Goal: Information Seeking & Learning: Learn about a topic

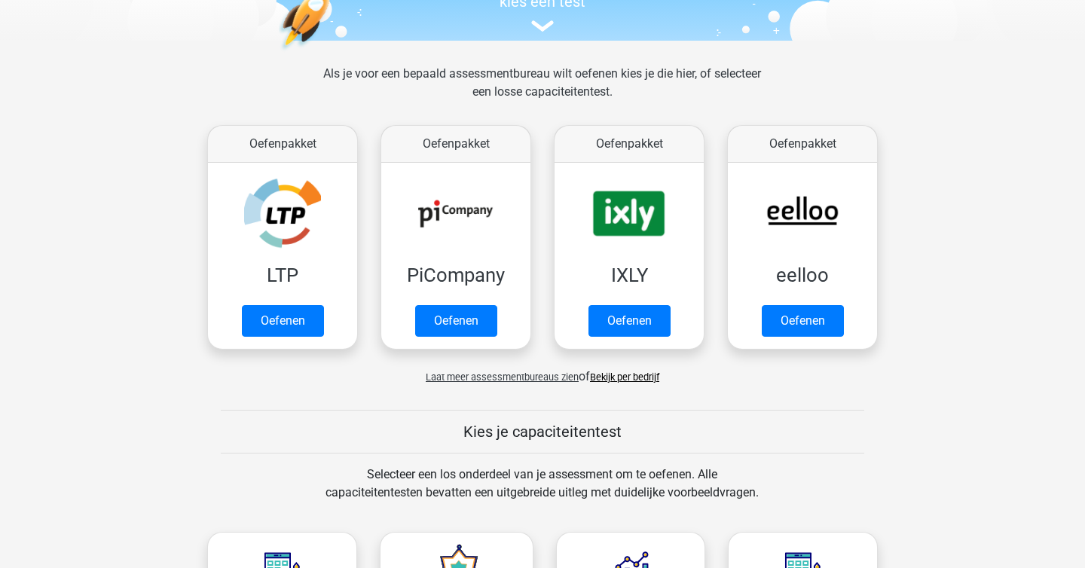
scroll to position [177, 0]
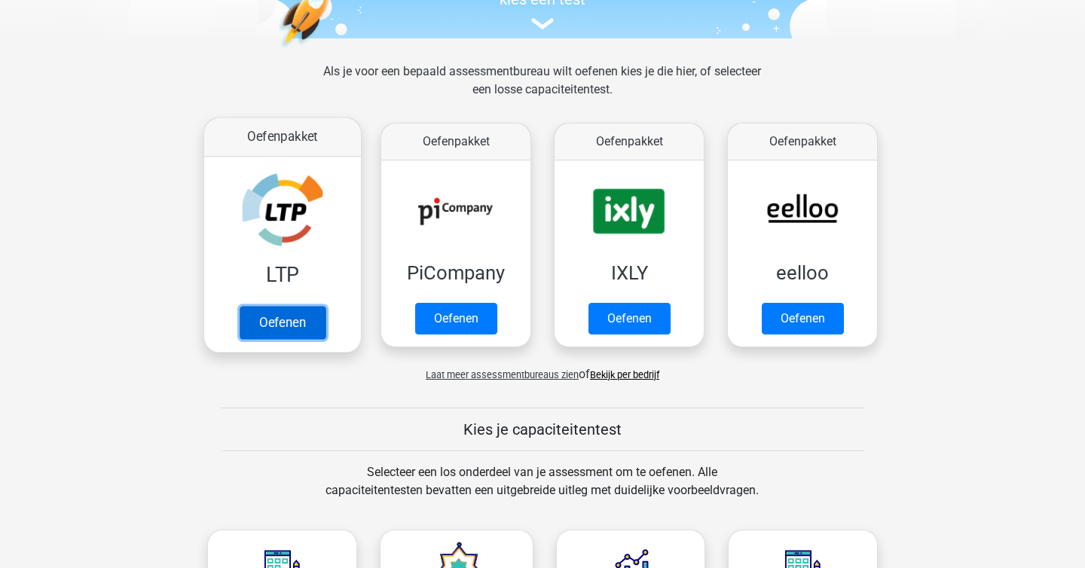
click at [322, 306] on link "Oefenen" at bounding box center [283, 322] width 86 height 33
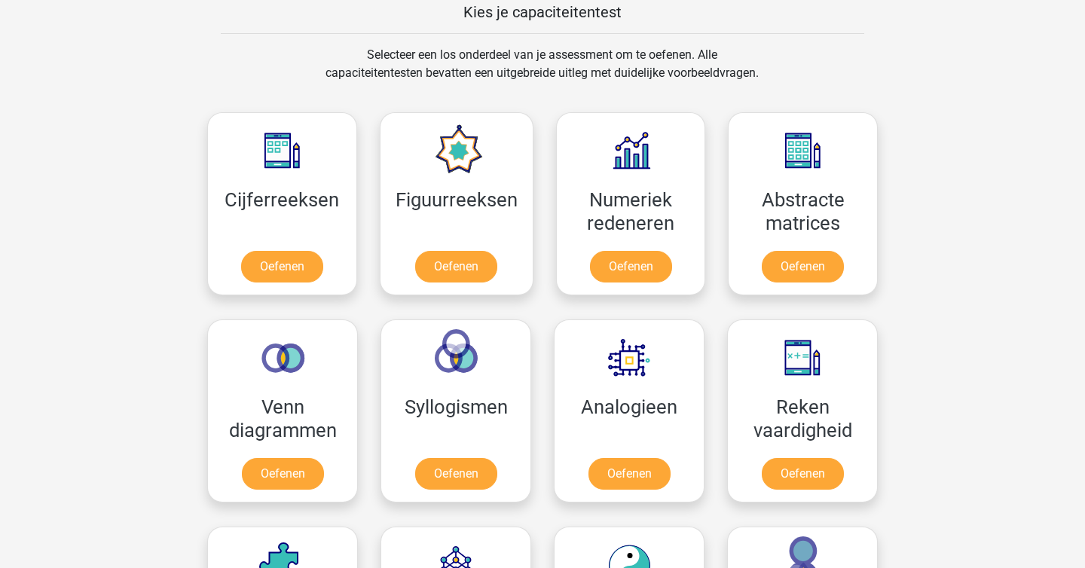
scroll to position [759, 0]
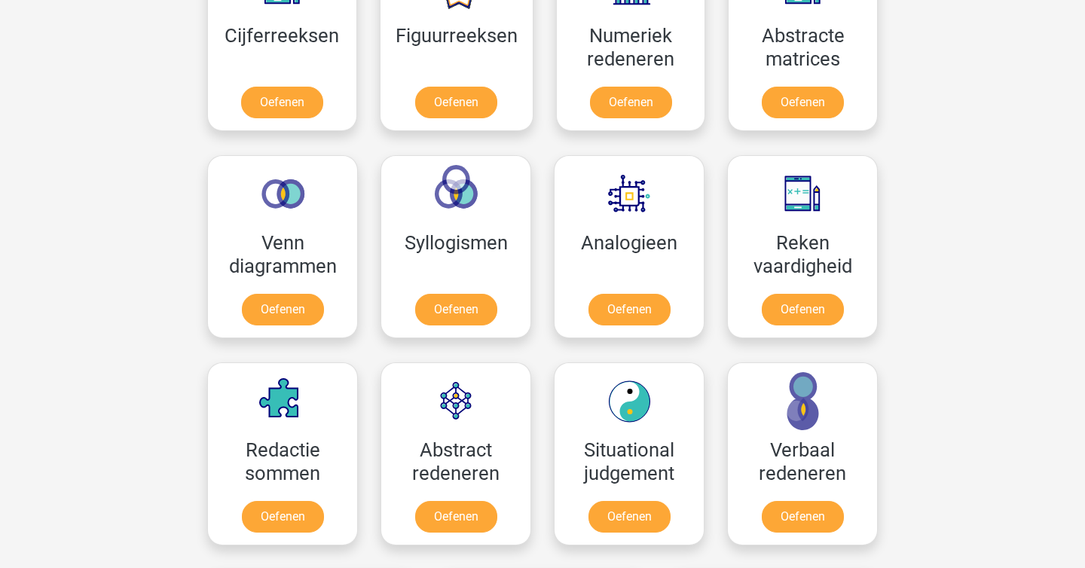
click at [203, 437] on div "Redactie sommen Oefenen" at bounding box center [282, 453] width 173 height 207
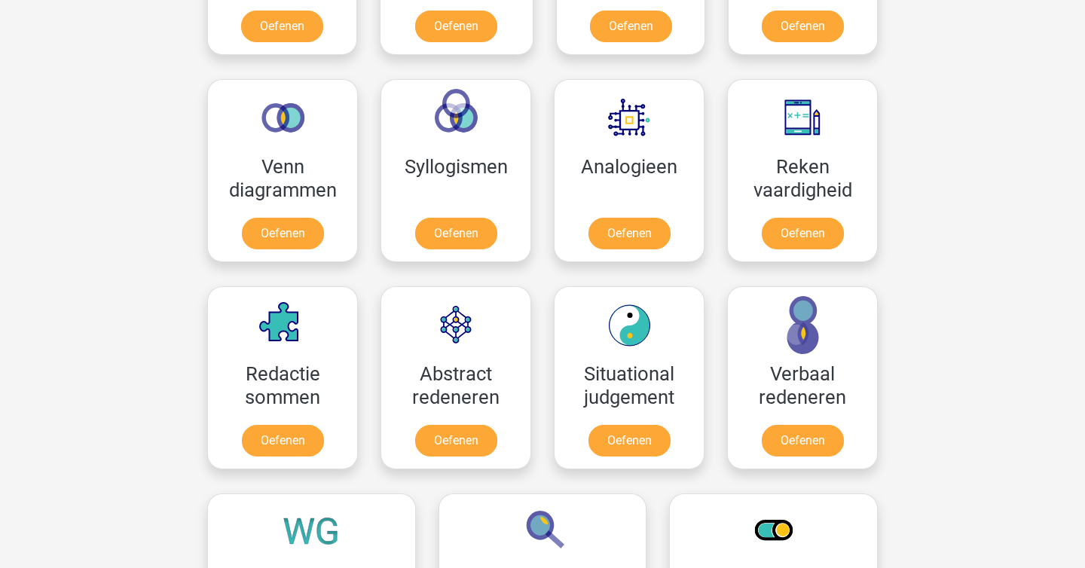
scroll to position [837, 0]
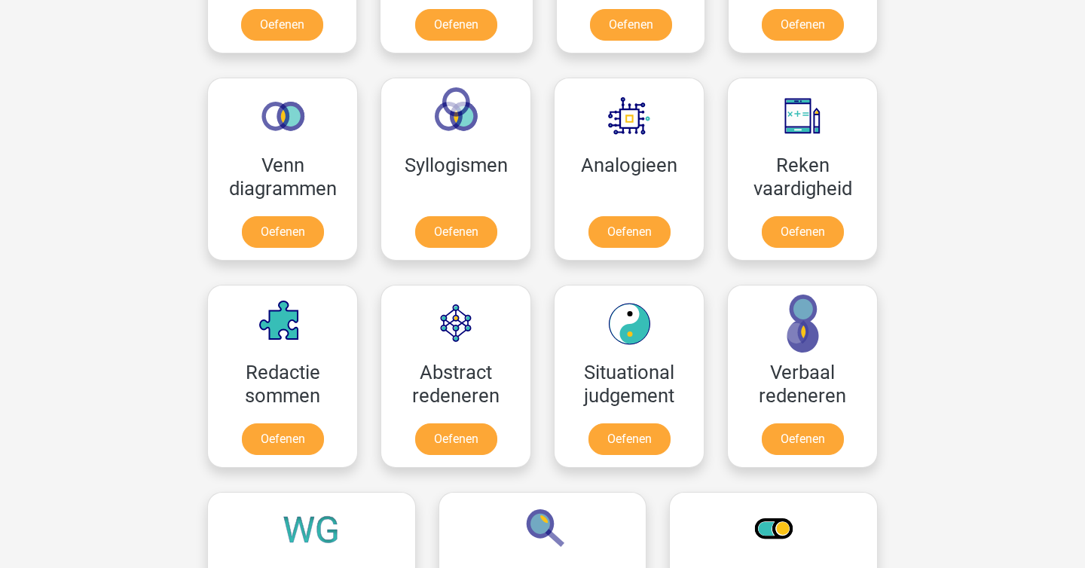
click at [141, 274] on div "sterre [EMAIL_ADDRESS][DOMAIN_NAME] Nederlands English" at bounding box center [542, 358] width 1085 height 2391
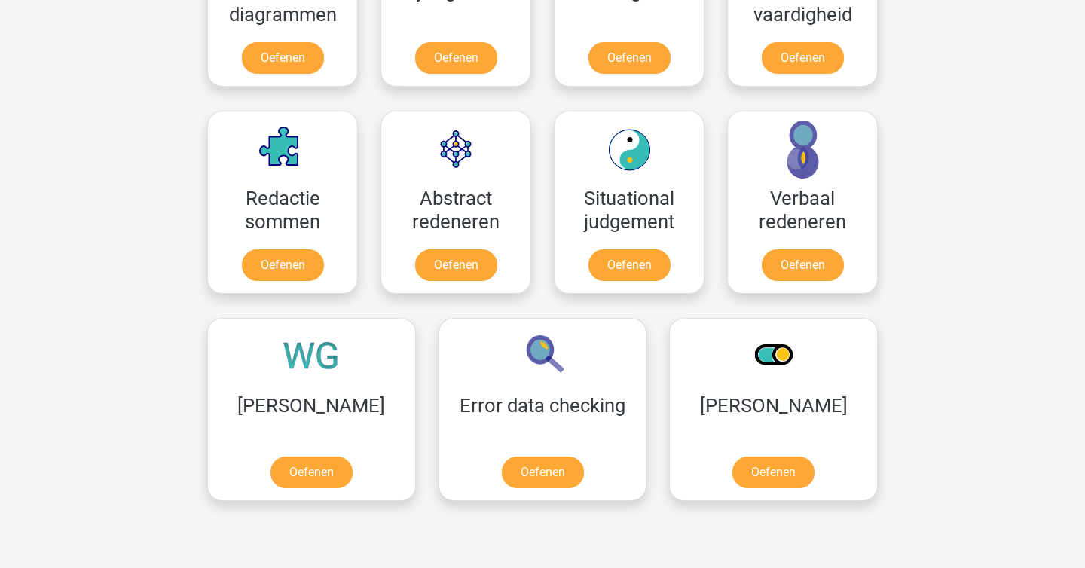
scroll to position [1012, 0]
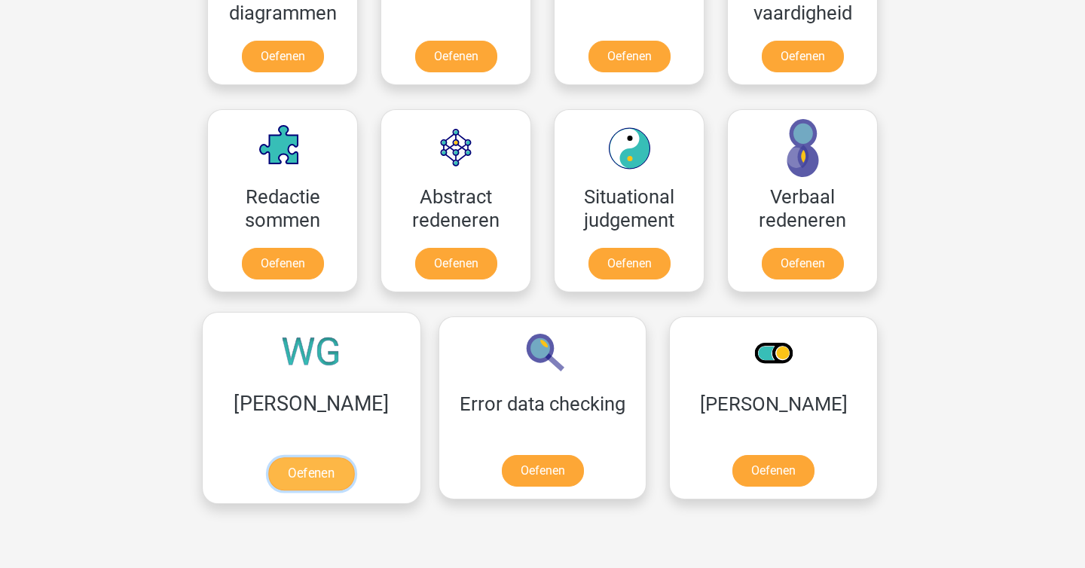
click at [289, 457] on link "Oefenen" at bounding box center [311, 473] width 86 height 33
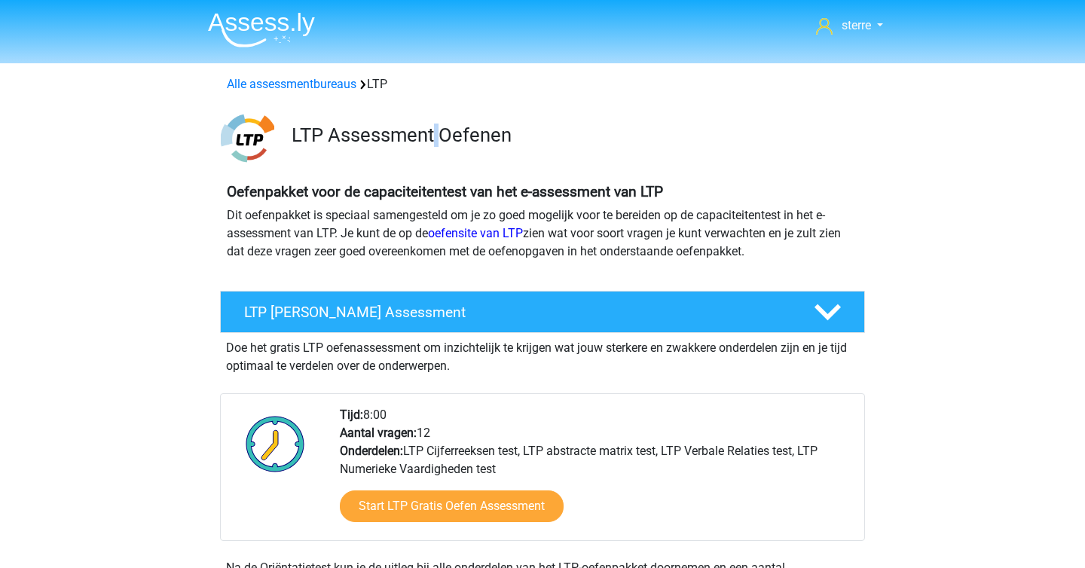
click at [438, 132] on h3 "LTP Assessment Oefenen" at bounding box center [572, 135] width 561 height 23
copy h3
click at [438, 132] on h3 "LTP Assessment Oefenen" at bounding box center [572, 135] width 561 height 23
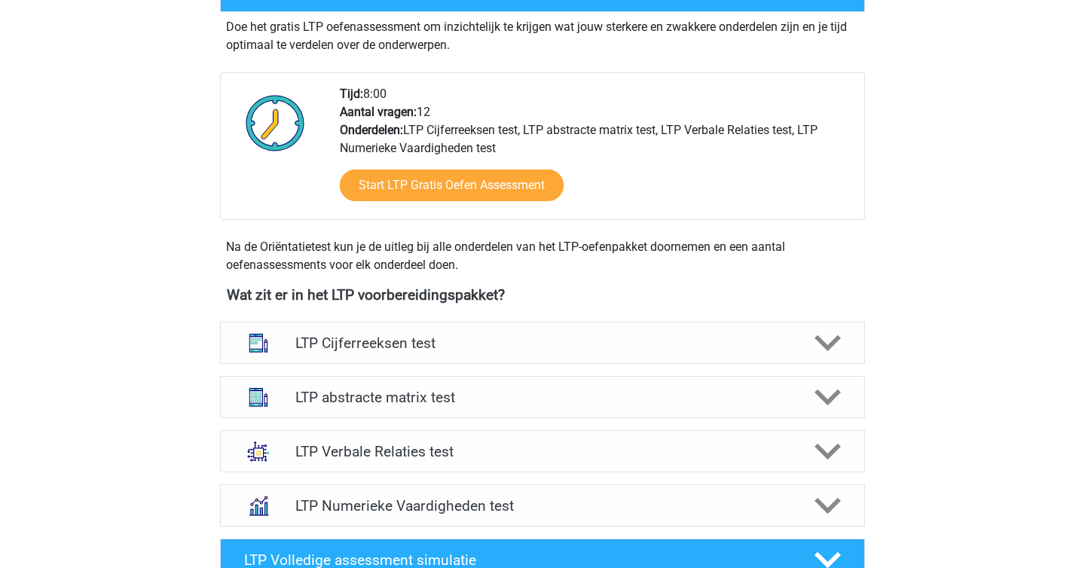
scroll to position [323, 0]
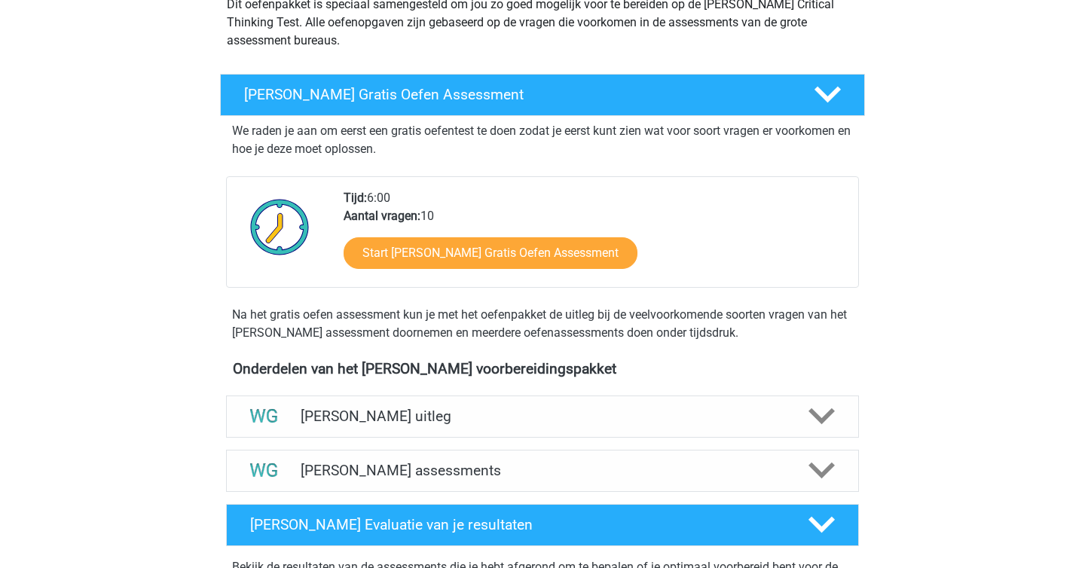
scroll to position [386, 0]
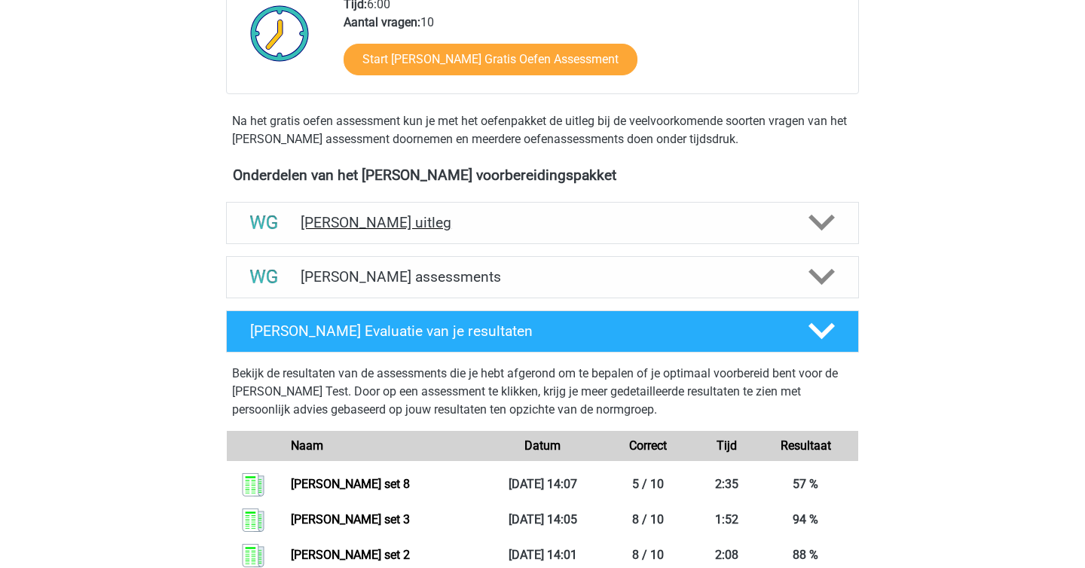
click at [362, 209] on div "Watson Glaser uitleg" at bounding box center [542, 223] width 633 height 42
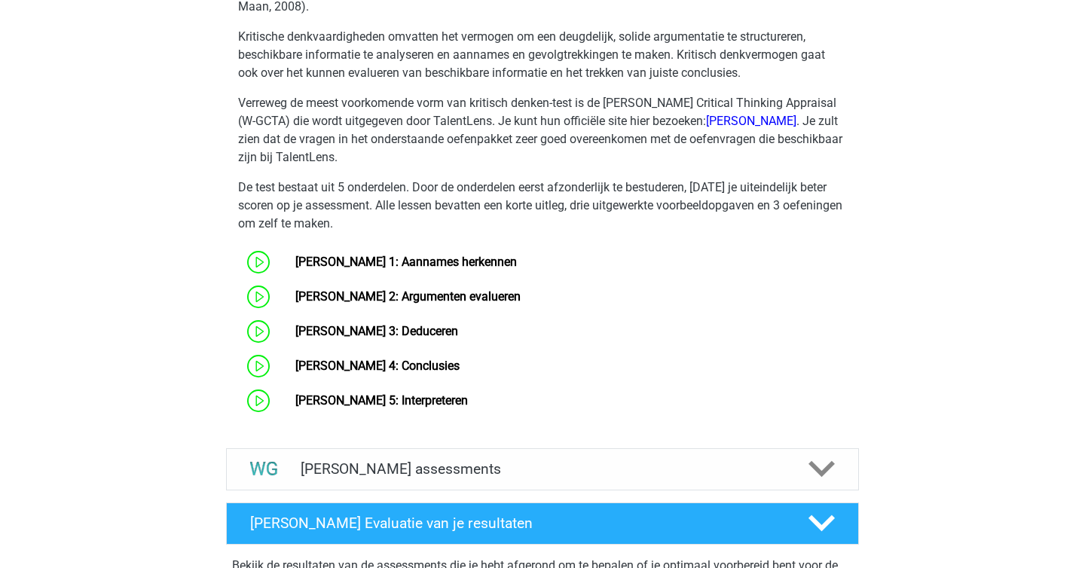
scroll to position [750, 0]
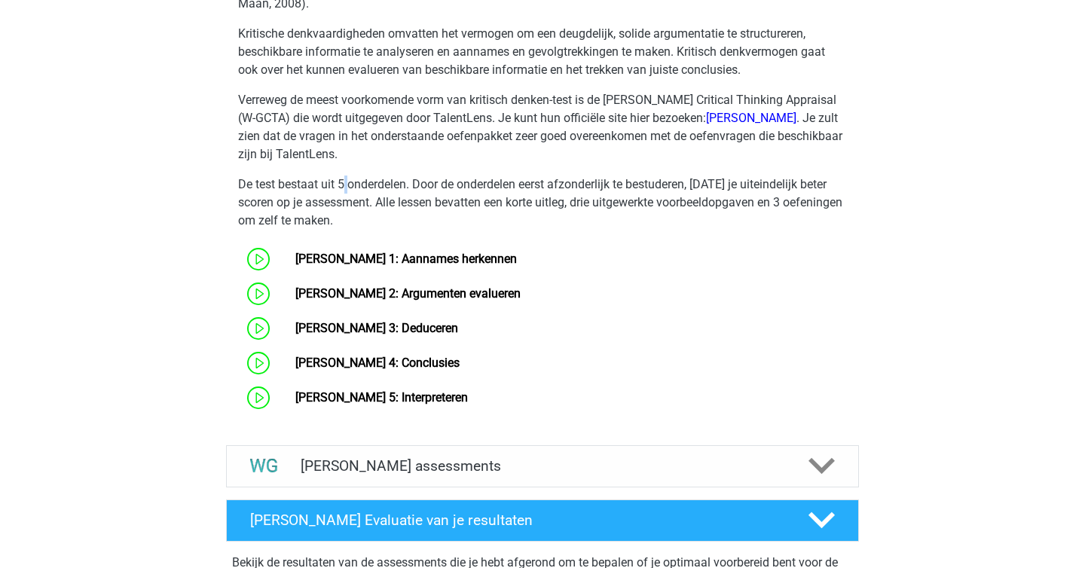
click at [343, 182] on p "De test bestaat uit 5 onderdelen. Door de onderdelen eerst afzonderlijk te best…" at bounding box center [542, 203] width 609 height 54
copy p
click at [343, 182] on p "De test bestaat uit 5 onderdelen. Door de onderdelen eerst afzonderlijk te best…" at bounding box center [542, 203] width 609 height 54
click at [387, 264] on link "Watson Glaser 1: Aannames herkennen" at bounding box center [406, 259] width 222 height 14
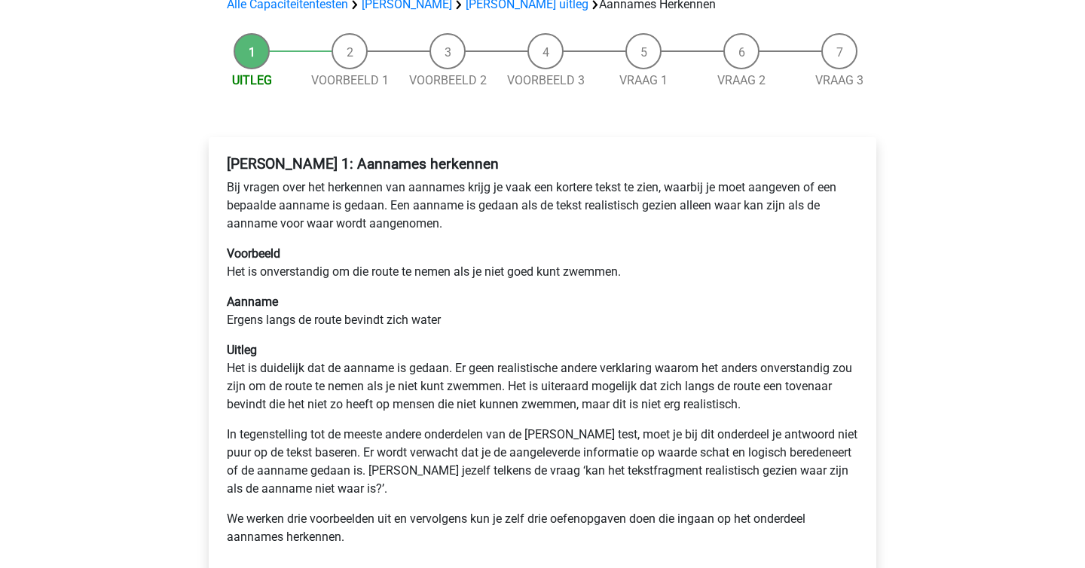
scroll to position [124, 0]
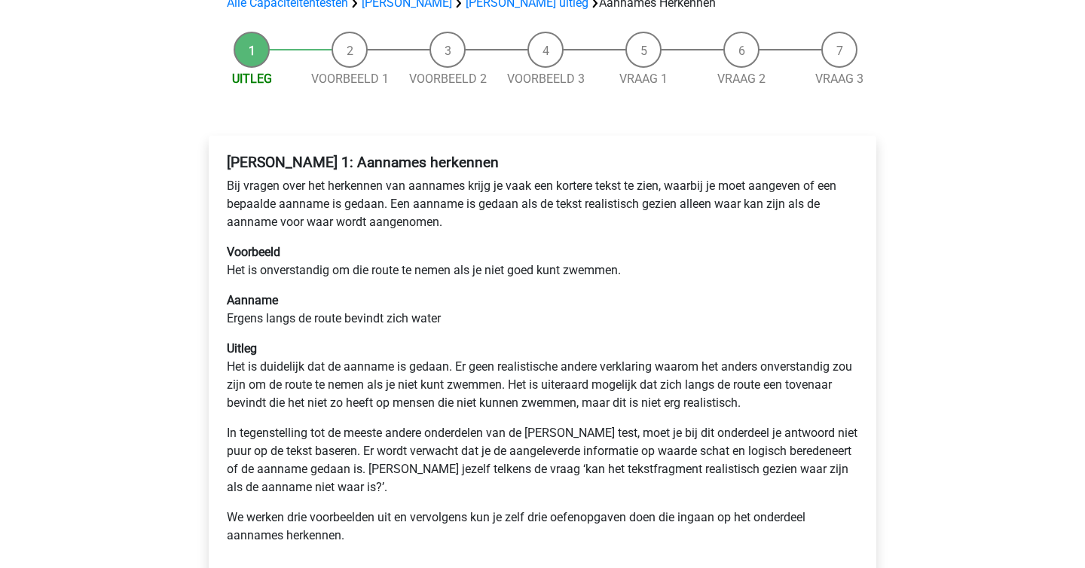
click at [152, 294] on div "sterre [EMAIL_ADDRESS][DOMAIN_NAME] Nederlands English" at bounding box center [542, 475] width 1085 height 1198
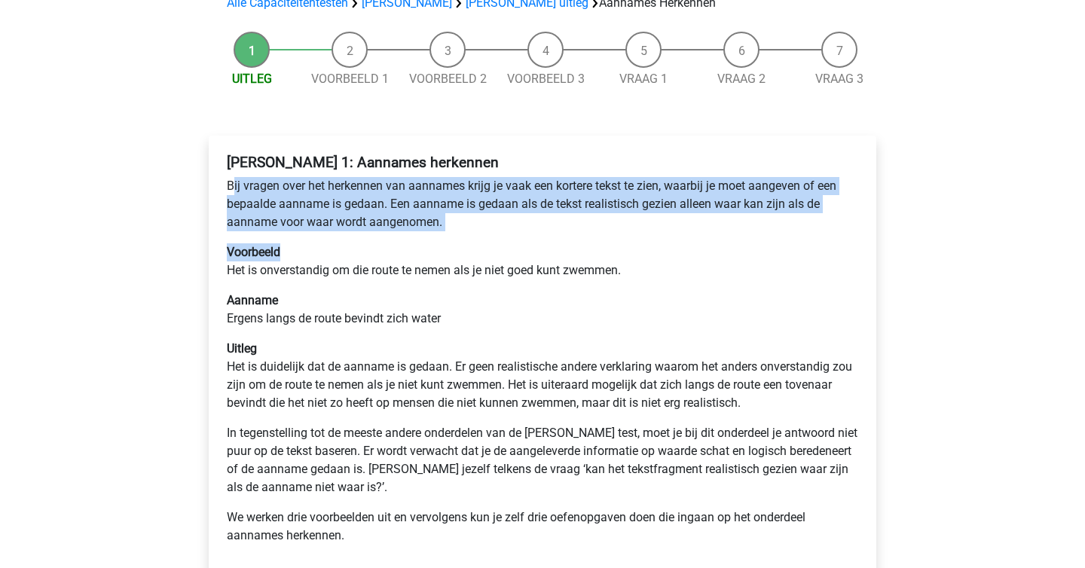
drag, startPoint x: 234, startPoint y: 193, endPoint x: 375, endPoint y: 255, distance: 153.2
click at [375, 255] on div "Watson Glaser 1: Aannames herkennen Bij vragen over het herkennen van aannames …" at bounding box center [543, 355] width 644 height 415
click at [375, 255] on p "Voorbeeld Het is onverstandig om die route te nemen als je niet goed kunt zwemm…" at bounding box center [543, 261] width 632 height 36
drag, startPoint x: 556, startPoint y: 218, endPoint x: 414, endPoint y: 164, distance: 151.5
click at [414, 164] on div "Watson Glaser 1: Aannames herkennen Bij vragen over het herkennen van aannames …" at bounding box center [543, 355] width 644 height 415
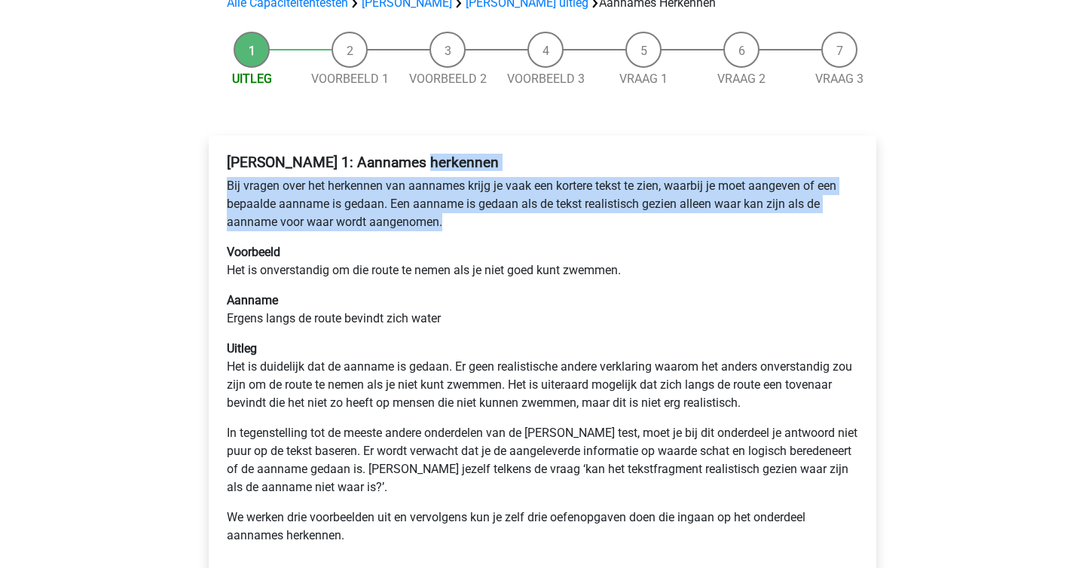
click at [414, 164] on b "Watson Glaser 1: Aannames herkennen" at bounding box center [363, 162] width 272 height 17
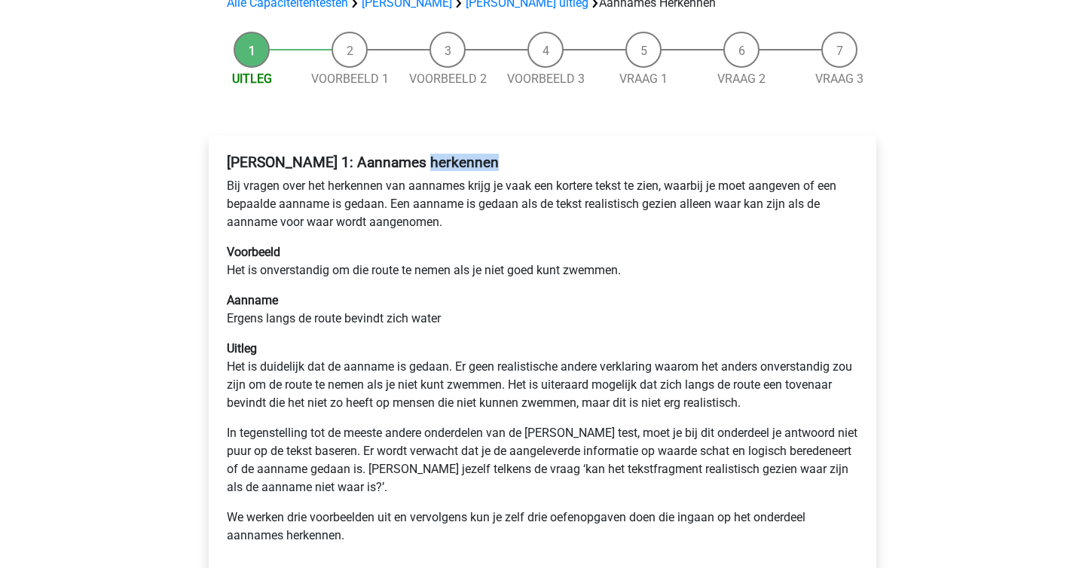
click at [413, 164] on b "Watson Glaser 1: Aannames herkennen" at bounding box center [363, 162] width 272 height 17
drag, startPoint x: 413, startPoint y: 164, endPoint x: 404, endPoint y: 166, distance: 9.2
click at [404, 166] on b "Watson Glaser 1: Aannames herkennen" at bounding box center [363, 162] width 272 height 17
click at [412, 167] on b "Watson Glaser 1: Aannames herkennen" at bounding box center [363, 162] width 272 height 17
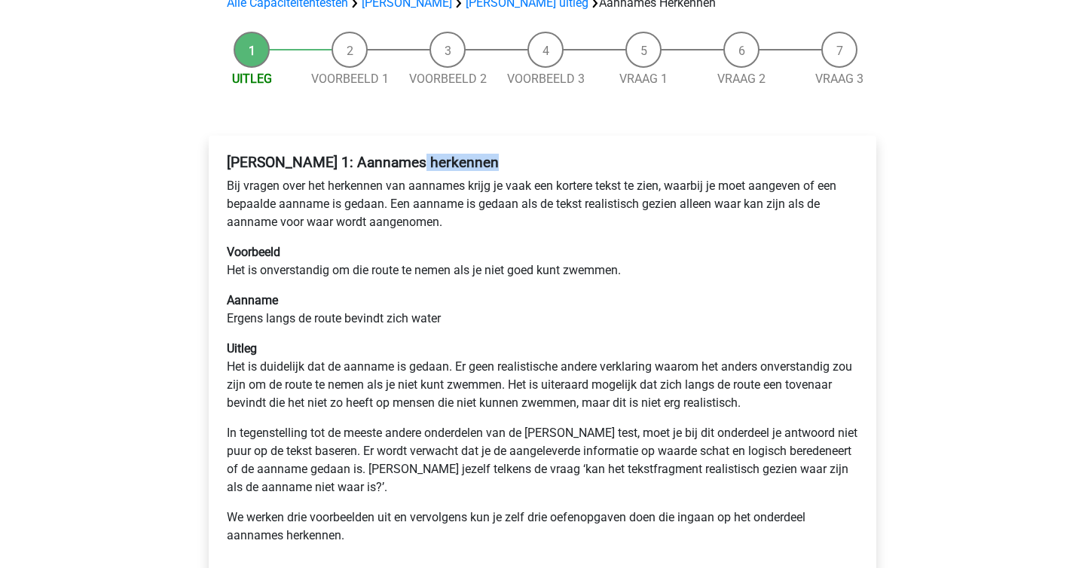
click at [408, 168] on b "Watson Glaser 1: Aannames herkennen" at bounding box center [363, 162] width 272 height 17
click at [408, 168] on b "[PERSON_NAME] 1: Aannames herkennen" at bounding box center [363, 162] width 272 height 17
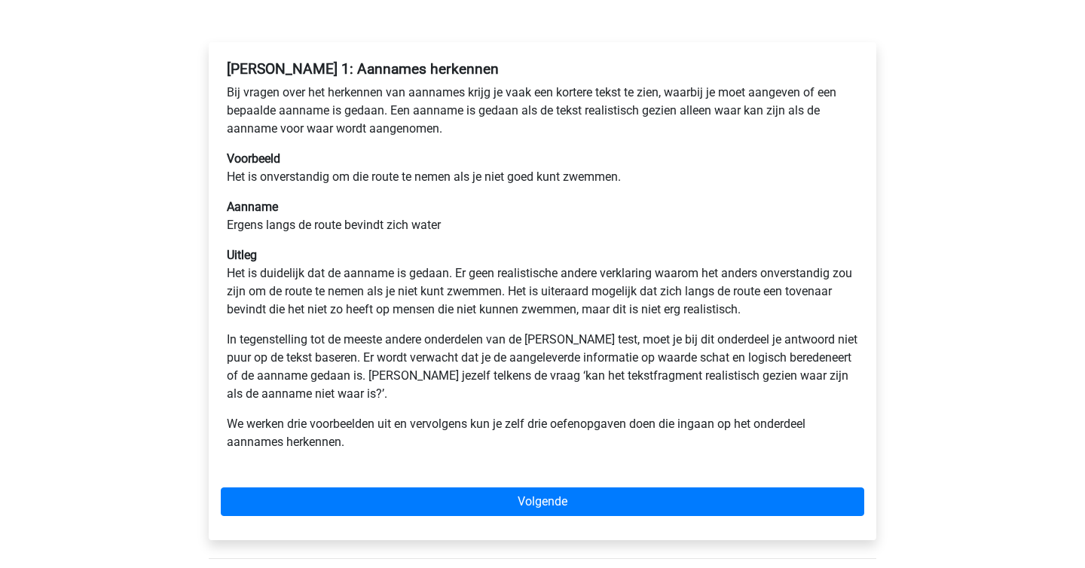
scroll to position [219, 0]
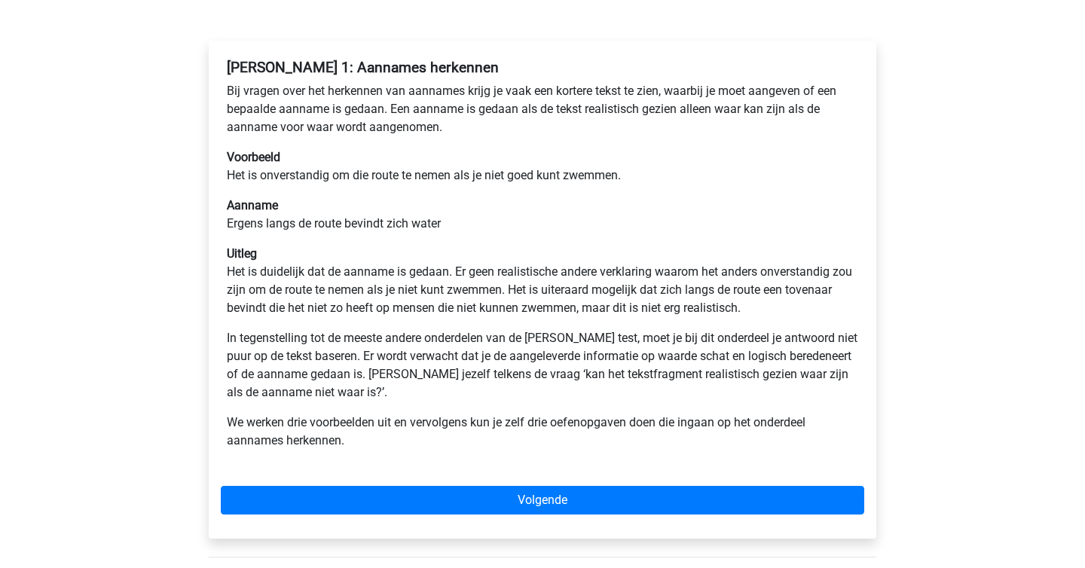
click at [402, 172] on p "Voorbeeld Het is onverstandig om die route te nemen als je niet goed kunt zwemm…" at bounding box center [543, 166] width 632 height 36
click at [403, 179] on p "Voorbeeld Het is onverstandig om die route te nemen als je niet goed kunt zwemm…" at bounding box center [543, 166] width 632 height 36
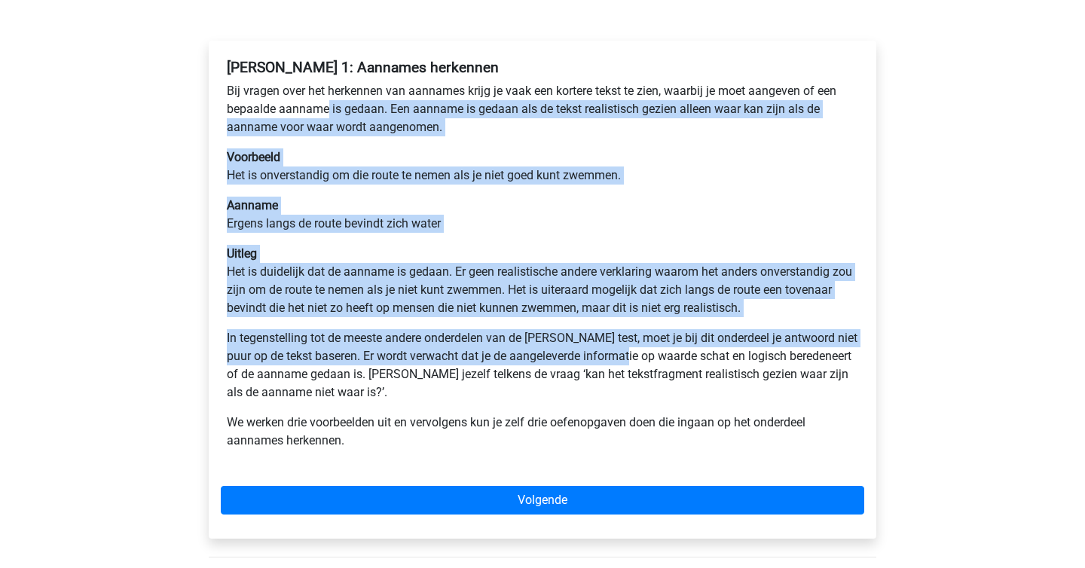
drag, startPoint x: 326, startPoint y: 102, endPoint x: 634, endPoint y: 348, distance: 393.6
click at [634, 349] on div "Watson Glaser 1: Aannames herkennen Bij vragen over het herkennen van aannames …" at bounding box center [543, 260] width 644 height 415
click at [634, 348] on p "In tegenstelling tot de meeste andere onderdelen van de Watson Glaser test, moe…" at bounding box center [543, 365] width 632 height 72
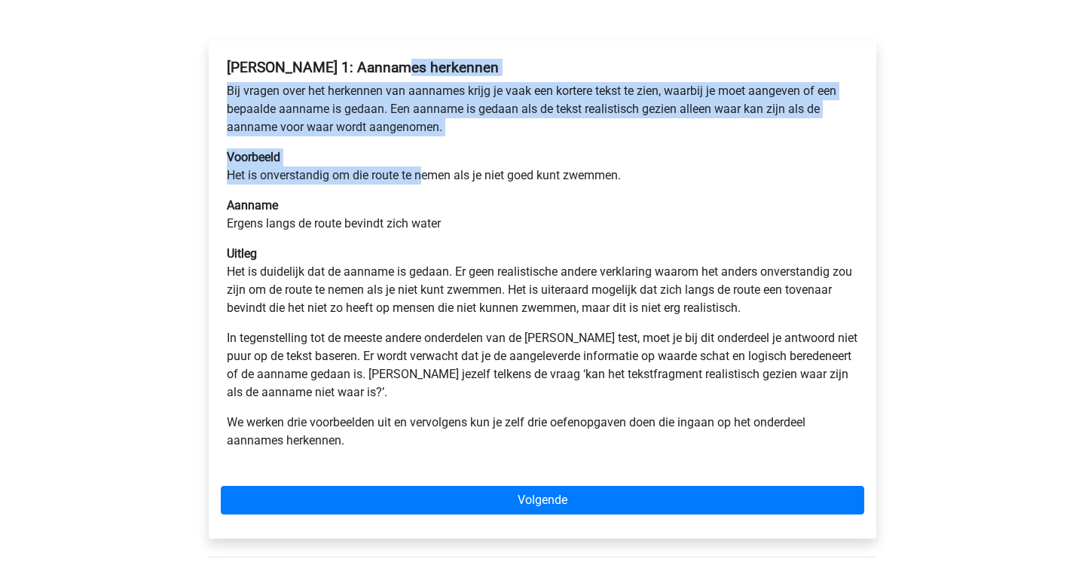
drag, startPoint x: 424, startPoint y: 172, endPoint x: 389, endPoint y: 62, distance: 115.6
click at [389, 60] on div "Watson Glaser 1: Aannames herkennen Bij vragen over het herkennen van aannames …" at bounding box center [543, 260] width 644 height 415
click at [389, 62] on b "[PERSON_NAME] 1: Aannames herkennen" at bounding box center [363, 67] width 272 height 17
drag, startPoint x: 341, startPoint y: 64, endPoint x: 531, endPoint y: 147, distance: 207.2
click at [531, 147] on div "Watson Glaser 1: Aannames herkennen Bij vragen over het herkennen van aannames …" at bounding box center [543, 260] width 644 height 415
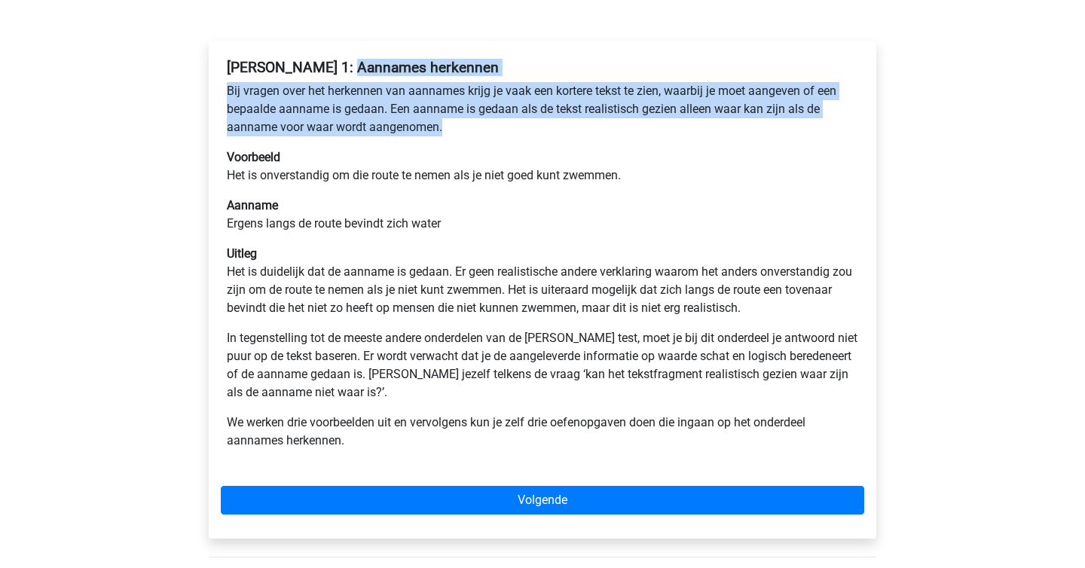
click at [531, 147] on div "Watson Glaser 1: Aannames herkennen Bij vragen over het herkennen van aannames …" at bounding box center [543, 260] width 644 height 415
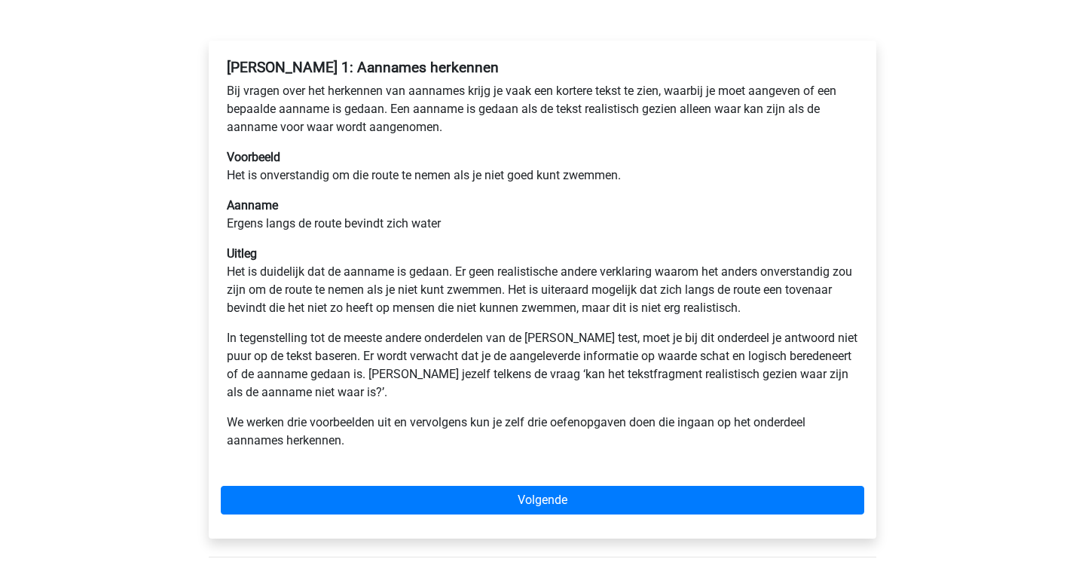
click at [508, 137] on div "Watson Glaser 1: Aannames herkennen Bij vragen over het herkennen van aannames …" at bounding box center [543, 260] width 644 height 415
click at [644, 372] on p "In tegenstelling tot de meeste andere onderdelen van de Watson Glaser test, moe…" at bounding box center [543, 365] width 632 height 72
drag, startPoint x: 476, startPoint y: 236, endPoint x: 232, endPoint y: 219, distance: 244.7
click at [232, 219] on div "Watson Glaser 1: Aannames herkennen Bij vragen over het herkennen van aannames …" at bounding box center [543, 260] width 644 height 415
drag, startPoint x: 447, startPoint y: 180, endPoint x: 268, endPoint y: 166, distance: 179.9
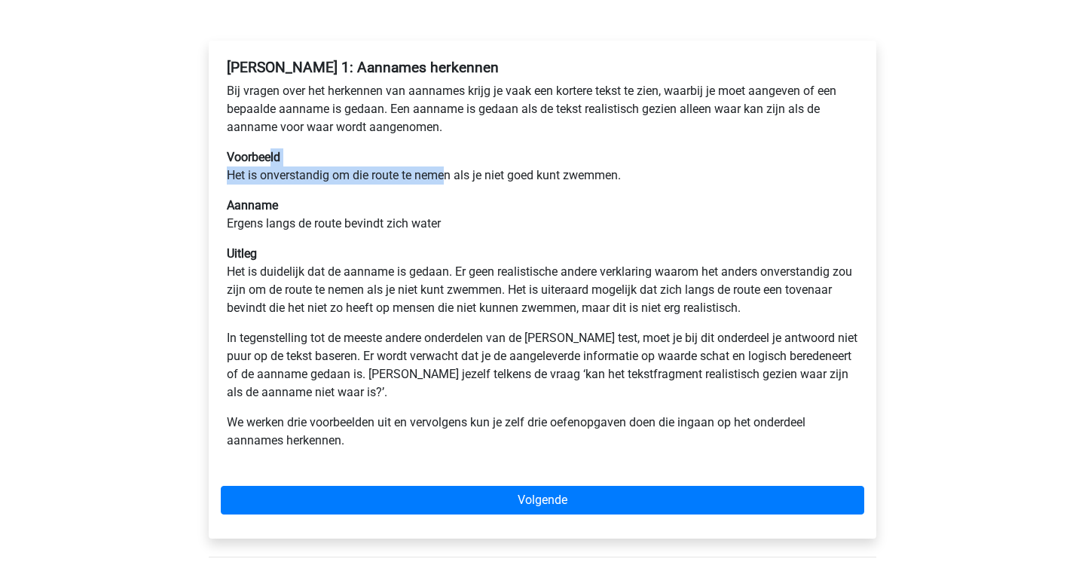
click at [268, 166] on p "Voorbeeld Het is onverstandig om die route te nemen als je niet goed kunt zwemm…" at bounding box center [543, 166] width 632 height 36
click at [268, 167] on p "Voorbeeld Het is onverstandig om die route te nemen als je niet goed kunt zwemm…" at bounding box center [543, 166] width 632 height 36
click at [246, 164] on b "Voorbeeld" at bounding box center [254, 157] width 54 height 14
click at [393, 356] on p "In tegenstelling tot de meeste andere onderdelen van de Watson Glaser test, moe…" at bounding box center [543, 365] width 632 height 72
click at [280, 273] on p "Uitleg Het is duidelijk dat de aanname is gedaan. Er geen realistische andere v…" at bounding box center [543, 281] width 632 height 72
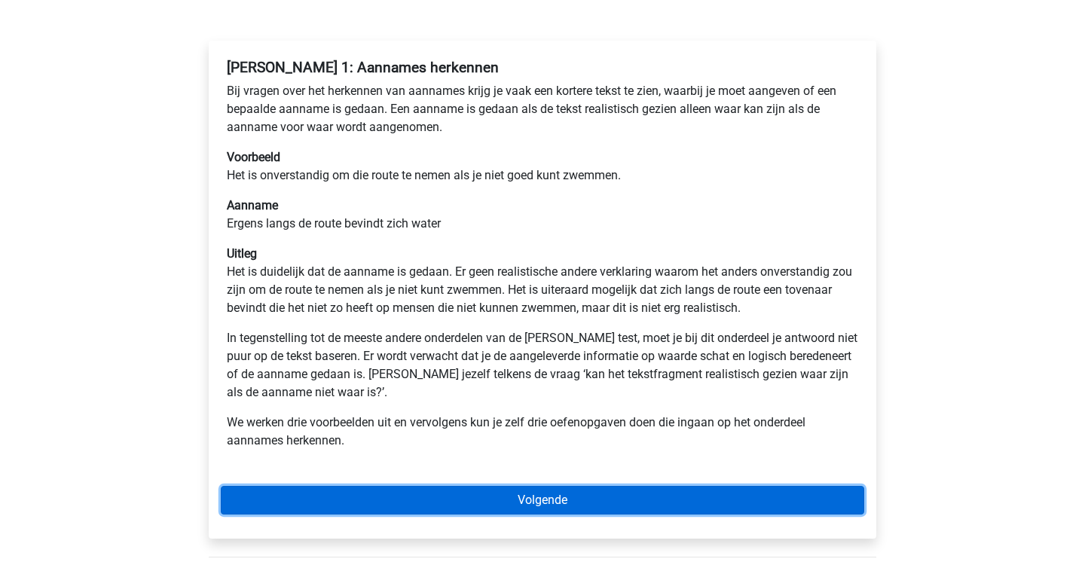
click at [452, 494] on link "Volgende" at bounding box center [543, 500] width 644 height 29
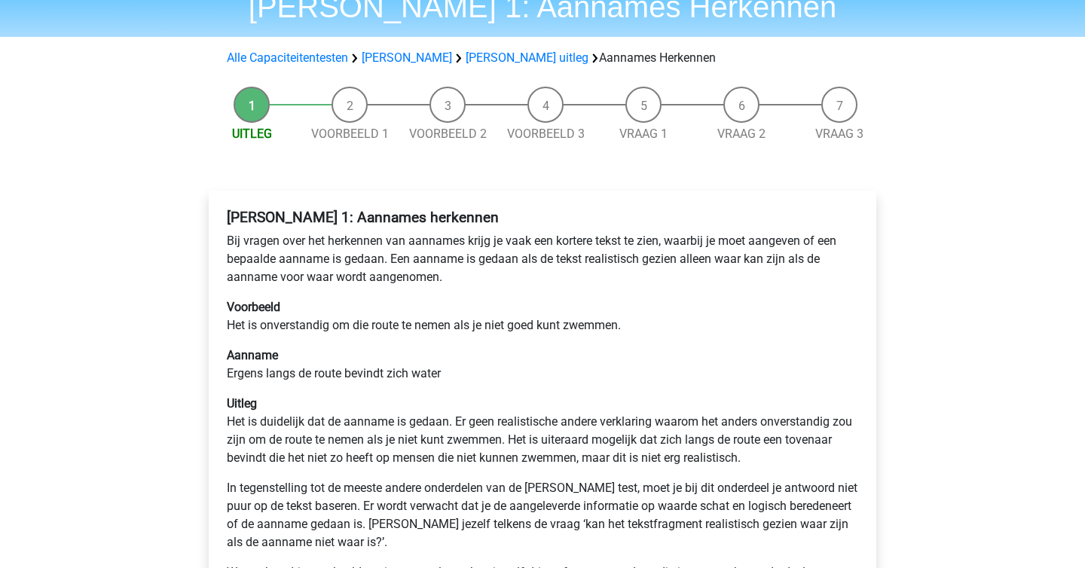
scroll to position [0, 0]
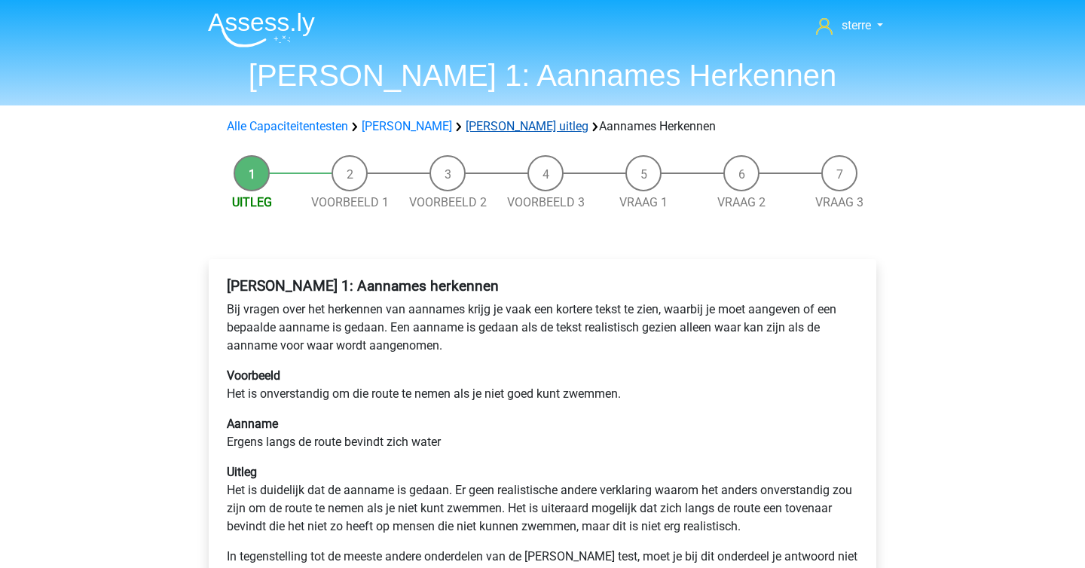
click at [500, 127] on link "[PERSON_NAME] uitleg" at bounding box center [527, 126] width 123 height 14
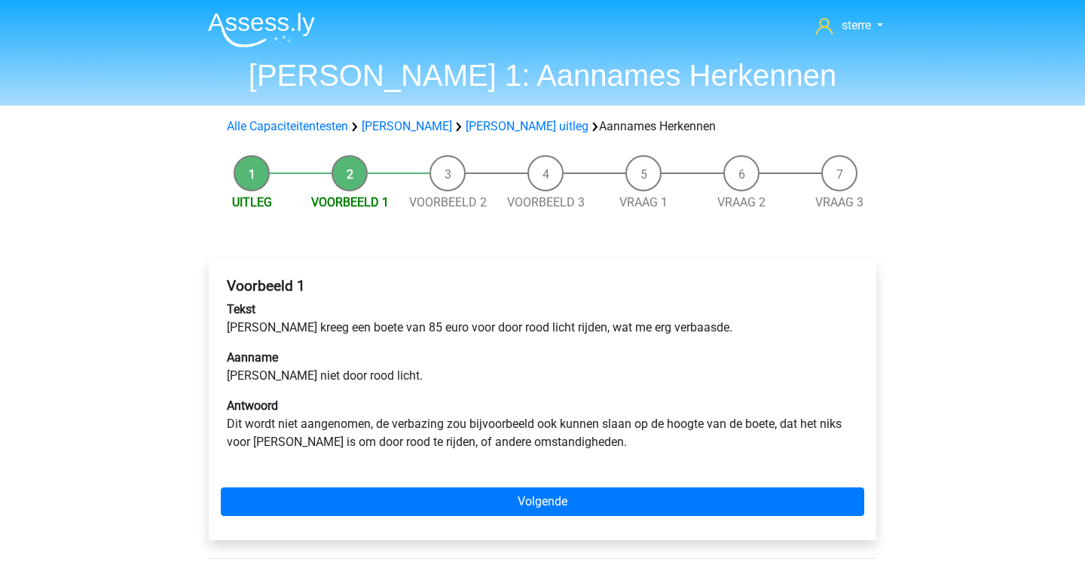
click at [353, 411] on p "Antwoord Dit wordt niet aangenomen, de verbazing zou bijvoorbeeld ook kunnen sl…" at bounding box center [543, 424] width 632 height 54
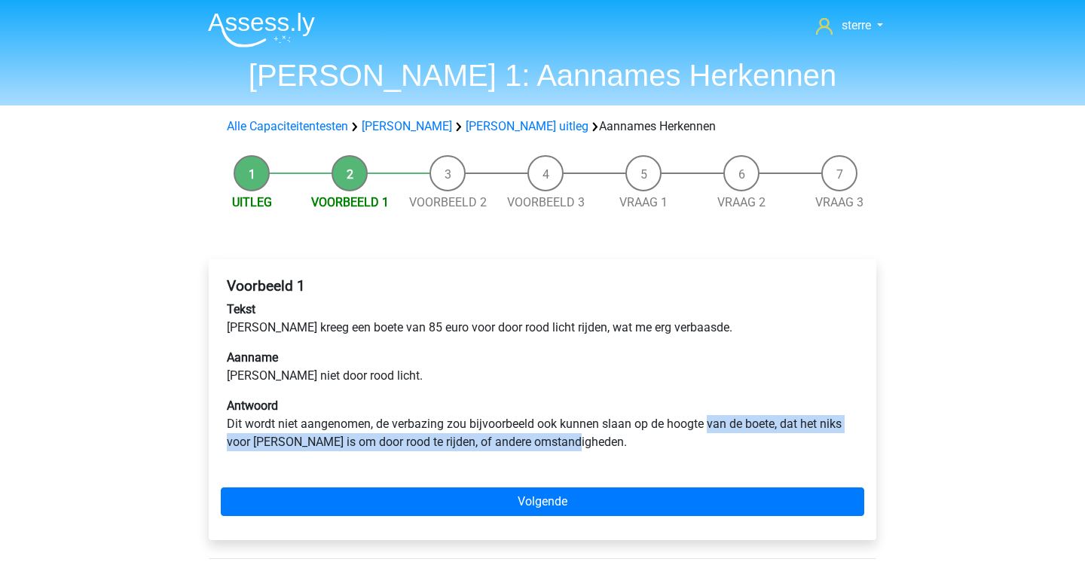
drag, startPoint x: 708, startPoint y: 423, endPoint x: 737, endPoint y: 440, distance: 34.1
click at [737, 440] on p "Antwoord Dit wordt niet aangenomen, de verbazing zou bijvoorbeeld ook kunnen sl…" at bounding box center [543, 424] width 632 height 54
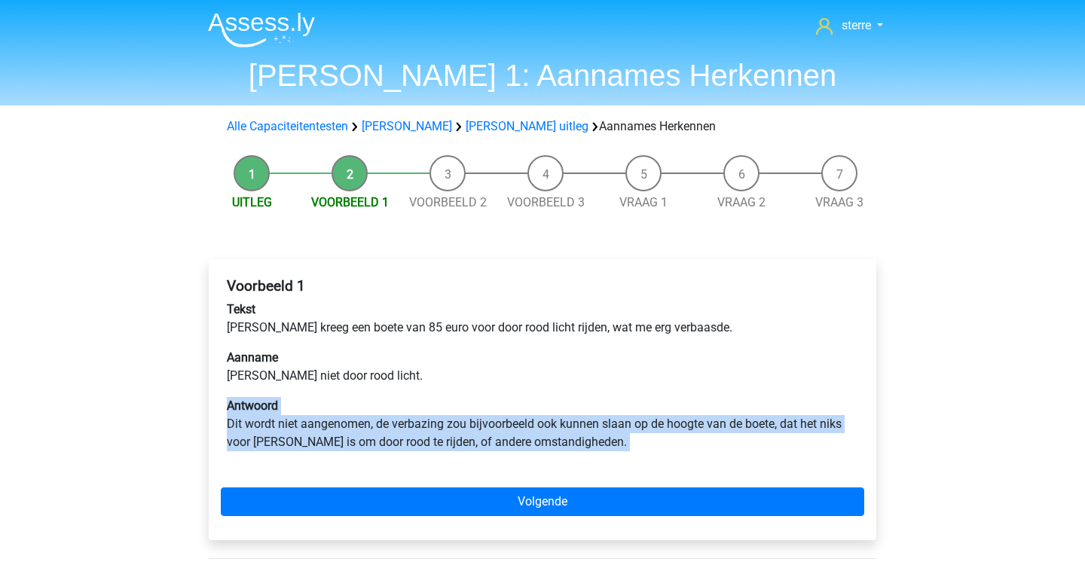
drag, startPoint x: 737, startPoint y: 440, endPoint x: 546, endPoint y: 389, distance: 198.2
click at [549, 390] on div "Voorbeeld 1 Tekst Peter kreeg een boete van 85 euro voor door rood licht rijden…" at bounding box center [543, 370] width 644 height 198
click at [546, 389] on div "Voorbeeld 1 Tekst Peter kreeg een boete van 85 euro voor door rood licht rijden…" at bounding box center [543, 370] width 644 height 198
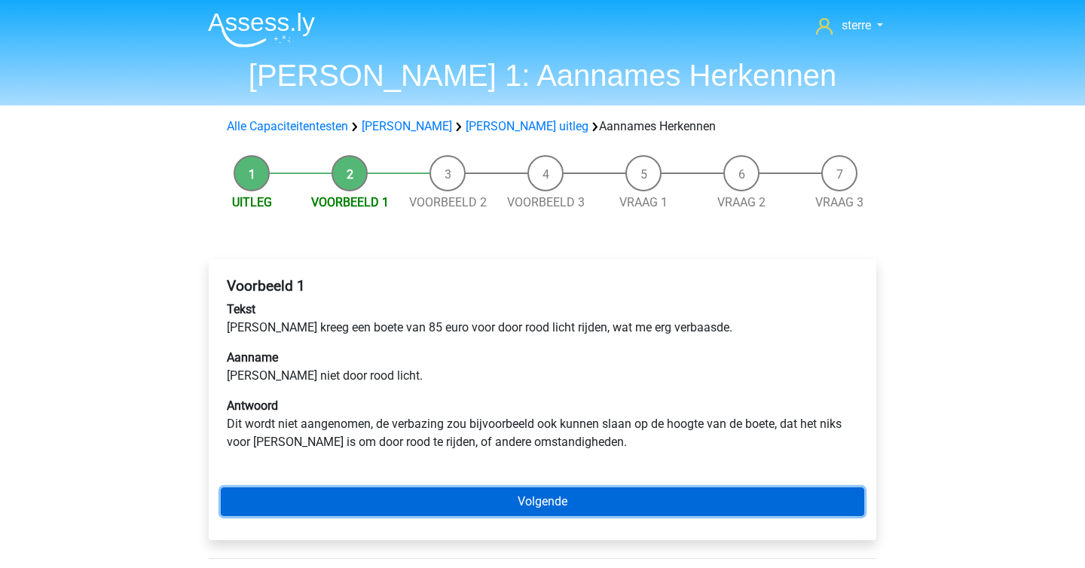
click at [555, 497] on link "Volgende" at bounding box center [543, 502] width 644 height 29
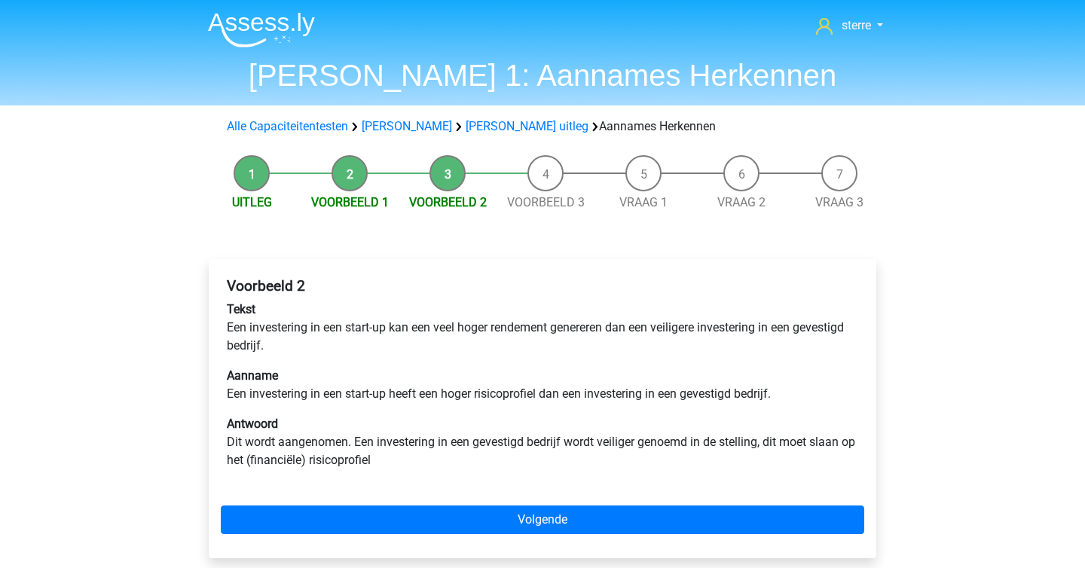
click at [100, 117] on div "sterre [EMAIL_ADDRESS][DOMAIN_NAME] Nederlands English" at bounding box center [542, 499] width 1085 height 999
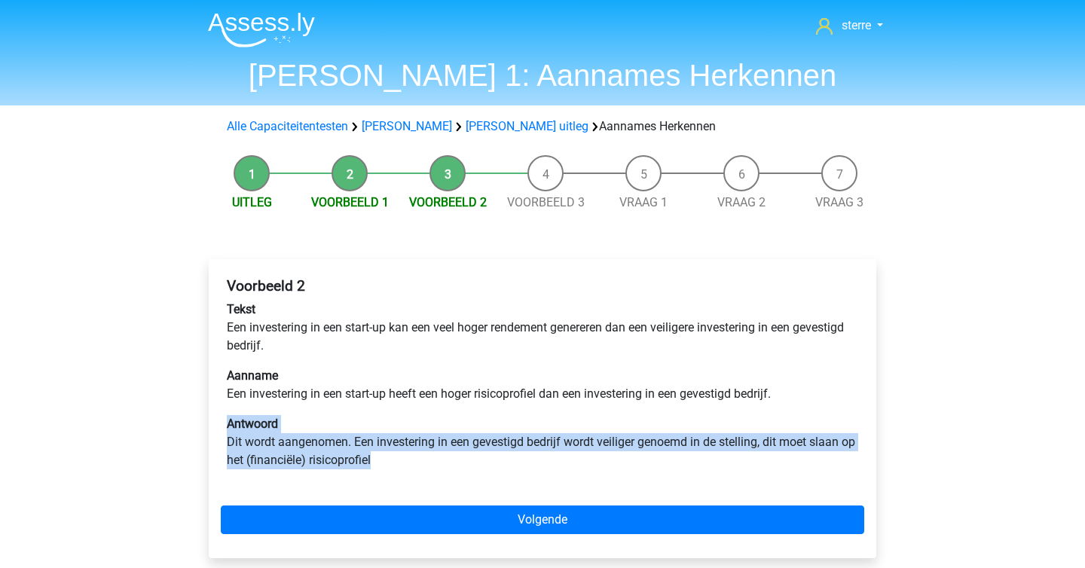
drag, startPoint x: 395, startPoint y: 424, endPoint x: 505, endPoint y: 485, distance: 126.2
click at [505, 485] on div "Voorbeeld 2 Tekst Een investering in een start-up kan een veel hoger rendement …" at bounding box center [543, 379] width 644 height 216
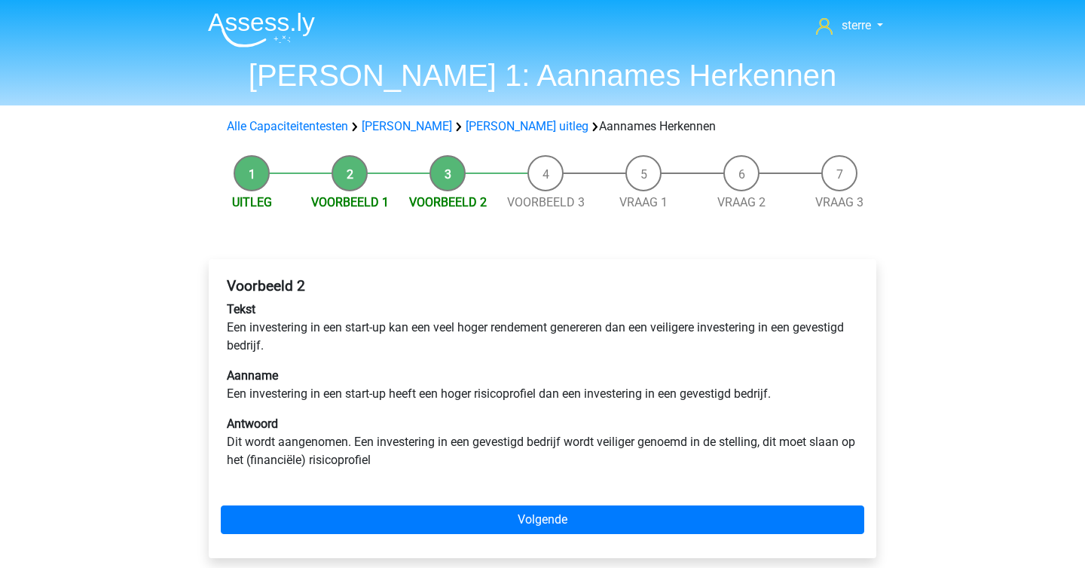
click at [420, 459] on p "Antwoord Dit wordt aangenomen. Een investering in een gevestigd bedrijf wordt v…" at bounding box center [543, 442] width 632 height 54
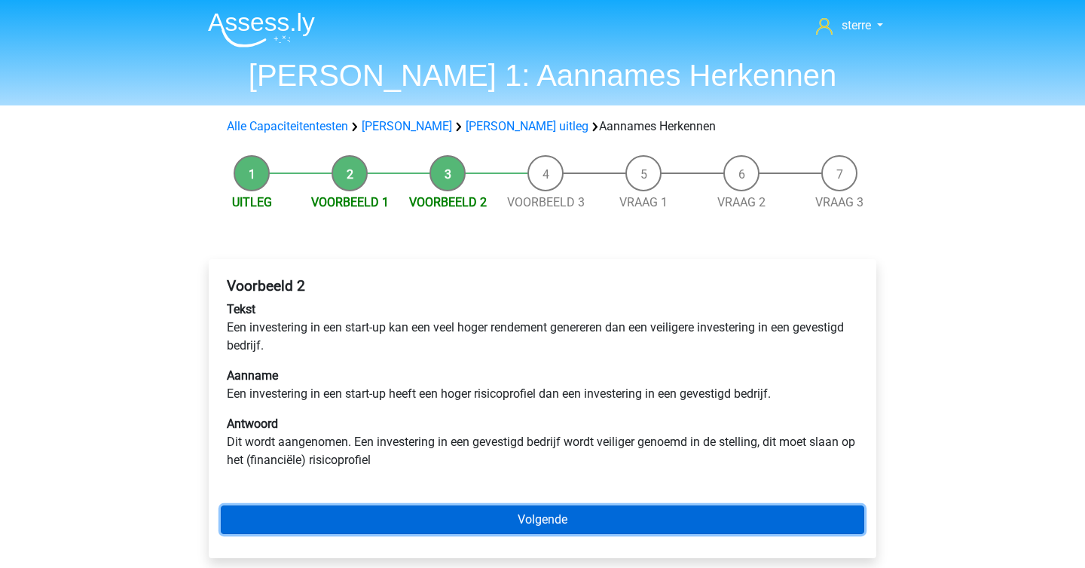
click at [485, 509] on link "Volgende" at bounding box center [543, 520] width 644 height 29
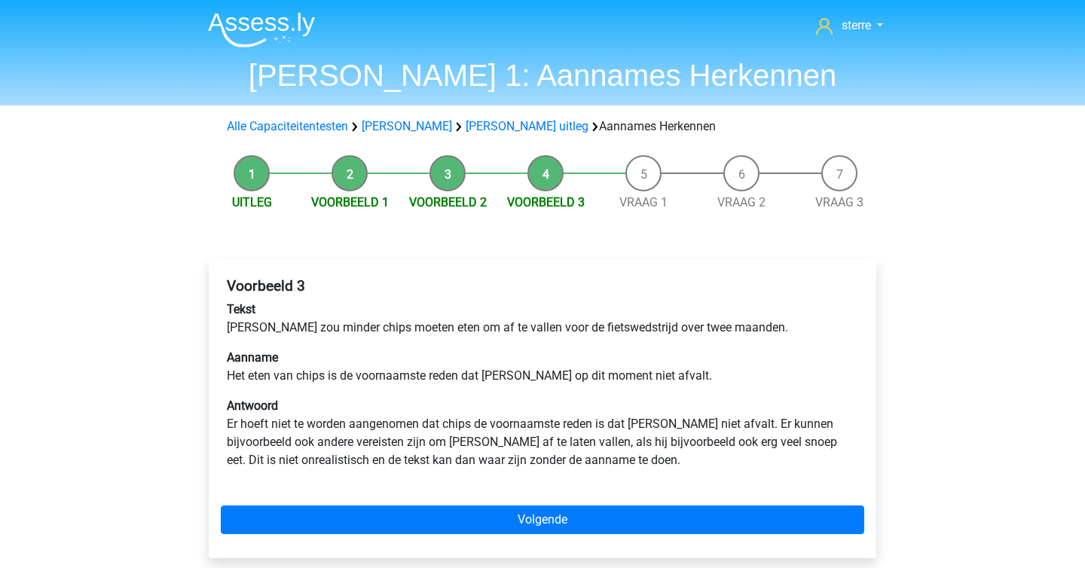
click at [390, 314] on p "Tekst [PERSON_NAME] zou minder chips moeten eten om af te vallen voor de fietsw…" at bounding box center [543, 319] width 632 height 36
click at [534, 340] on div "Voorbeeld 3 Tekst [PERSON_NAME] zou minder chips moeten eten om af te vallen vo…" at bounding box center [543, 379] width 644 height 216
click at [534, 340] on div "Voorbeeld 3 Tekst Chris zou minder chips moeten eten om af te vallen voor de fi…" at bounding box center [543, 379] width 644 height 216
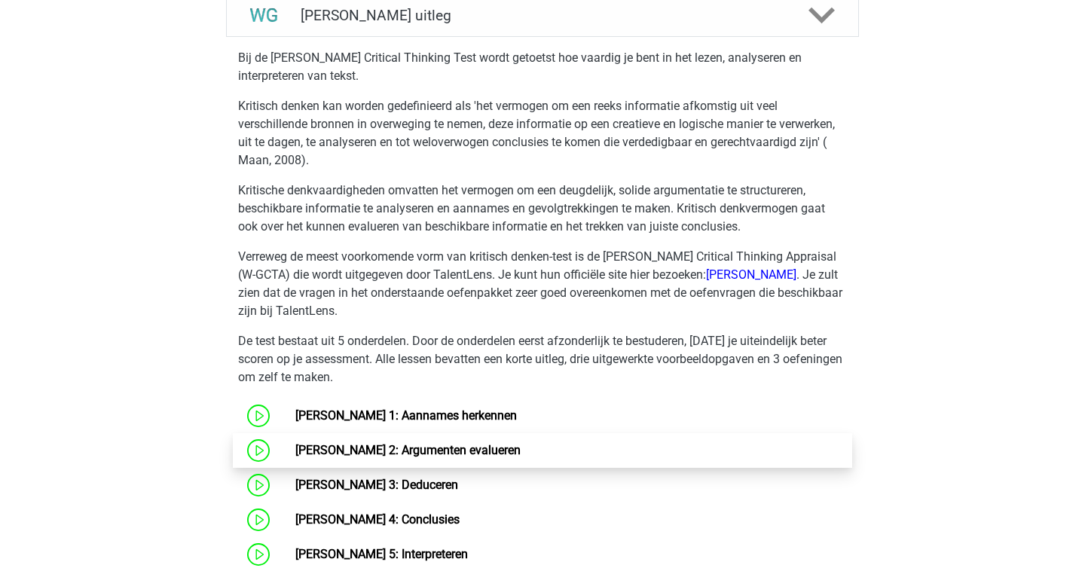
scroll to position [702, 0]
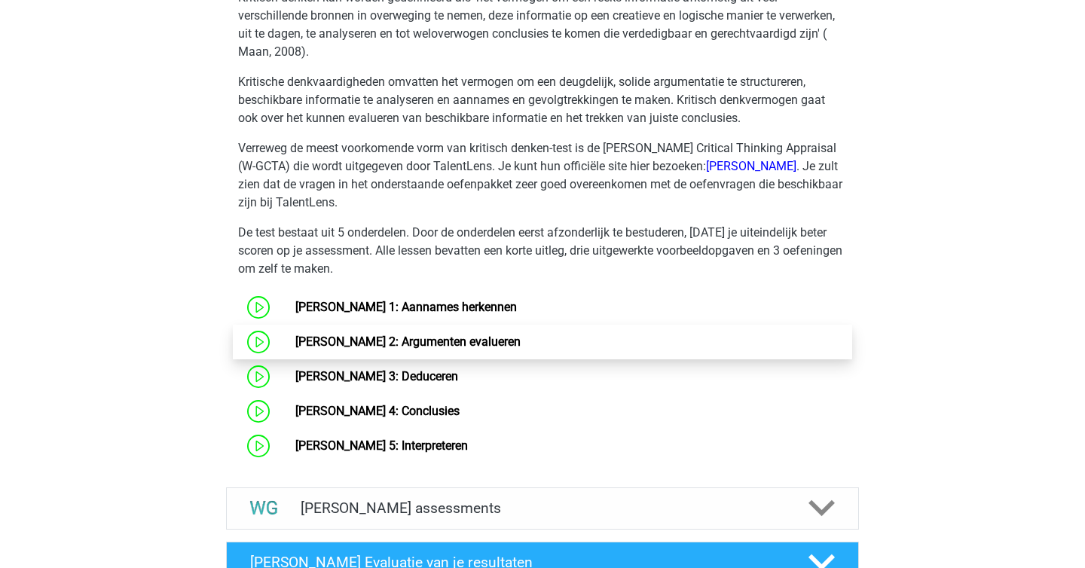
click at [445, 335] on link "[PERSON_NAME] 2: Argumenten evalueren" at bounding box center [407, 342] width 225 height 14
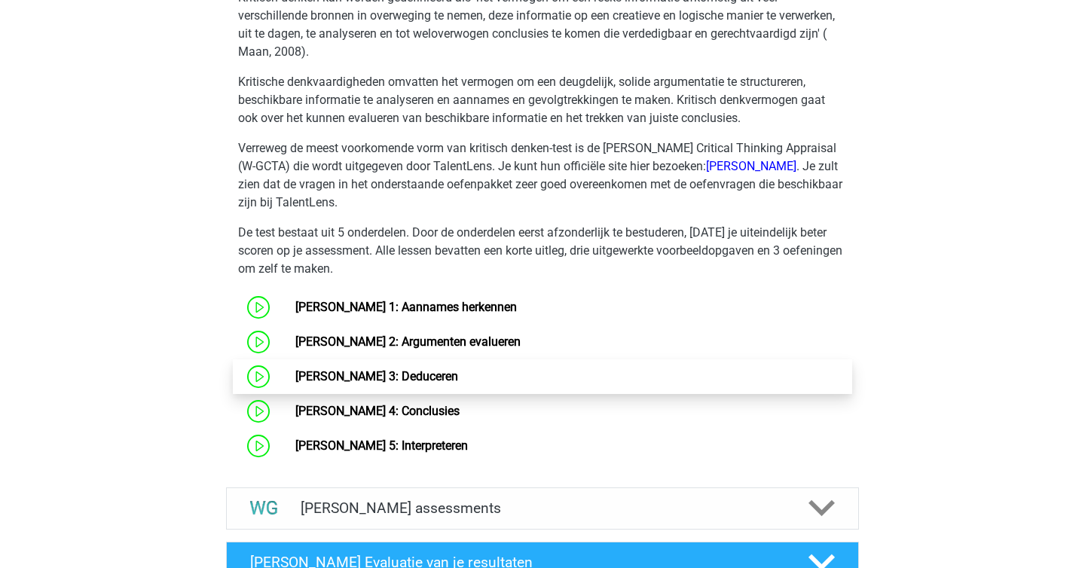
click at [458, 384] on link "Watson Glaser 3: Deduceren" at bounding box center [376, 376] width 163 height 14
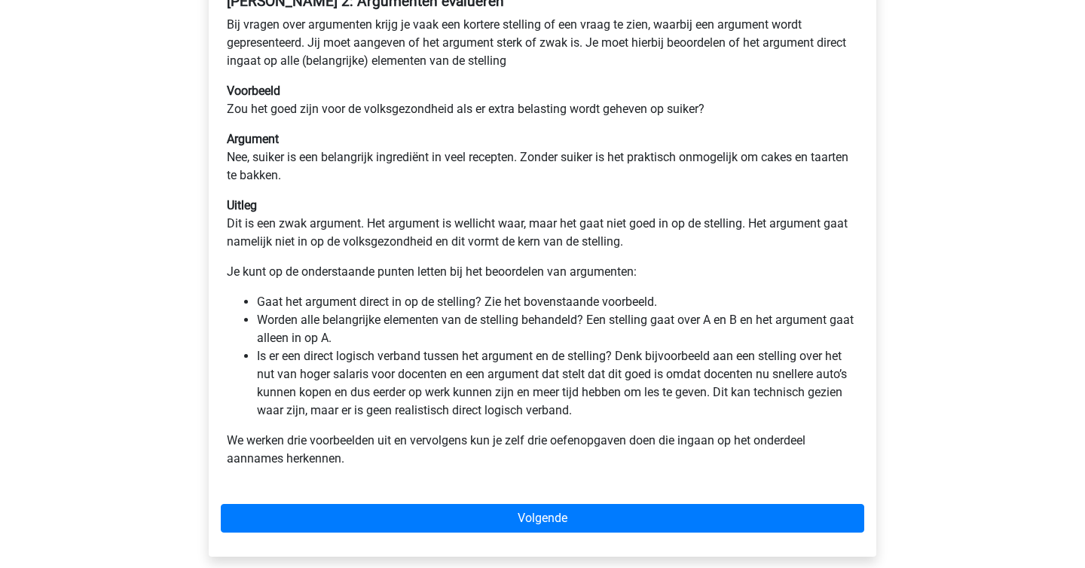
scroll to position [299, 0]
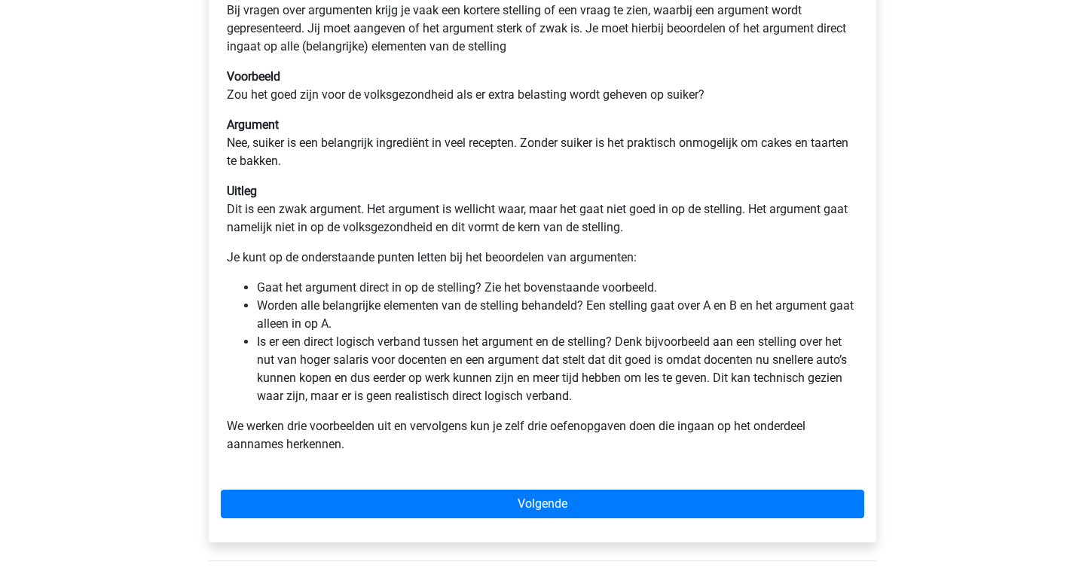
click at [201, 212] on div "Watson Glaser 2: Argumenten evalueren Bij vragen over argumenten krijg je vaak …" at bounding box center [543, 258] width 692 height 656
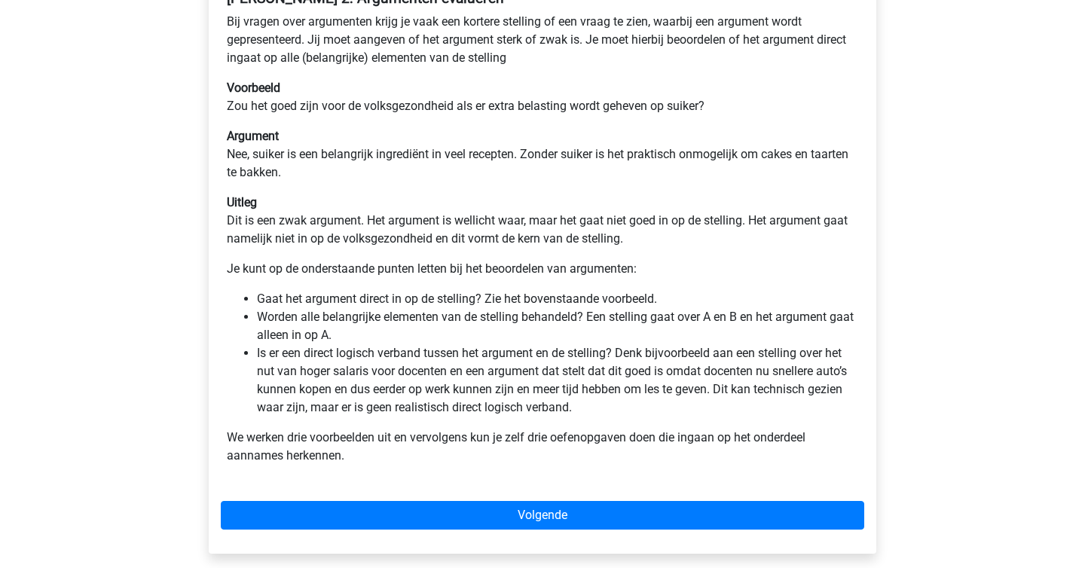
scroll to position [286, 0]
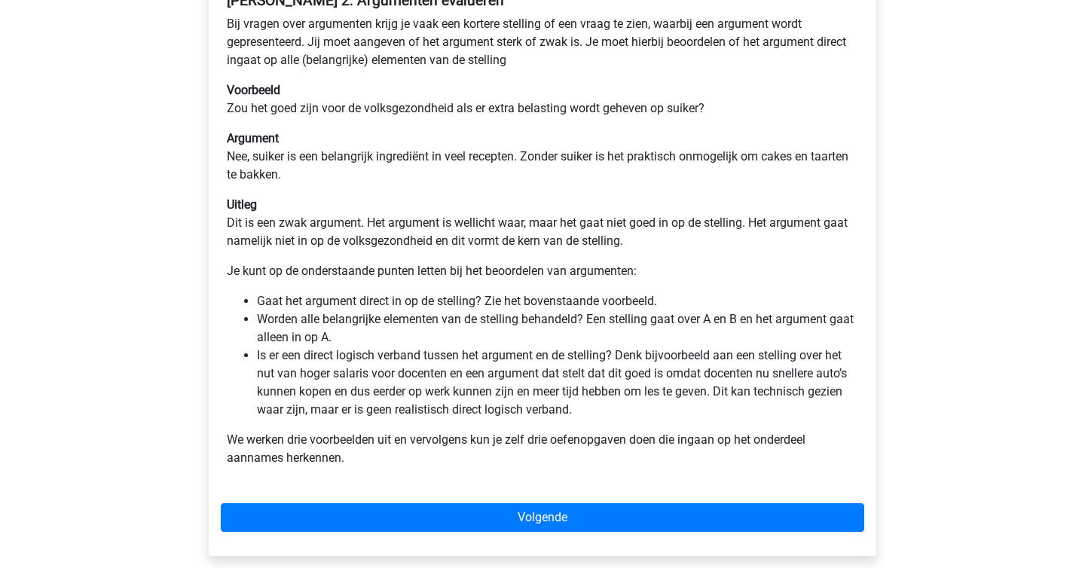
click at [347, 170] on p "Argument Nee, suiker is een belangrijk ingrediënt in veel recepten. Zonder suik…" at bounding box center [543, 157] width 632 height 54
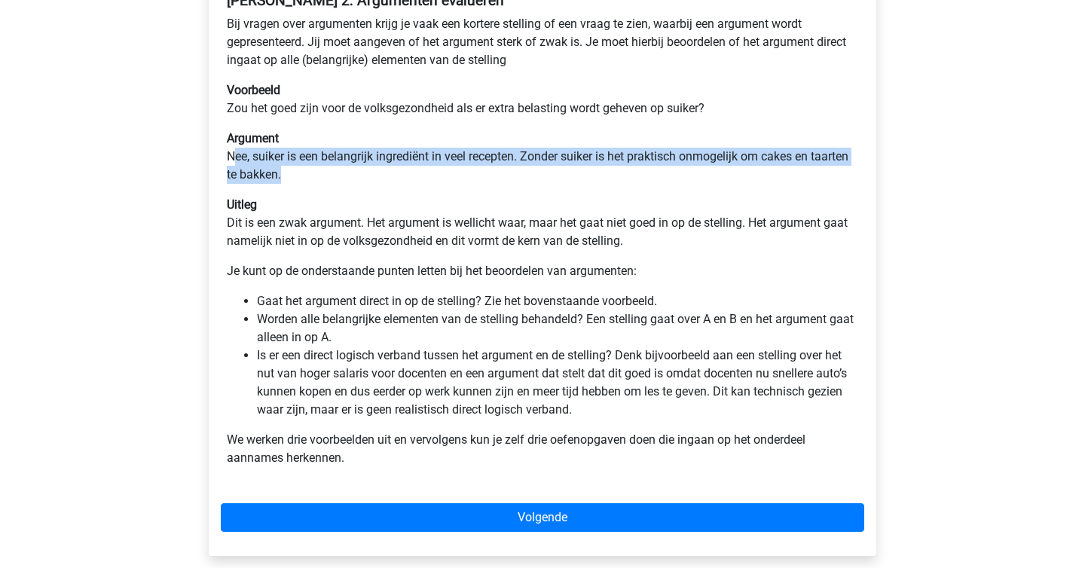
drag, startPoint x: 344, startPoint y: 170, endPoint x: 234, endPoint y: 161, distance: 110.4
click at [234, 161] on p "Argument Nee, suiker is een belangrijk ingrediënt in veel recepten. Zonder suik…" at bounding box center [543, 157] width 632 height 54
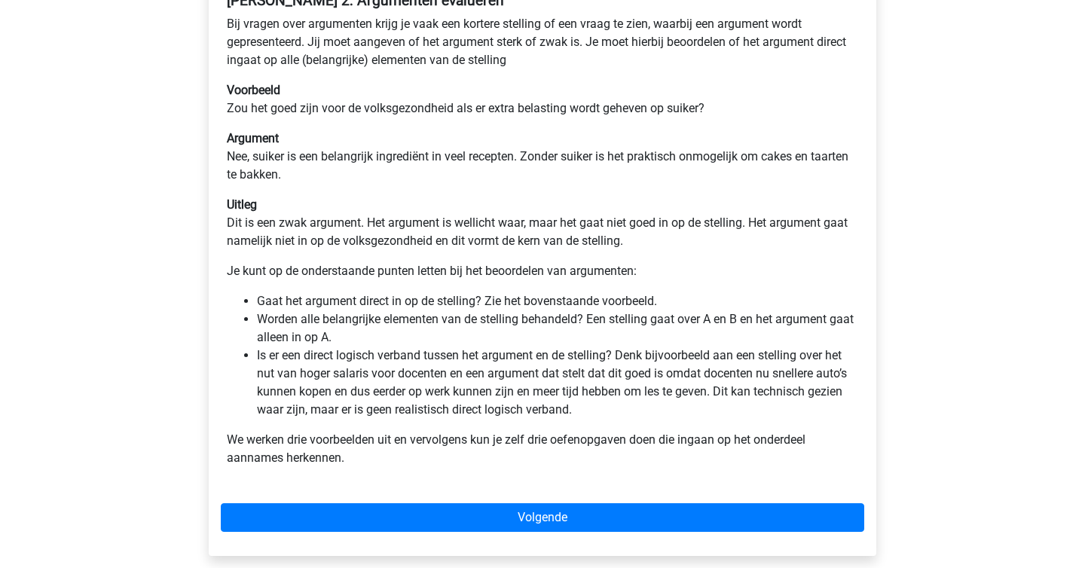
click at [460, 310] on li "Worden alle belangrijke elementen van de stelling behandeld? Een stelling gaat …" at bounding box center [557, 328] width 601 height 36
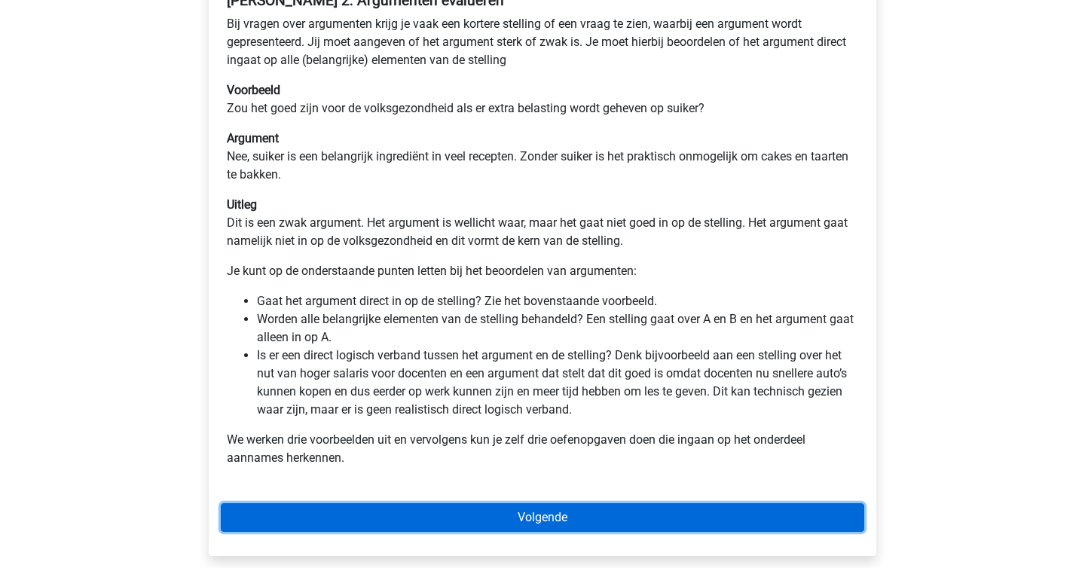
click at [498, 517] on link "Volgende" at bounding box center [543, 517] width 644 height 29
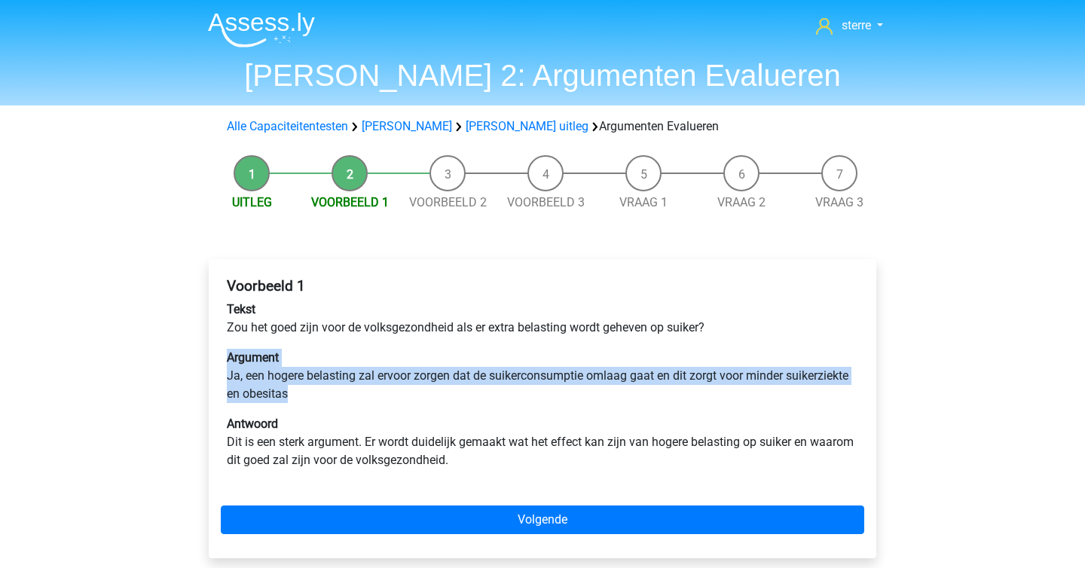
drag, startPoint x: 221, startPoint y: 364, endPoint x: 384, endPoint y: 403, distance: 168.2
click at [384, 403] on div "Voorbeeld 1 Tekst [DEMOGRAPHIC_DATA] het goed zijn voor de volksgezondheid als …" at bounding box center [543, 379] width 644 height 216
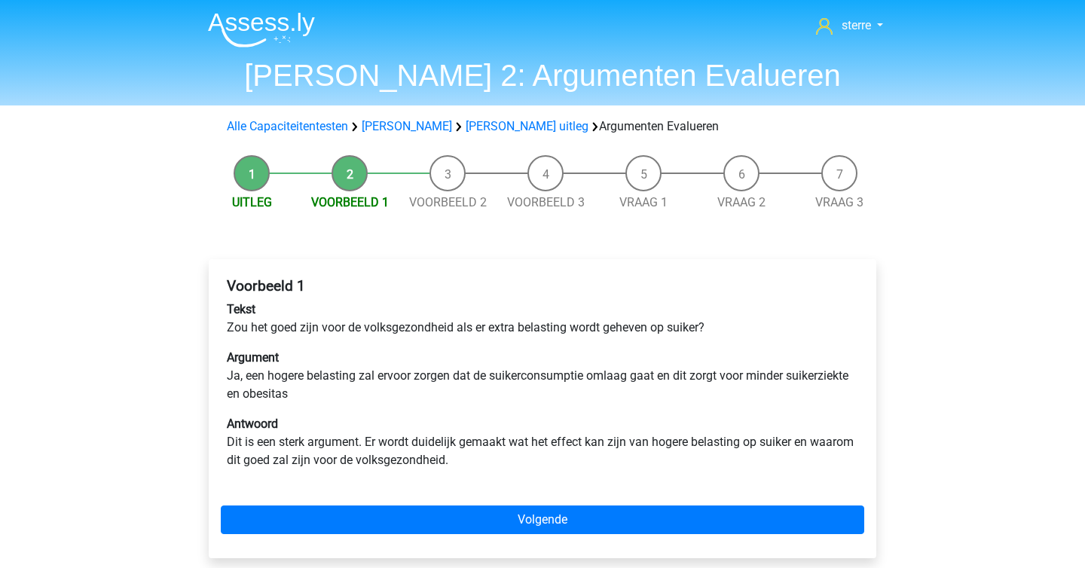
click at [459, 373] on p "Argument Ja, een hogere belasting zal ervoor zorgen dat de suikerconsumptie oml…" at bounding box center [543, 376] width 632 height 54
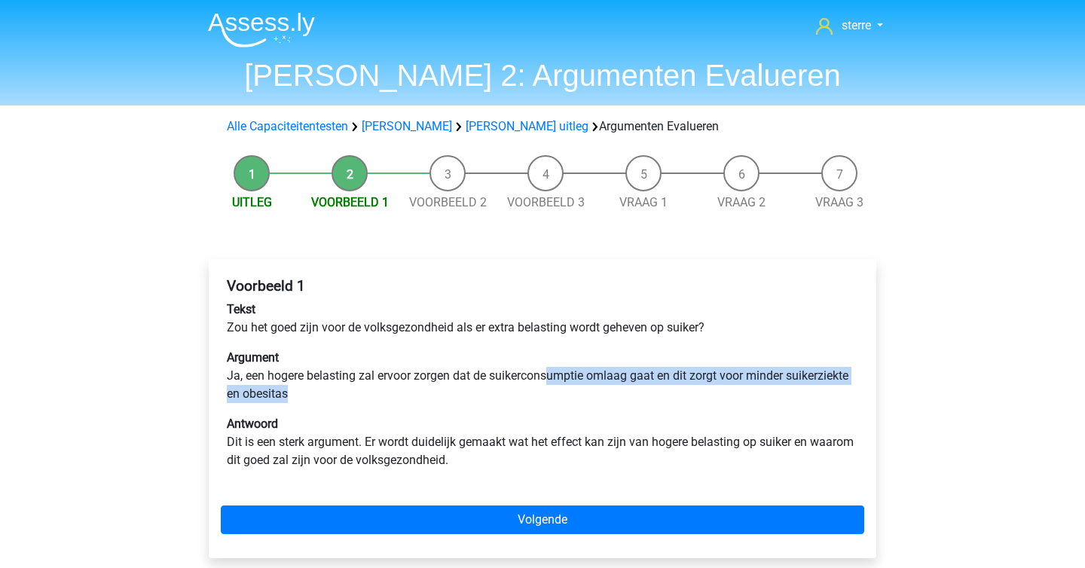
drag, startPoint x: 553, startPoint y: 369, endPoint x: 604, endPoint y: 405, distance: 62.6
click at [604, 405] on div "Voorbeeld 1 Tekst [DEMOGRAPHIC_DATA] het goed zijn voor de volksgezondheid als …" at bounding box center [543, 379] width 644 height 216
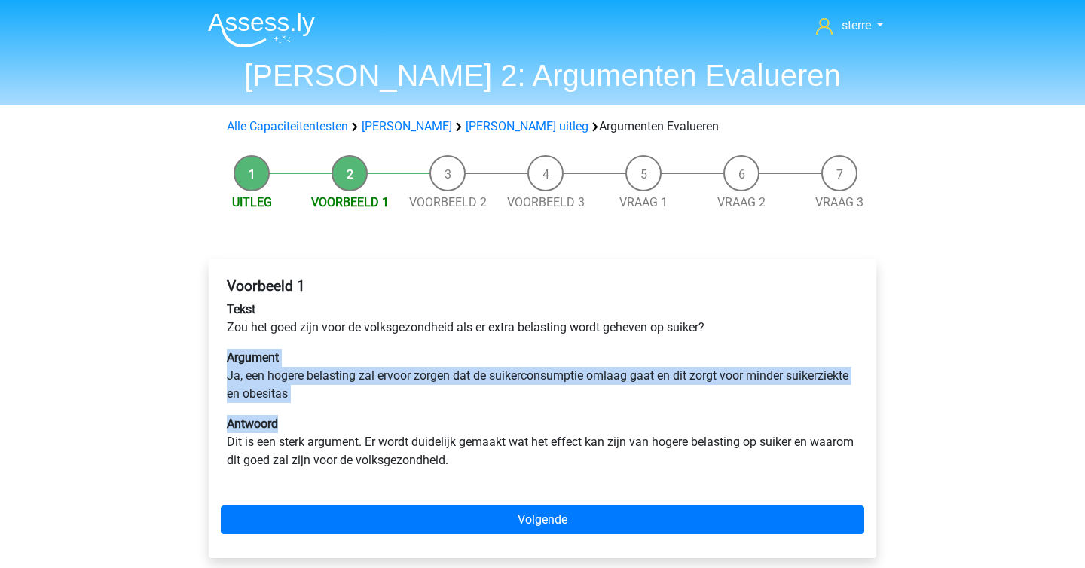
drag, startPoint x: 604, startPoint y: 405, endPoint x: 527, endPoint y: 349, distance: 95.4
click at [527, 349] on div "Voorbeeld 1 Tekst Zou het goed zijn voor de volksgezondheid als er extra belast…" at bounding box center [543, 379] width 644 height 216
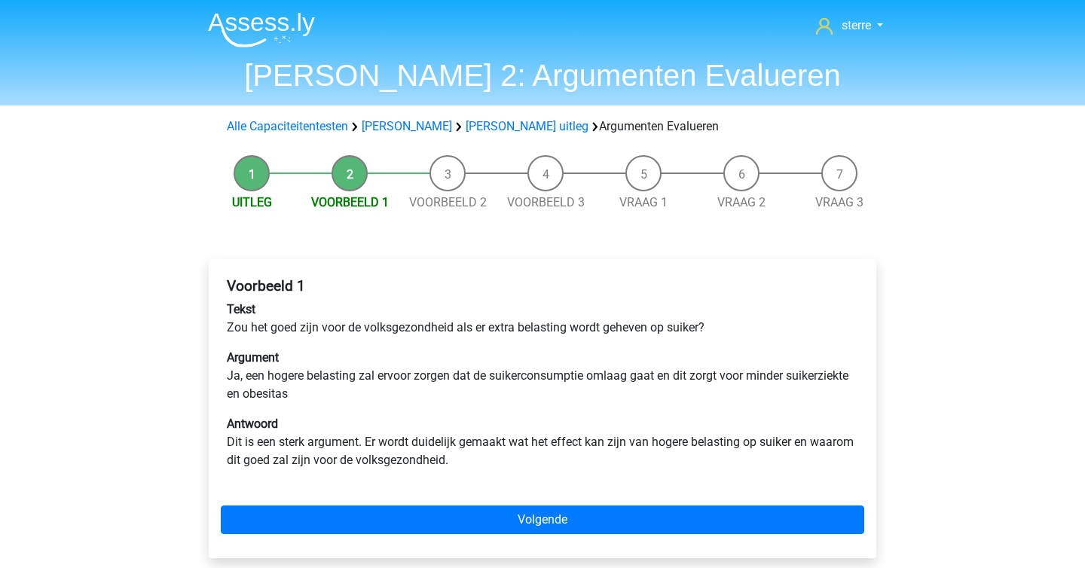
click at [527, 349] on p "Argument Ja, een hogere belasting zal ervoor zorgen dat de suikerconsumptie oml…" at bounding box center [543, 376] width 632 height 54
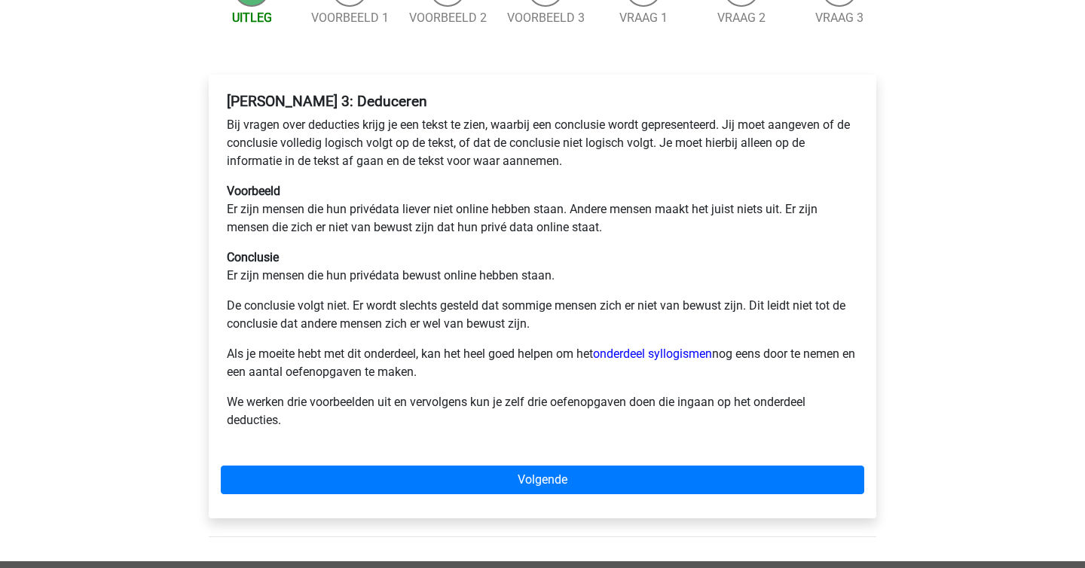
scroll to position [185, 0]
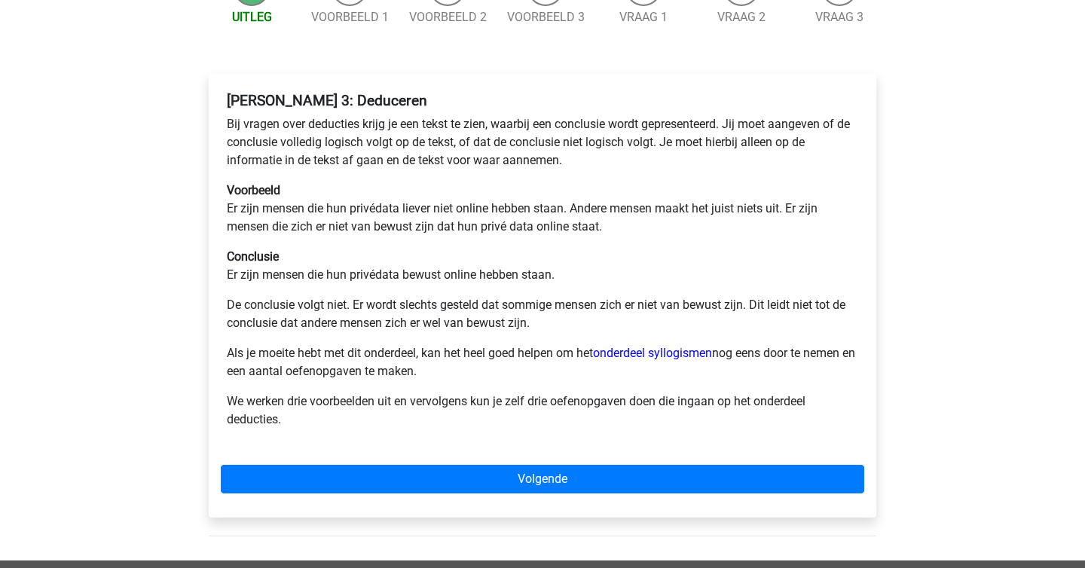
click at [227, 284] on p "Conclusie Er zijn mensen die hun privédata bewust online hebben staan." at bounding box center [543, 266] width 632 height 36
click at [243, 349] on p "Als je moeite hebt met dit onderdeel, kan het heel goed helpen om het onderdeel…" at bounding box center [543, 362] width 632 height 36
click at [130, 251] on div "sterre [EMAIL_ADDRESS][DOMAIN_NAME] Nederlands English" at bounding box center [542, 387] width 1085 height 1144
click at [42, 219] on div "sterre [EMAIL_ADDRESS][DOMAIN_NAME] Nederlands English" at bounding box center [542, 387] width 1085 height 1144
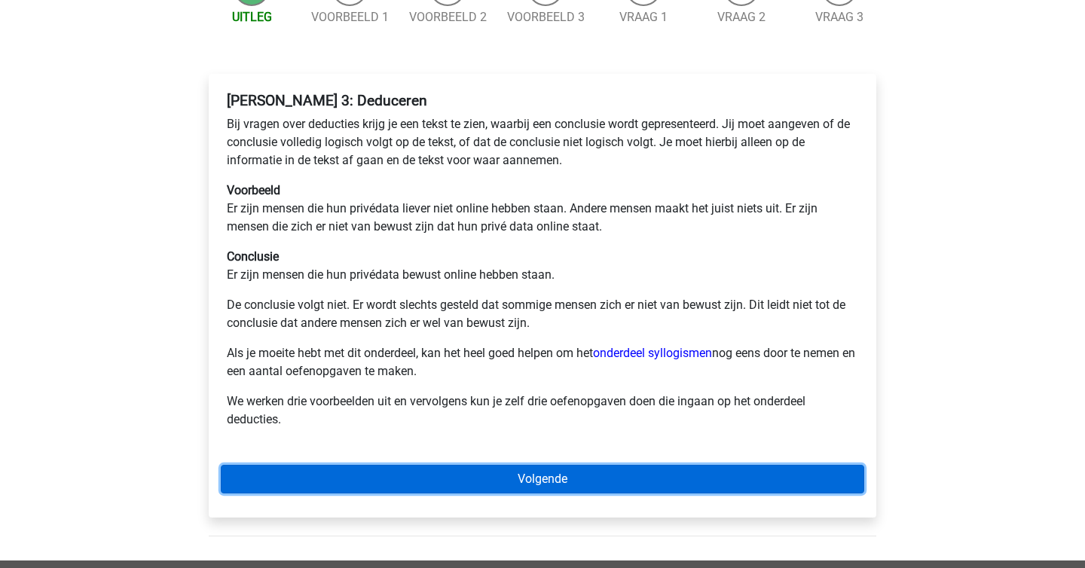
click at [372, 467] on link "Volgende" at bounding box center [543, 479] width 644 height 29
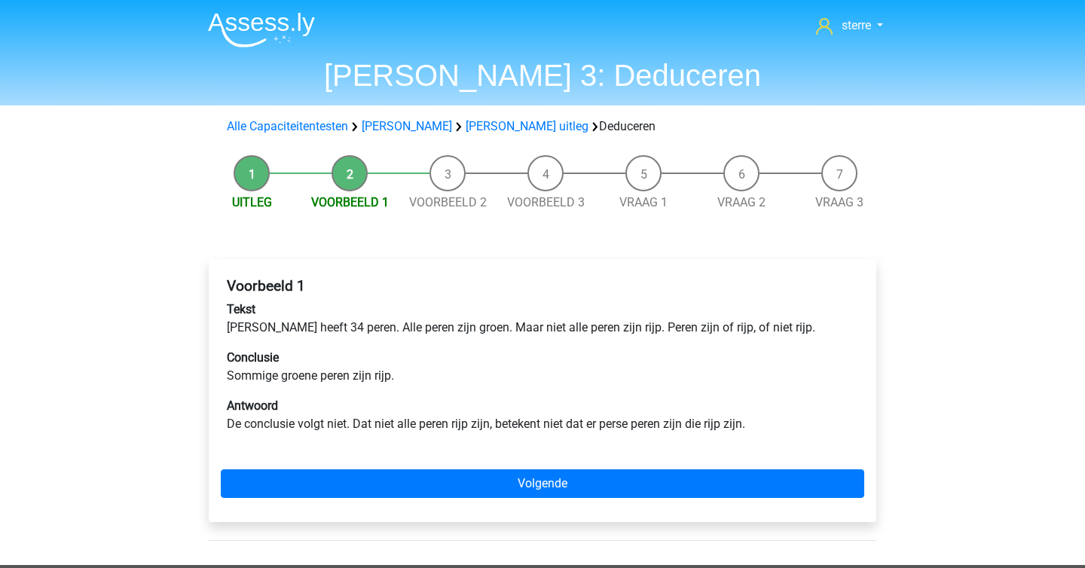
click at [225, 286] on div "Voorbeeld 1 Tekst [PERSON_NAME] heeft 34 peren. Alle peren zijn groen. Maar nie…" at bounding box center [543, 361] width 644 height 180
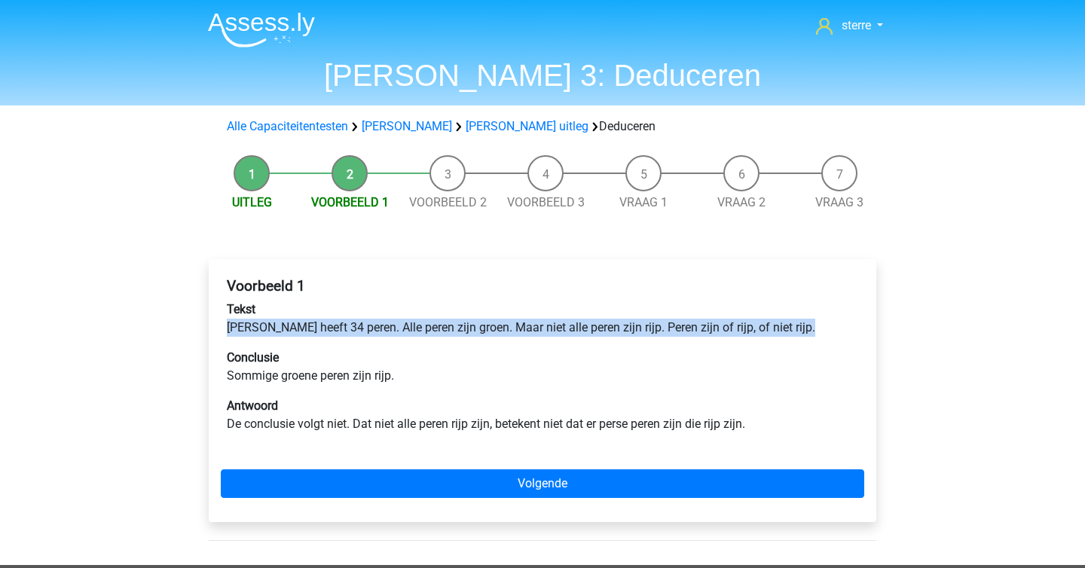
drag, startPoint x: 149, startPoint y: 329, endPoint x: 430, endPoint y: 348, distance: 281.0
click at [428, 347] on div "sterre [EMAIL_ADDRESS][DOMAIN_NAME] Nederlands English" at bounding box center [542, 481] width 1085 height 963
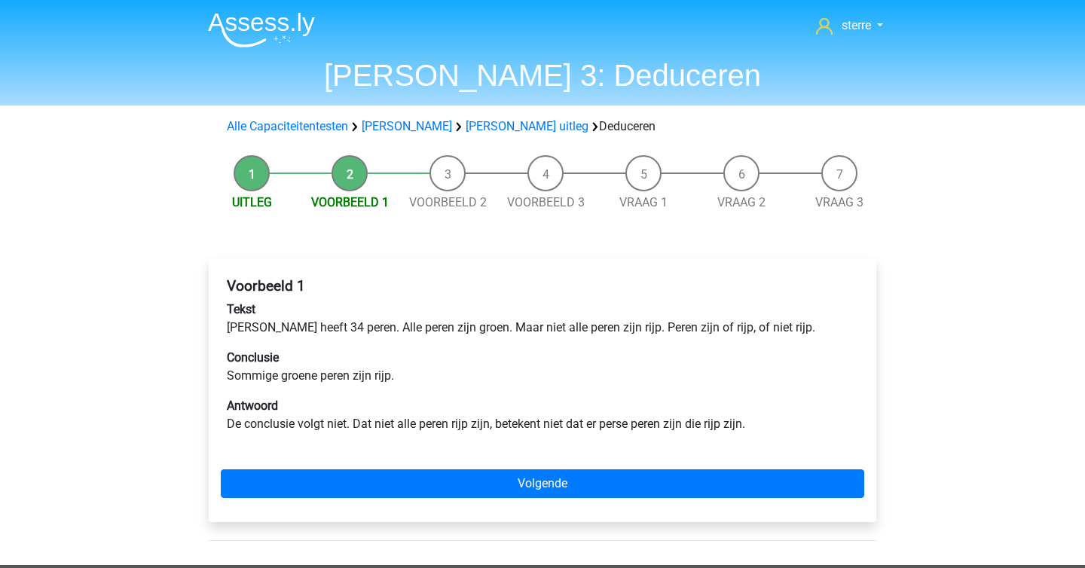
click at [431, 351] on p "Conclusie Sommige groene peren zijn rijp." at bounding box center [543, 367] width 632 height 36
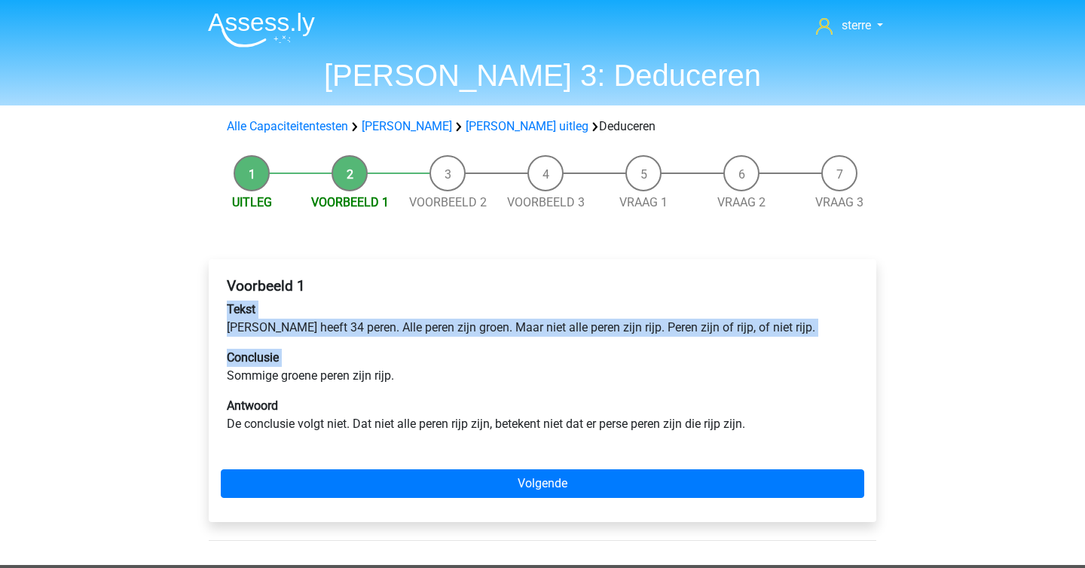
drag, startPoint x: 431, startPoint y: 351, endPoint x: 217, endPoint y: 300, distance: 220.1
click at [217, 300] on div "Voorbeeld 1 Tekst Peter heeft 34 peren. Alle peren zijn groen. Maar niet alle p…" at bounding box center [543, 390] width 668 height 263
drag, startPoint x: 237, startPoint y: 320, endPoint x: 363, endPoint y: 364, distance: 133.9
click at [362, 363] on div "Voorbeeld 1 Tekst Peter heeft 34 peren. Alle peren zijn groen. Maar niet alle p…" at bounding box center [543, 361] width 644 height 180
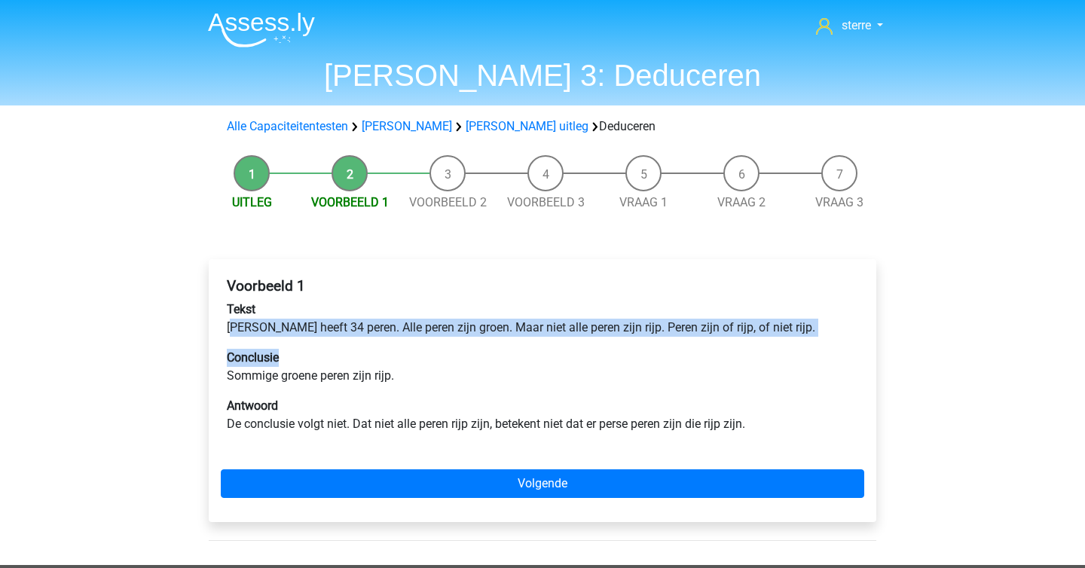
click at [363, 364] on p "Conclusie Sommige groene peren zijn rijp." at bounding box center [543, 367] width 632 height 36
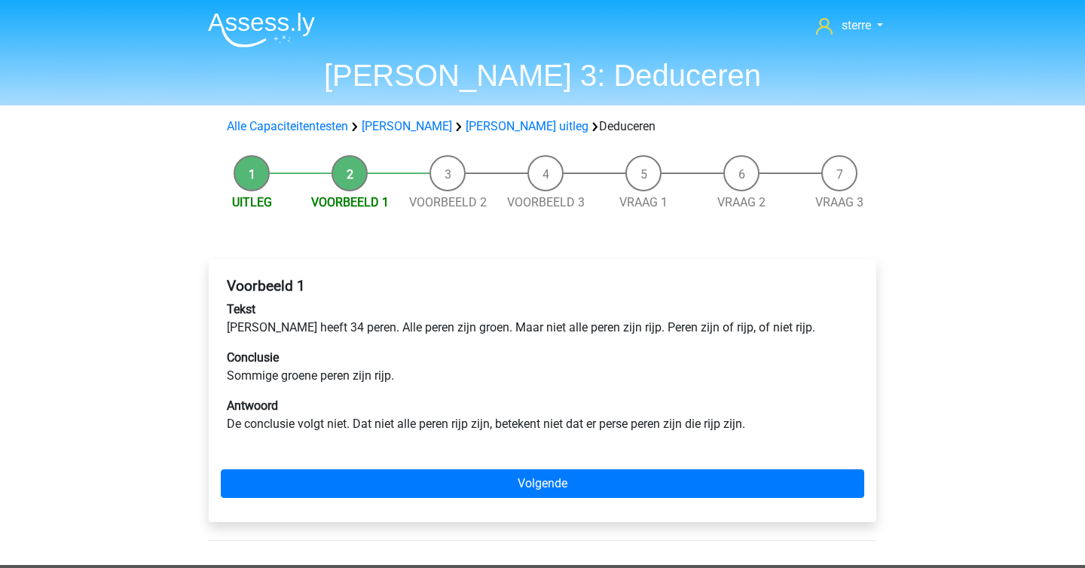
click at [550, 256] on div "Voorbeeld 1 Tekst Peter heeft 34 peren. Alle peren zijn groen. Maar niet alle p…" at bounding box center [543, 397] width 692 height 336
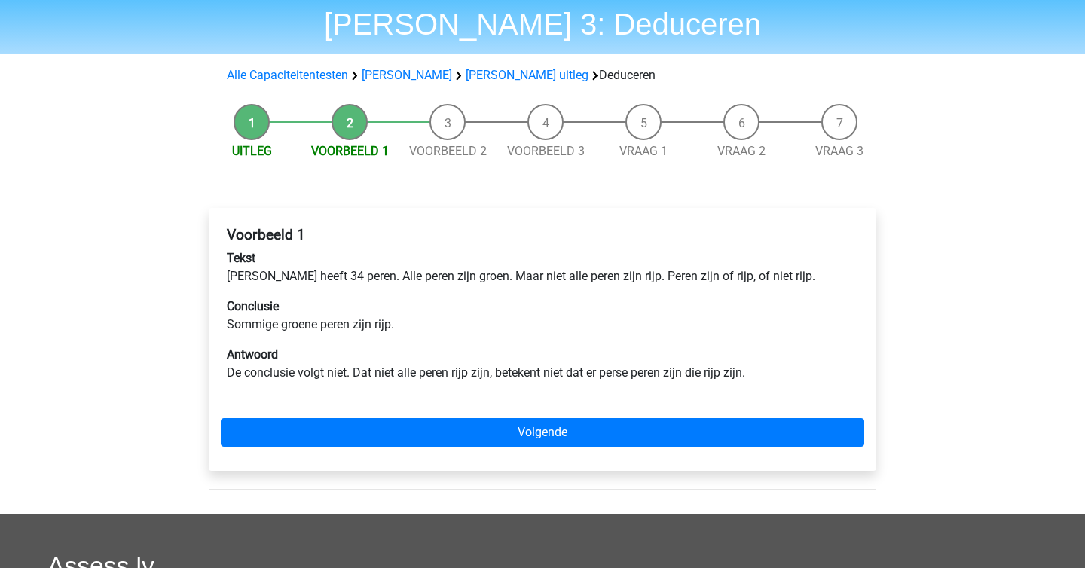
scroll to position [53, 0]
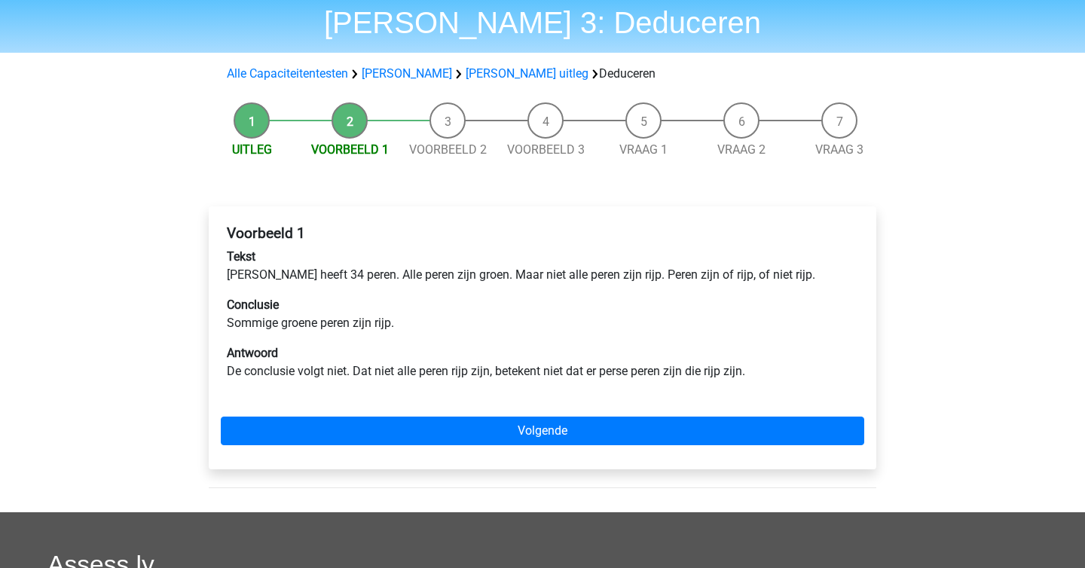
click at [339, 272] on p "Tekst Peter heeft 34 peren. Alle peren zijn groen. Maar niet alle peren zijn ri…" at bounding box center [543, 266] width 632 height 36
drag, startPoint x: 228, startPoint y: 273, endPoint x: 451, endPoint y: 281, distance: 223.2
click at [451, 281] on p "Tekst Peter heeft 34 peren. Alle peren zijn groen. Maar niet alle peren zijn ri…" at bounding box center [543, 266] width 632 height 36
click at [449, 279] on p "Tekst Peter heeft 34 peren. Alle peren zijn groen. Maar niet alle peren zijn ri…" at bounding box center [543, 266] width 632 height 36
click at [541, 274] on p "Tekst Peter heeft 34 peren. Alle peren zijn groen. Maar niet alle peren zijn ri…" at bounding box center [543, 266] width 632 height 36
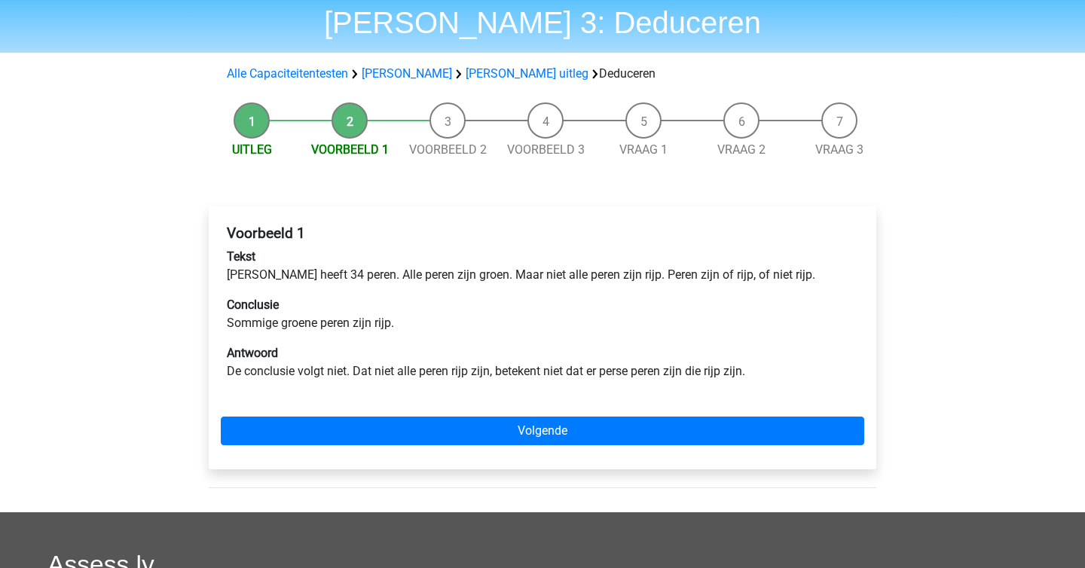
click at [448, 272] on p "Tekst Peter heeft 34 peren. Alle peren zijn groen. Maar niet alle peren zijn ri…" at bounding box center [543, 266] width 632 height 36
drag, startPoint x: 453, startPoint y: 268, endPoint x: 606, endPoint y: 268, distance: 153.0
click at [606, 268] on p "Tekst Peter heeft 34 peren. Alle peren zijn groen. Maar niet alle peren zijn ri…" at bounding box center [543, 266] width 632 height 36
click at [623, 267] on p "Tekst Peter heeft 34 peren. Alle peren zijn groen. Maar niet alle peren zijn ri…" at bounding box center [543, 266] width 632 height 36
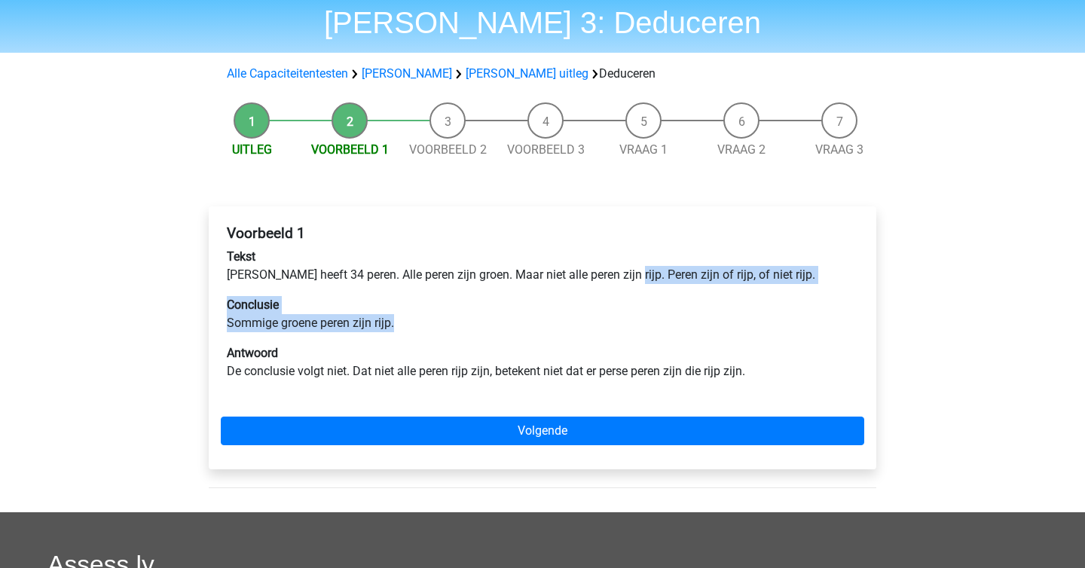
drag, startPoint x: 623, startPoint y: 267, endPoint x: 723, endPoint y: 336, distance: 121.3
click at [712, 329] on div "Voorbeeld 1 Tekst Peter heeft 34 peren. Alle peren zijn groen. Maar niet alle p…" at bounding box center [543, 309] width 644 height 180
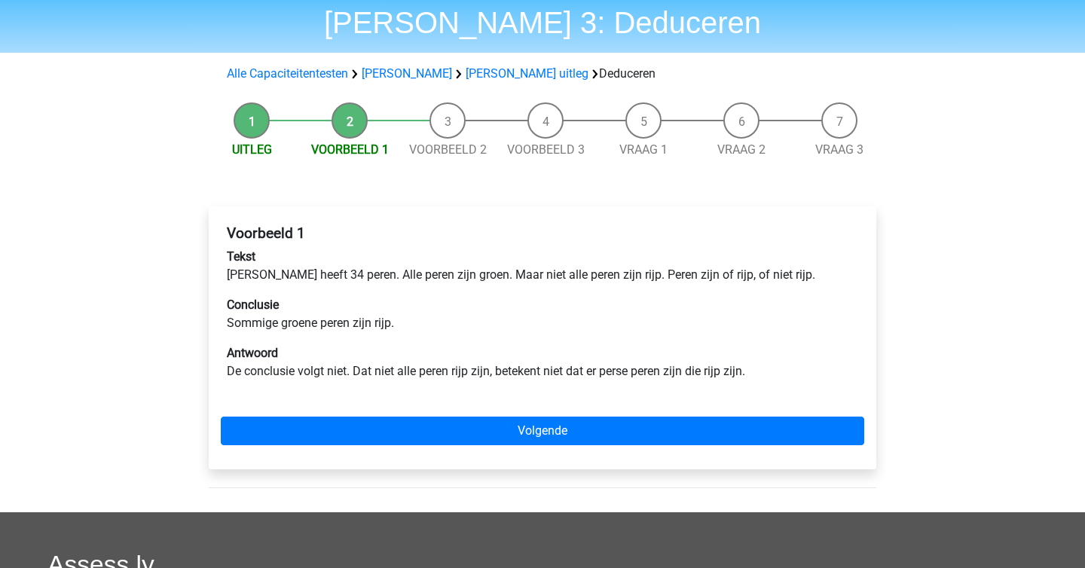
click at [723, 336] on div "Voorbeeld 1 Tekst Peter heeft 34 peren. Alle peren zijn groen. Maar niet alle p…" at bounding box center [543, 309] width 644 height 180
drag, startPoint x: 723, startPoint y: 336, endPoint x: 553, endPoint y: 285, distance: 177.1
click at [553, 285] on div "Voorbeeld 1 Tekst Peter heeft 34 peren. Alle peren zijn groen. Maar niet alle p…" at bounding box center [543, 309] width 644 height 180
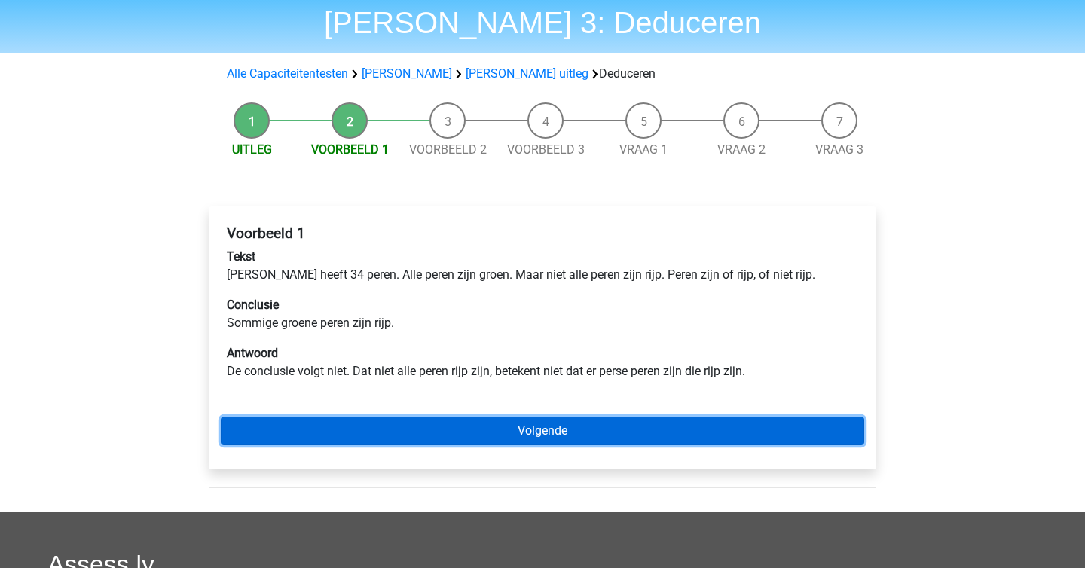
click at [556, 435] on link "Volgende" at bounding box center [543, 431] width 644 height 29
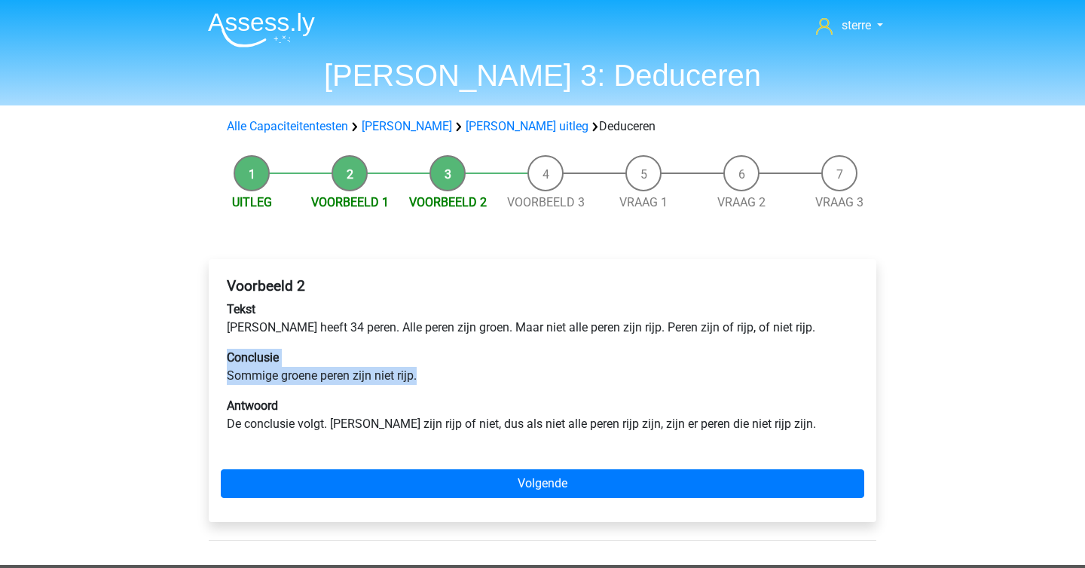
drag, startPoint x: 452, startPoint y: 355, endPoint x: 276, endPoint y: 391, distance: 180.0
click at [276, 391] on div "Voorbeeld 2 Tekst [PERSON_NAME] heeft 34 peren. Alle peren zijn groen. Maar nie…" at bounding box center [543, 361] width 644 height 180
click at [478, 325] on p "Tekst Peter heeft 34 peren. Alle peren zijn groen. Maar niet alle peren zijn ri…" at bounding box center [543, 319] width 632 height 36
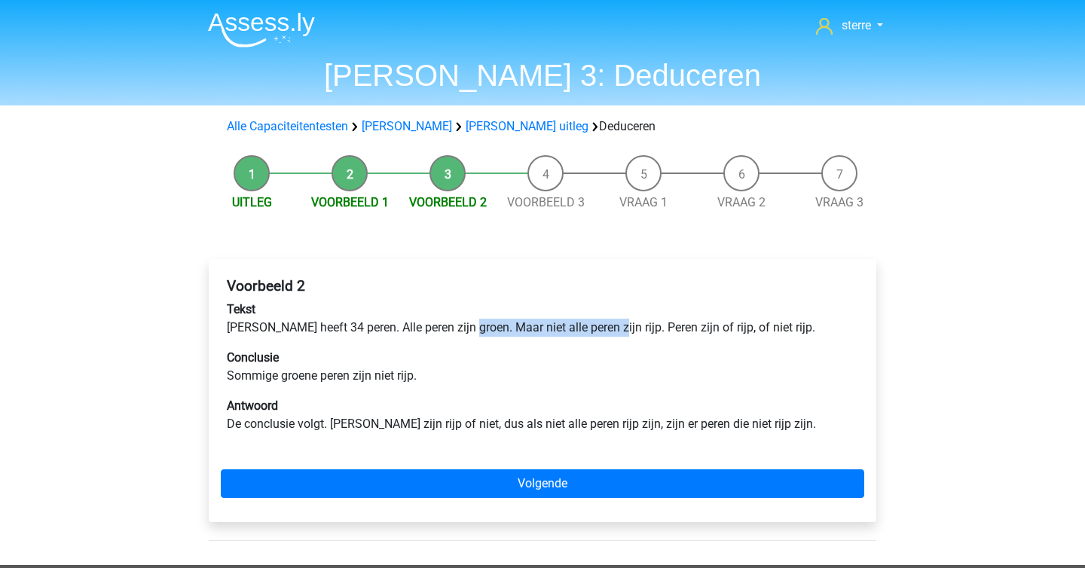
drag, startPoint x: 462, startPoint y: 334, endPoint x: 602, endPoint y: 333, distance: 140.2
click at [602, 333] on p "Tekst Peter heeft 34 peren. Alle peren zijn groen. Maar niet alle peren zijn ri…" at bounding box center [543, 319] width 632 height 36
click at [581, 355] on p "Conclusie Sommige groene peren zijn niet rijp." at bounding box center [543, 367] width 632 height 36
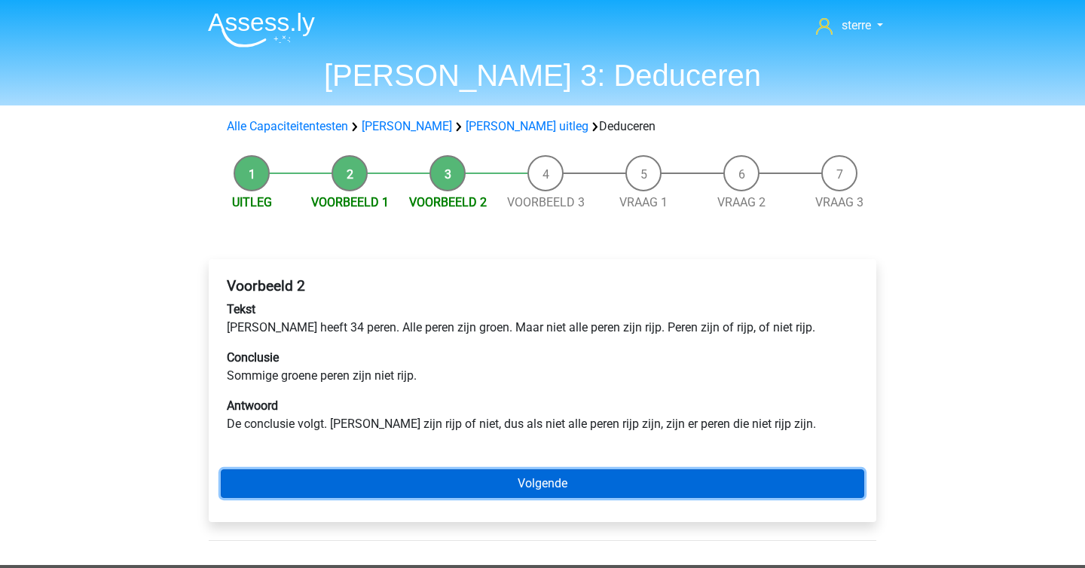
click at [543, 482] on link "Volgende" at bounding box center [543, 484] width 644 height 29
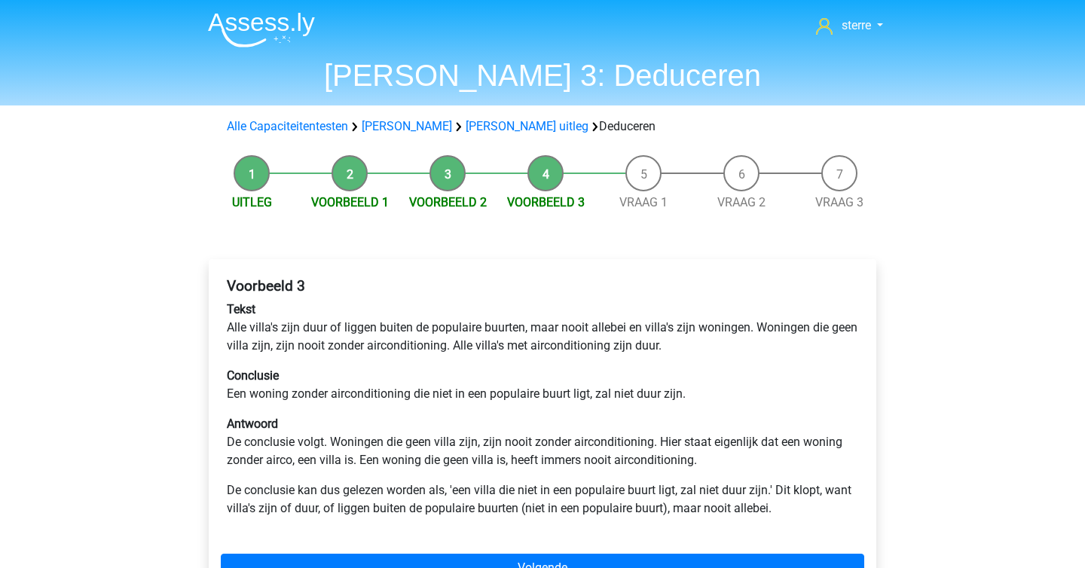
scroll to position [42, 0]
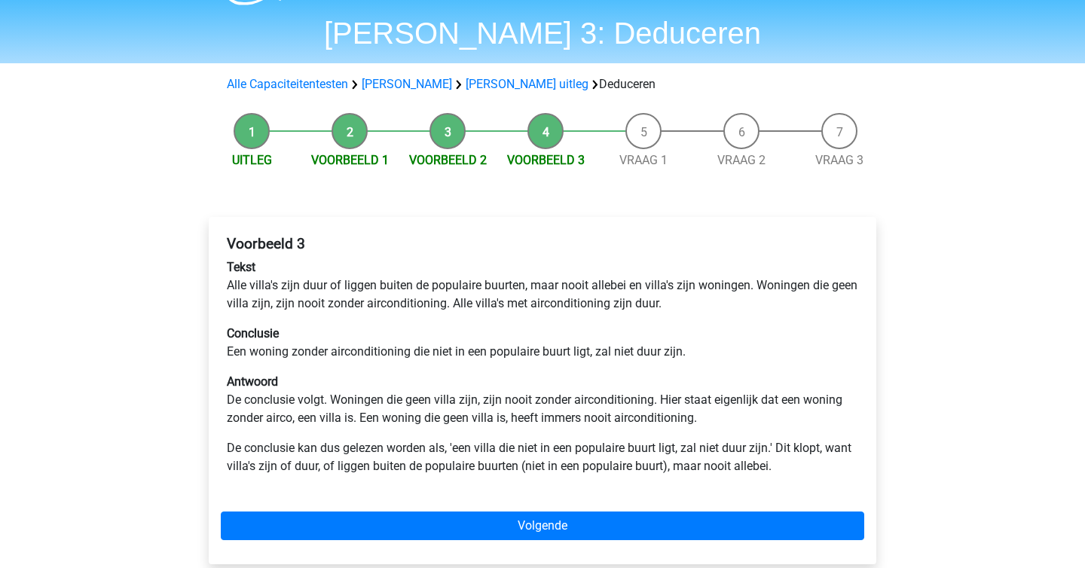
click at [115, 299] on div "sterre sterreklazes@live.nl Nederlands English" at bounding box center [542, 482] width 1085 height 1048
drag, startPoint x: 733, startPoint y: 281, endPoint x: 782, endPoint y: 292, distance: 51.0
click at [782, 292] on p "Tekst Alle villa's zijn duur of liggen buiten de populaire buurten, maar nooit …" at bounding box center [543, 285] width 632 height 54
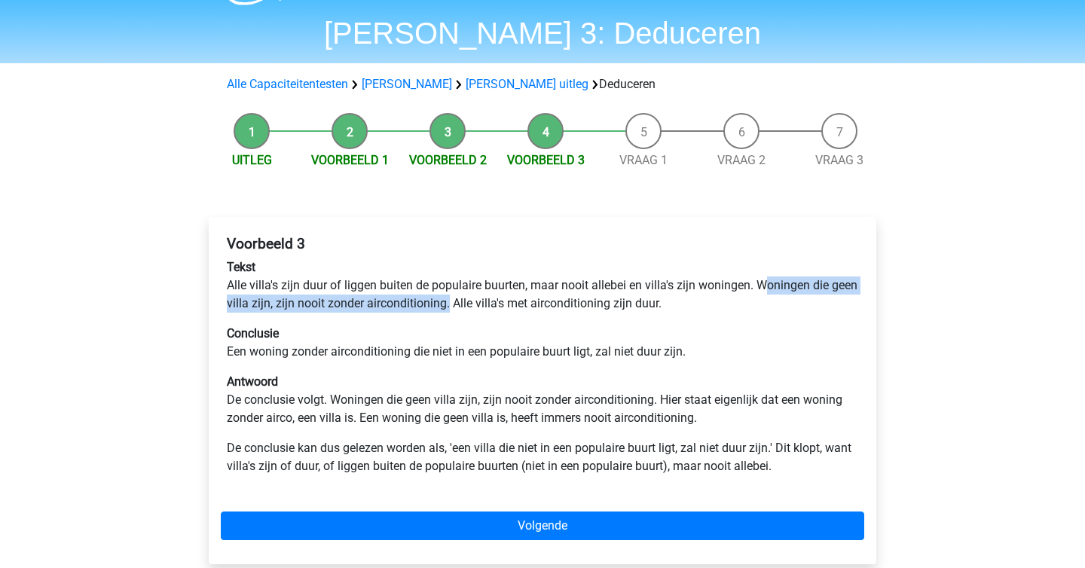
drag, startPoint x: 765, startPoint y: 287, endPoint x: 478, endPoint y: 307, distance: 287.9
click at [478, 307] on p "Tekst Alle villa's zijn duur of liggen buiten de populaire buurten, maar nooit …" at bounding box center [543, 285] width 632 height 54
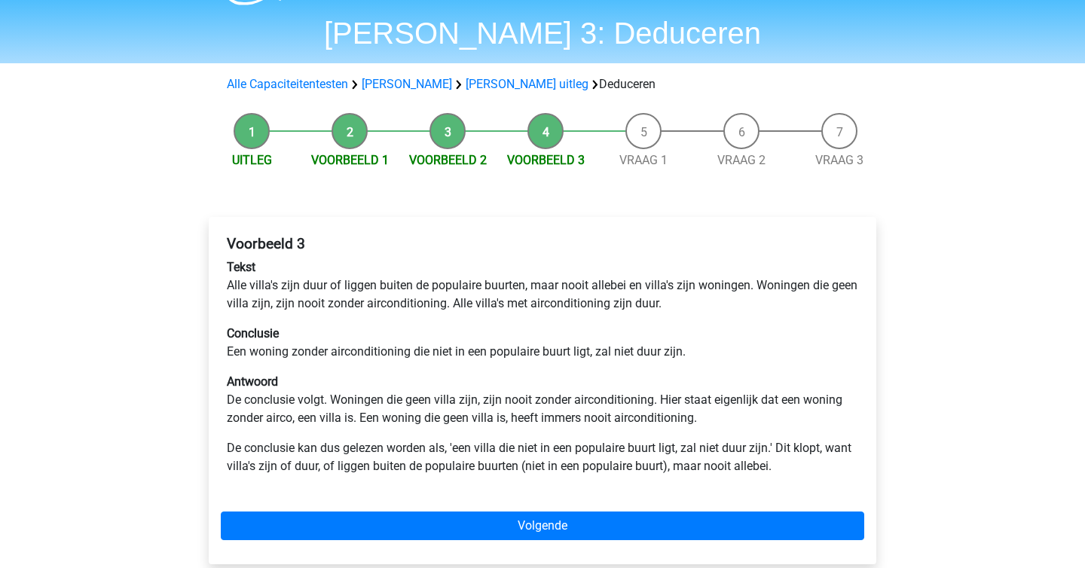
click at [337, 302] on p "Tekst Alle villa's zijn duur of liggen buiten de populaire buurten, maar nooit …" at bounding box center [543, 285] width 632 height 54
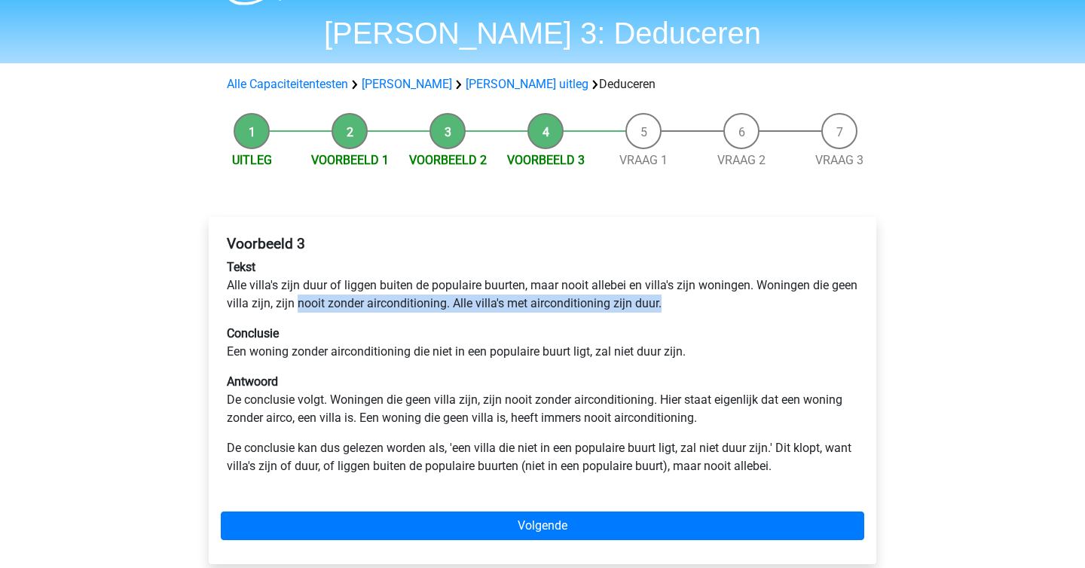
drag, startPoint x: 326, startPoint y: 304, endPoint x: 385, endPoint y: 314, distance: 59.5
click at [385, 314] on div "Voorbeeld 3 Tekst Alle villa's zijn duur of liggen buiten de populaire buurten,…" at bounding box center [543, 361] width 644 height 265
click at [484, 84] on link "[PERSON_NAME] uitleg" at bounding box center [527, 84] width 123 height 14
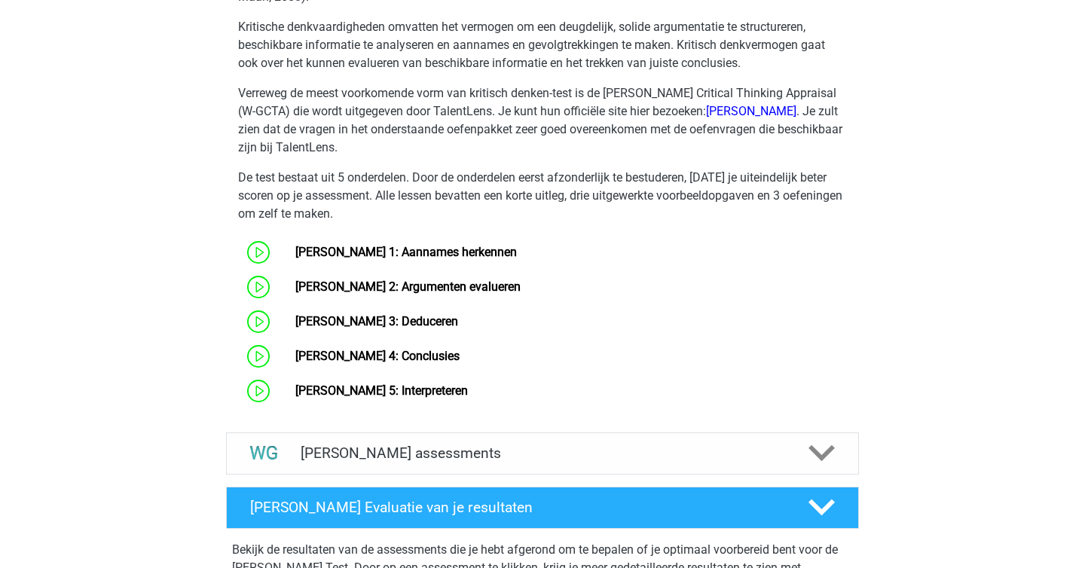
scroll to position [783, 0]
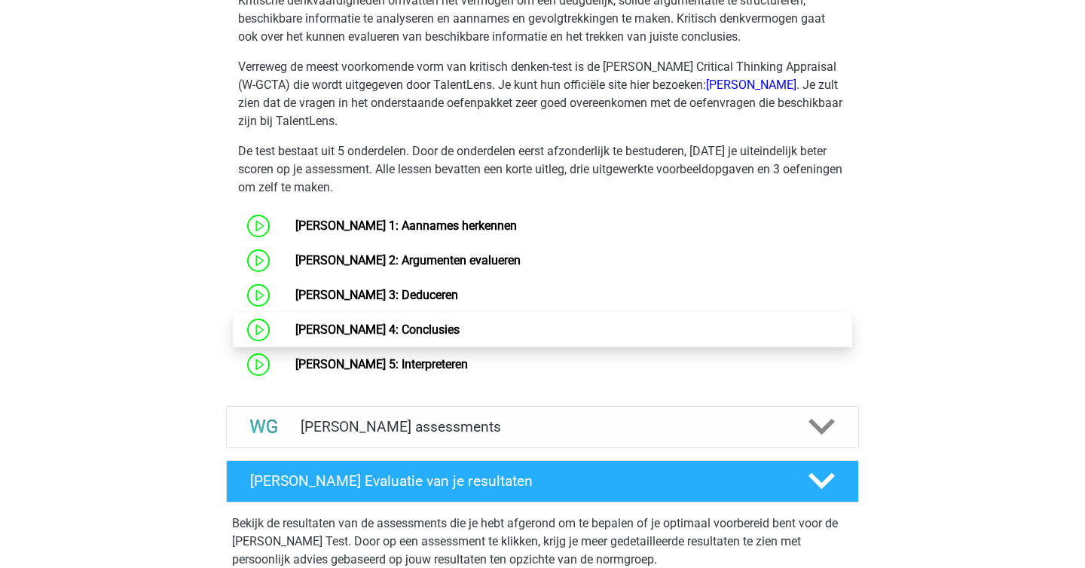
click at [295, 337] on link "[PERSON_NAME] 4: Conclusies" at bounding box center [377, 330] width 164 height 14
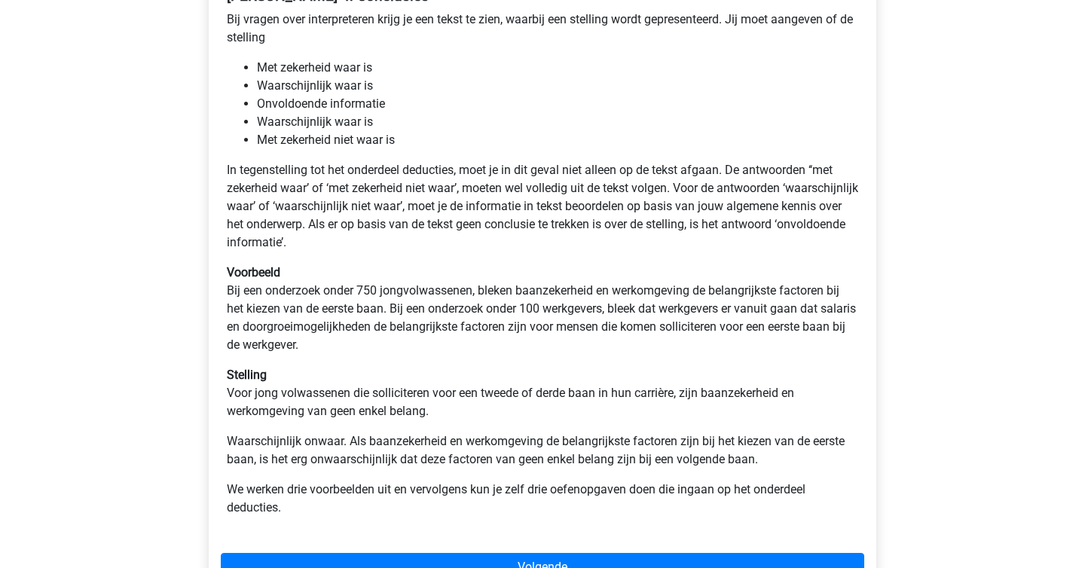
scroll to position [295, 0]
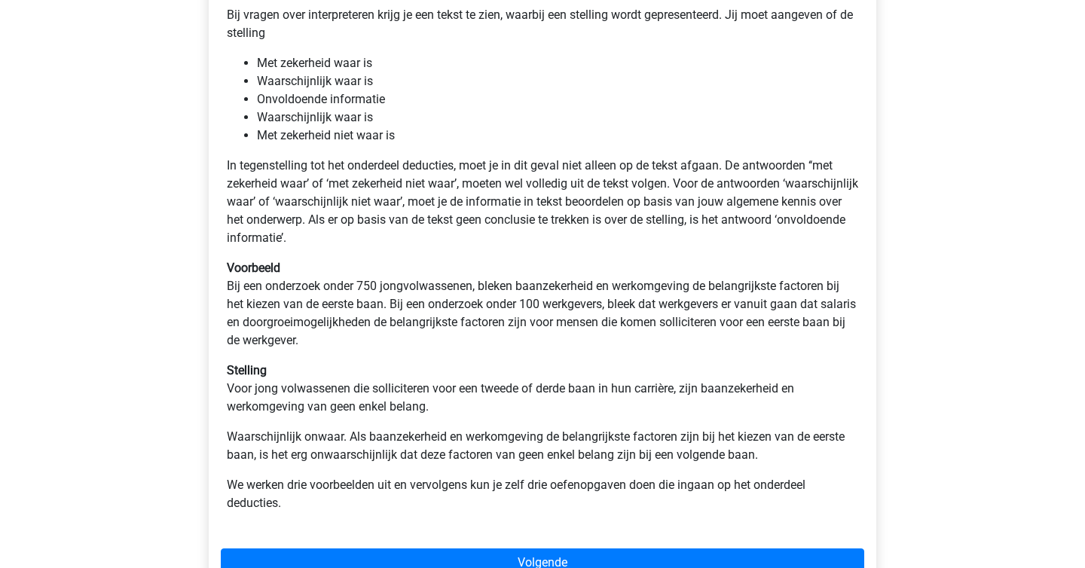
click at [148, 341] on div "sterre [EMAIL_ADDRESS][DOMAIN_NAME] Nederlands English" at bounding box center [542, 373] width 1085 height 1337
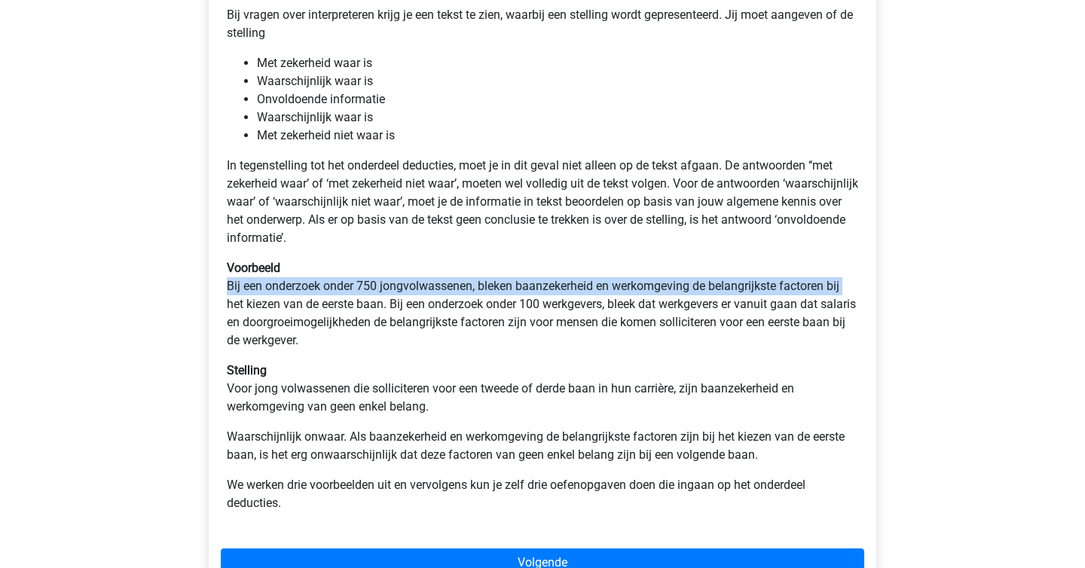
drag, startPoint x: 176, startPoint y: 283, endPoint x: 222, endPoint y: 312, distance: 54.8
click at [222, 312] on div "sterre [EMAIL_ADDRESS][DOMAIN_NAME] Nederlands English" at bounding box center [542, 373] width 1085 height 1337
click at [222, 312] on div "[PERSON_NAME] 4: Conclusies Bij vragen over interpreteren krijg je een tekst te…" at bounding box center [543, 254] width 644 height 554
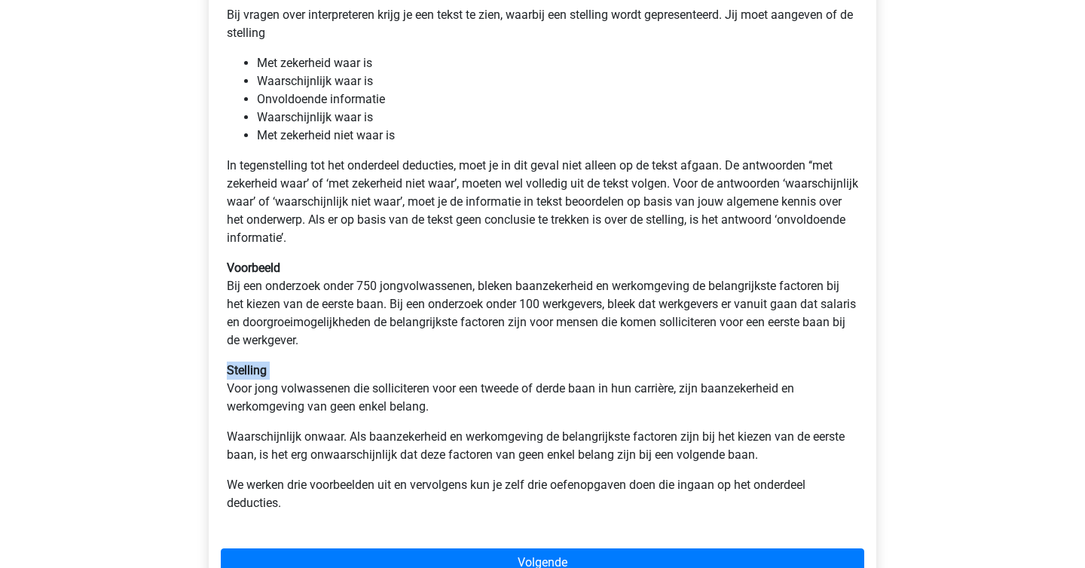
drag, startPoint x: 128, startPoint y: 375, endPoint x: 145, endPoint y: 387, distance: 20.5
click at [145, 387] on div "sterre [EMAIL_ADDRESS][DOMAIN_NAME] Nederlands English" at bounding box center [542, 373] width 1085 height 1337
click at [145, 387] on div "sterre sterreklazes@live.nl Nederlands English" at bounding box center [542, 373] width 1085 height 1337
click at [162, 136] on div "sterre sterreklazes@live.nl Nederlands English" at bounding box center [542, 373] width 1085 height 1337
click at [168, 136] on div "sterre sterreklazes@live.nl Nederlands English" at bounding box center [542, 373] width 1085 height 1337
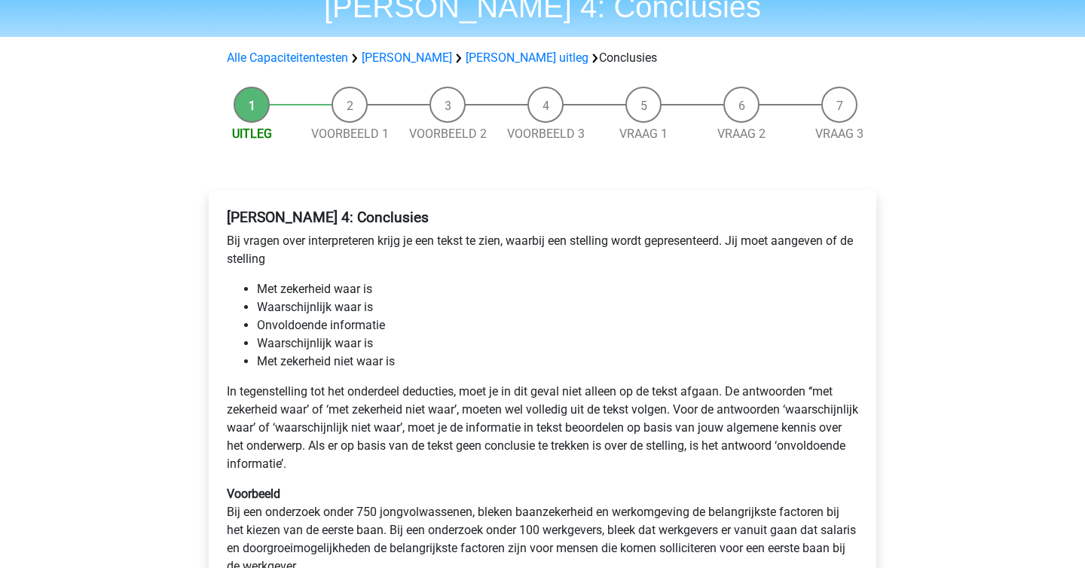
scroll to position [0, 0]
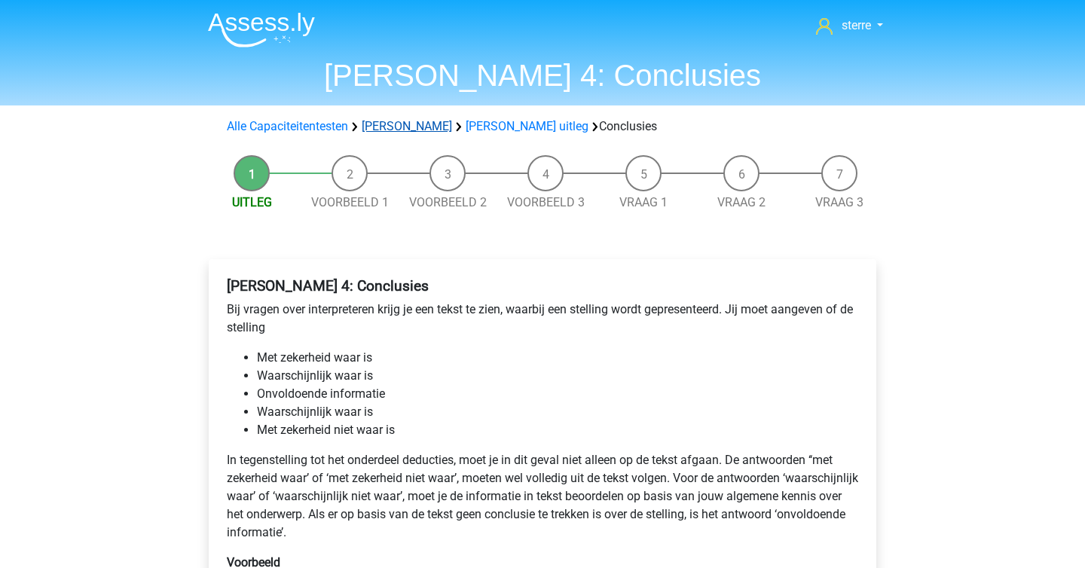
click at [406, 121] on link "Watson Glaser" at bounding box center [407, 126] width 90 height 14
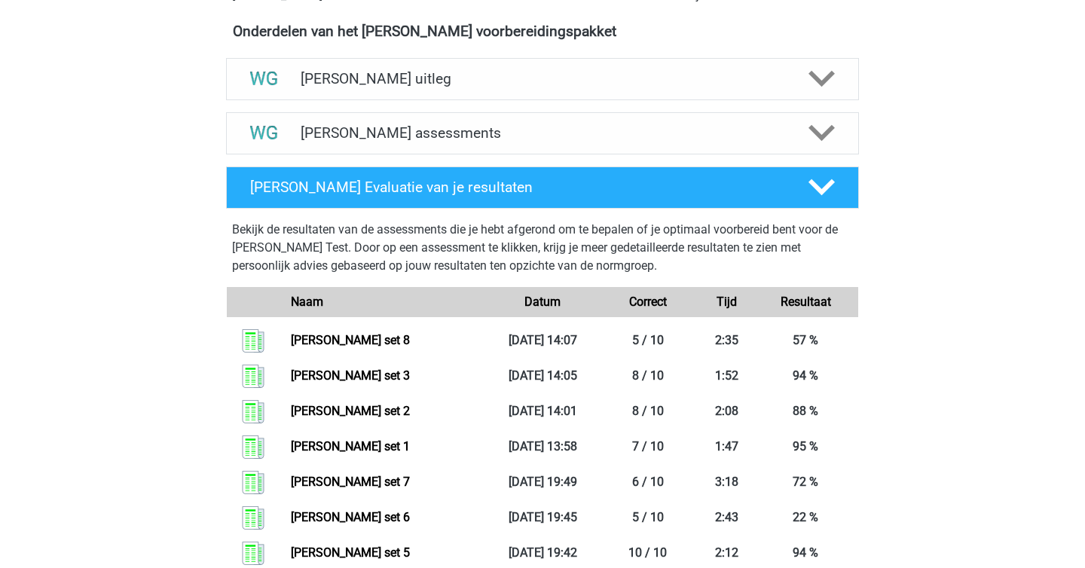
scroll to position [479, 0]
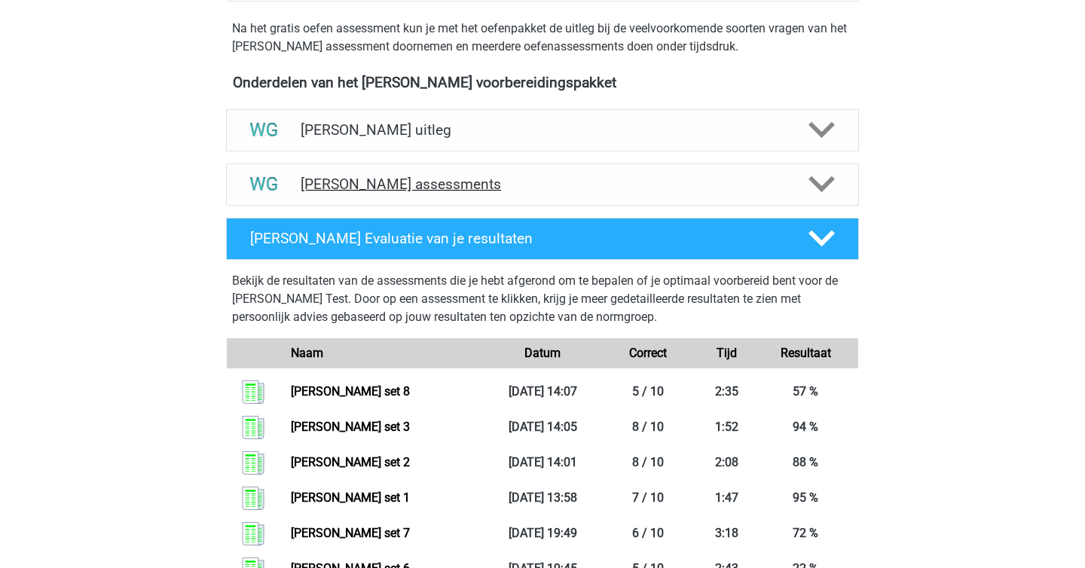
click at [442, 183] on h4 "Watson Glaser assessments" at bounding box center [543, 184] width 484 height 17
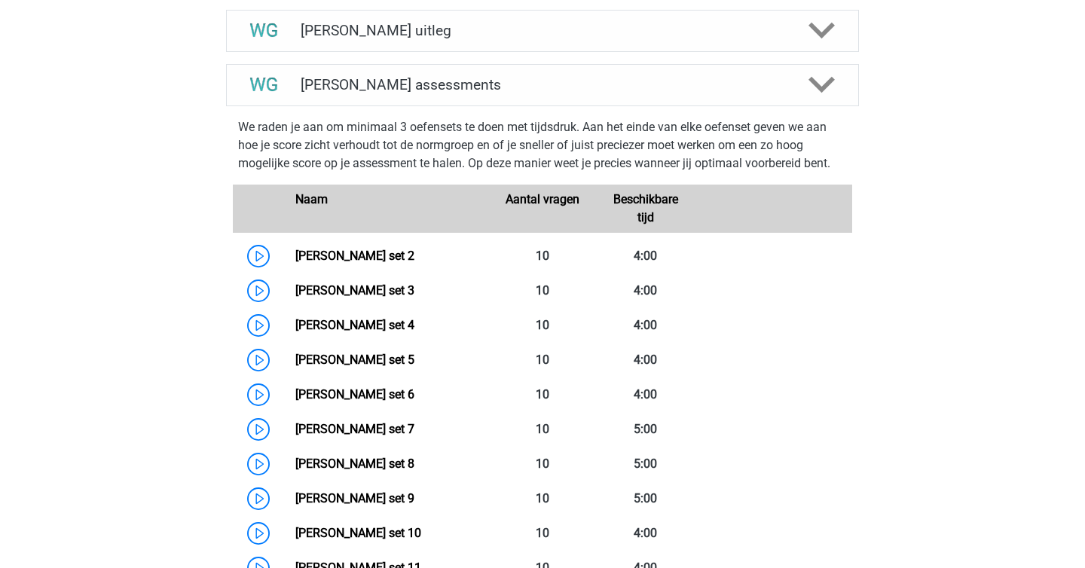
scroll to position [641, 0]
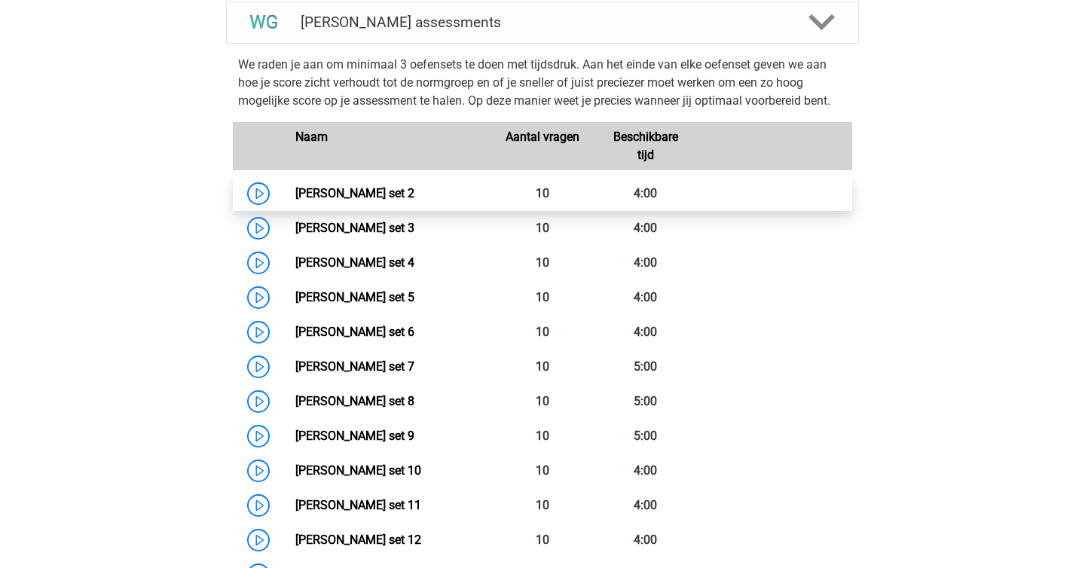
click at [302, 188] on link "Watson Glaser set 2" at bounding box center [354, 193] width 119 height 14
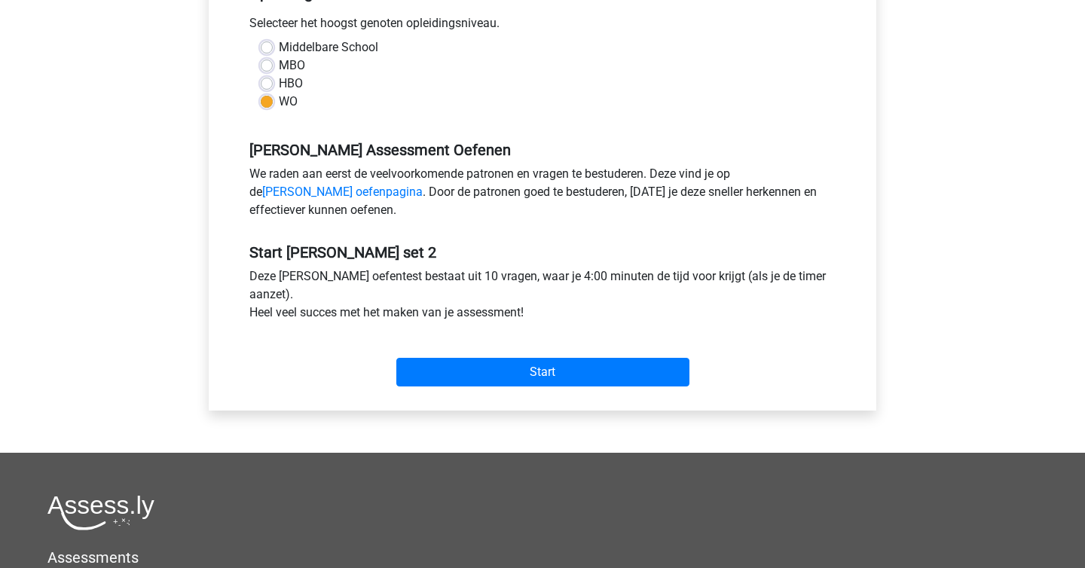
scroll to position [341, 0]
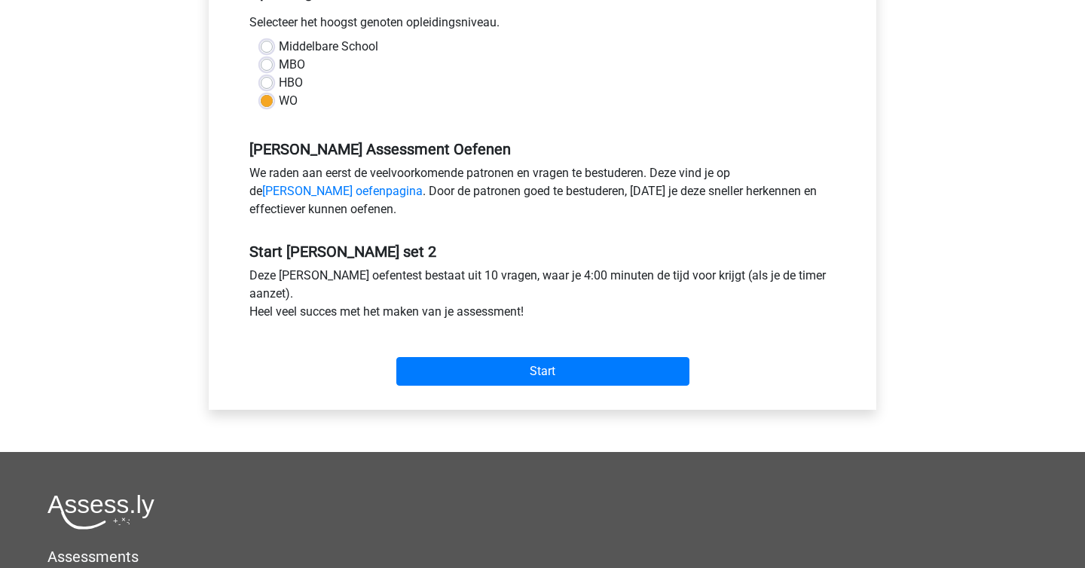
click at [706, 334] on div "Start" at bounding box center [542, 359] width 609 height 53
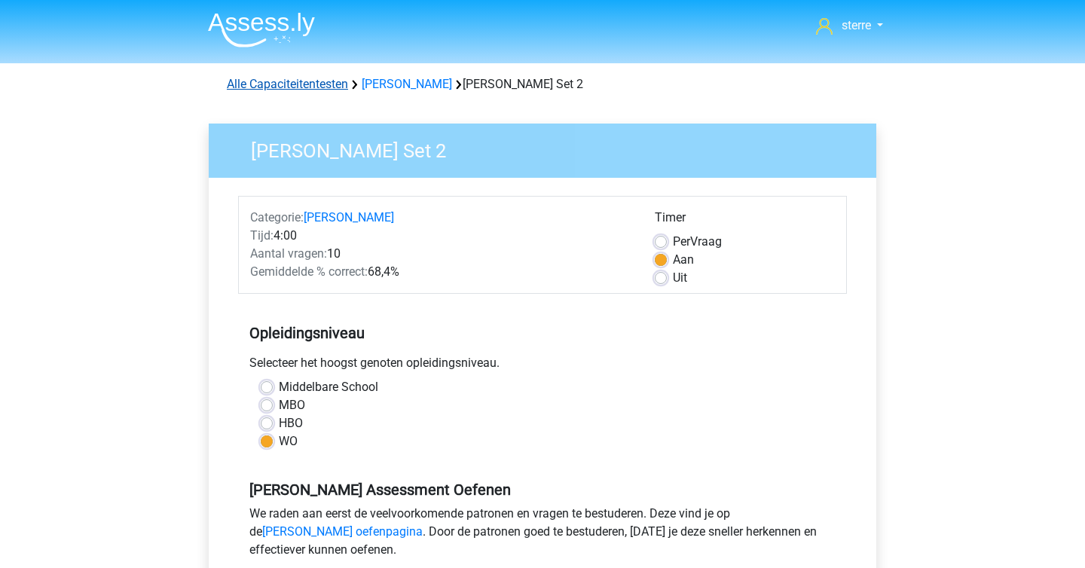
click at [285, 81] on link "Alle Capaciteitentesten" at bounding box center [287, 84] width 121 height 14
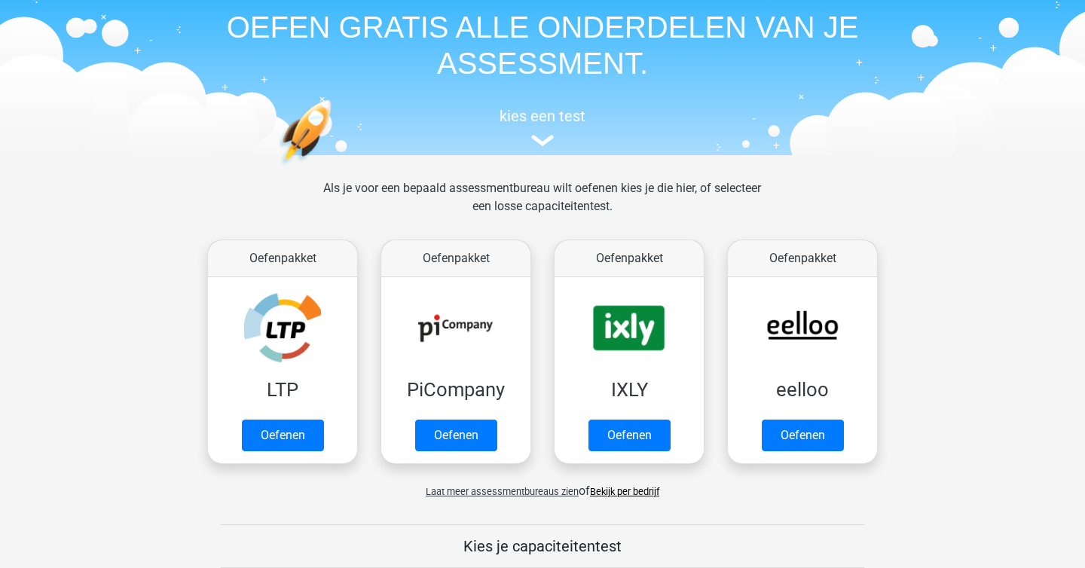
scroll to position [84, 0]
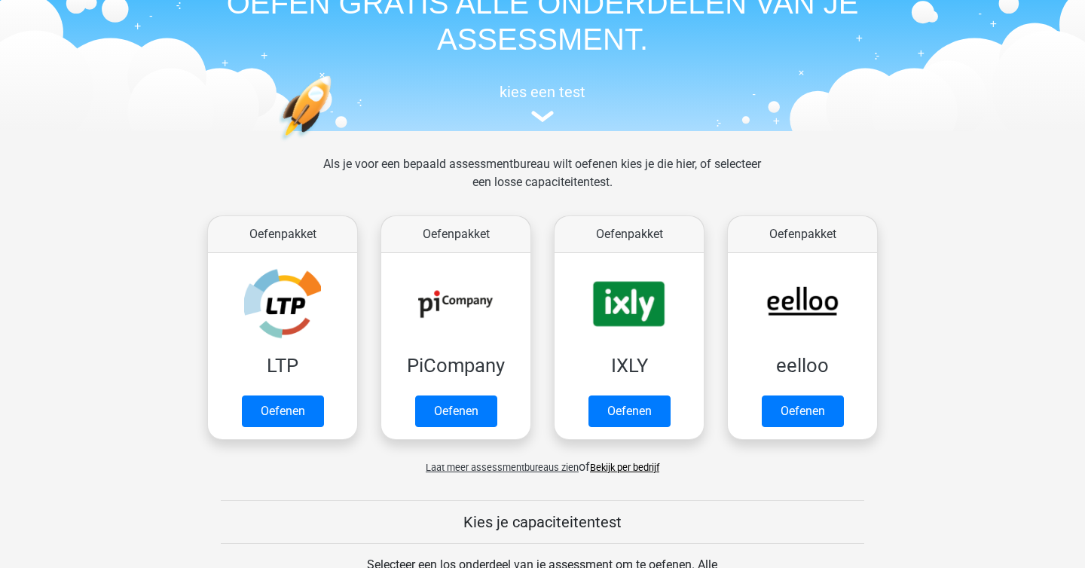
click at [513, 465] on span "Laat meer assessmentbureaus zien" at bounding box center [502, 467] width 153 height 11
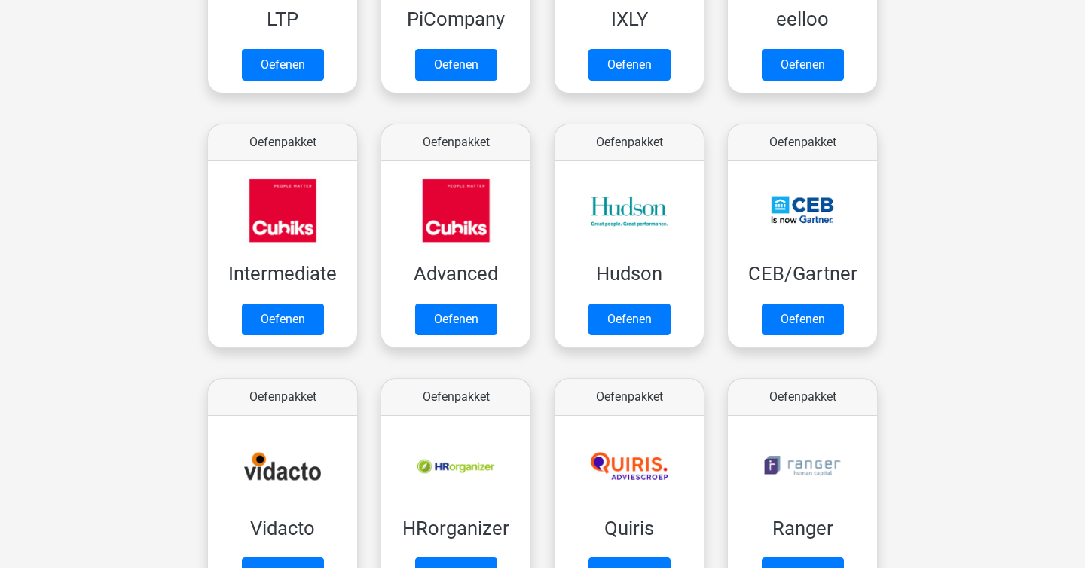
scroll to position [443, 0]
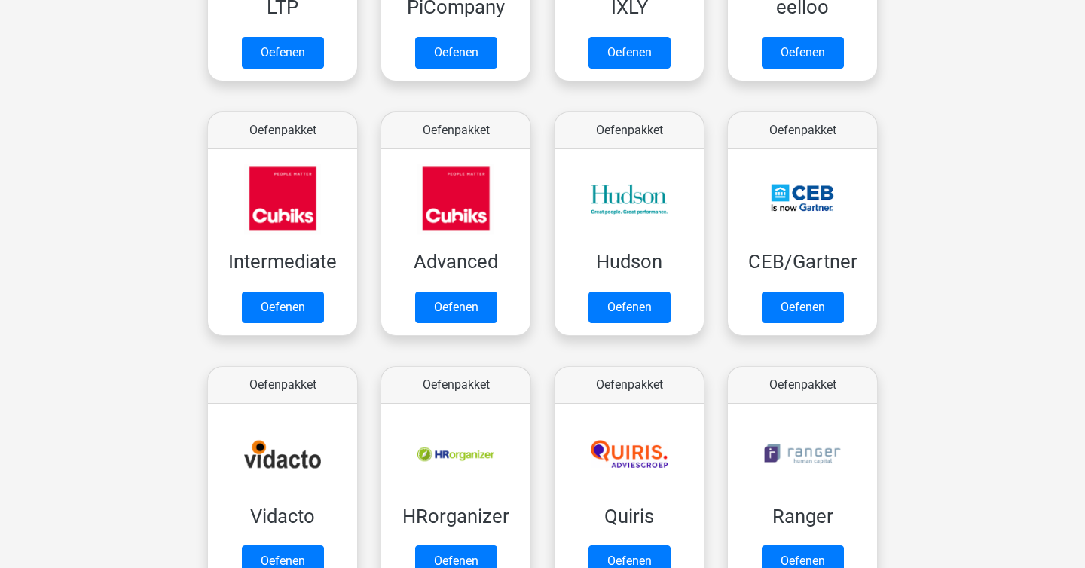
click at [189, 83] on div "Als je voor een bepaald assessmentbureau wilt oefenen kies je die hier, of sele…" at bounding box center [543, 345] width 716 height 1097
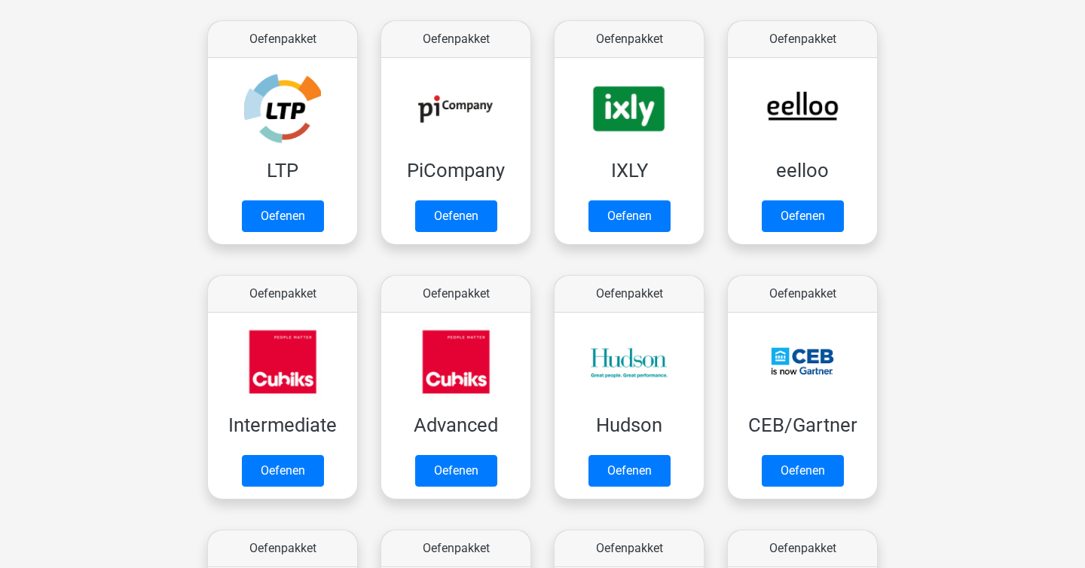
scroll to position [271, 0]
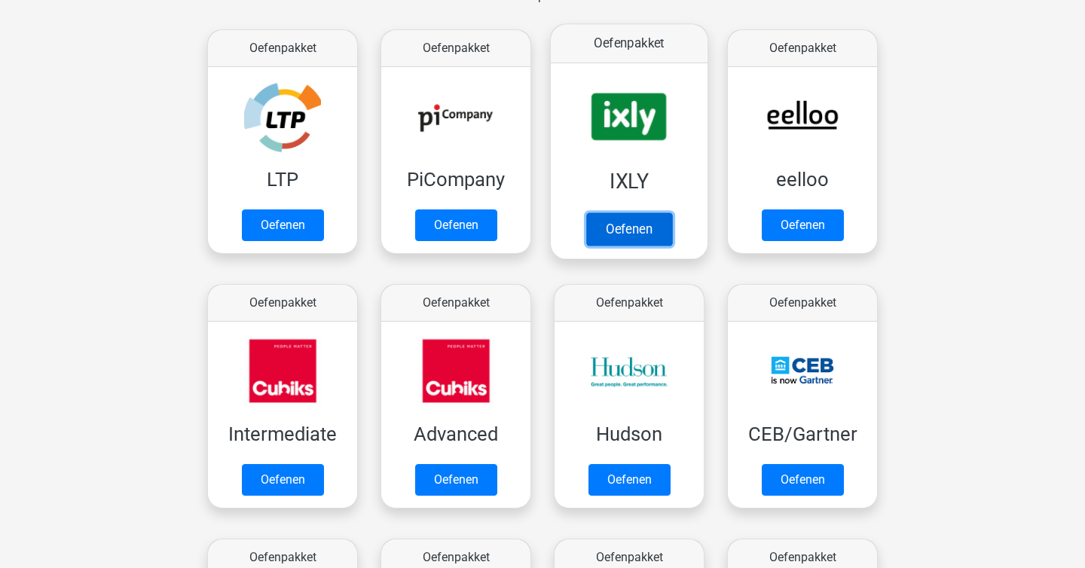
click at [626, 213] on link "Oefenen" at bounding box center [629, 229] width 86 height 33
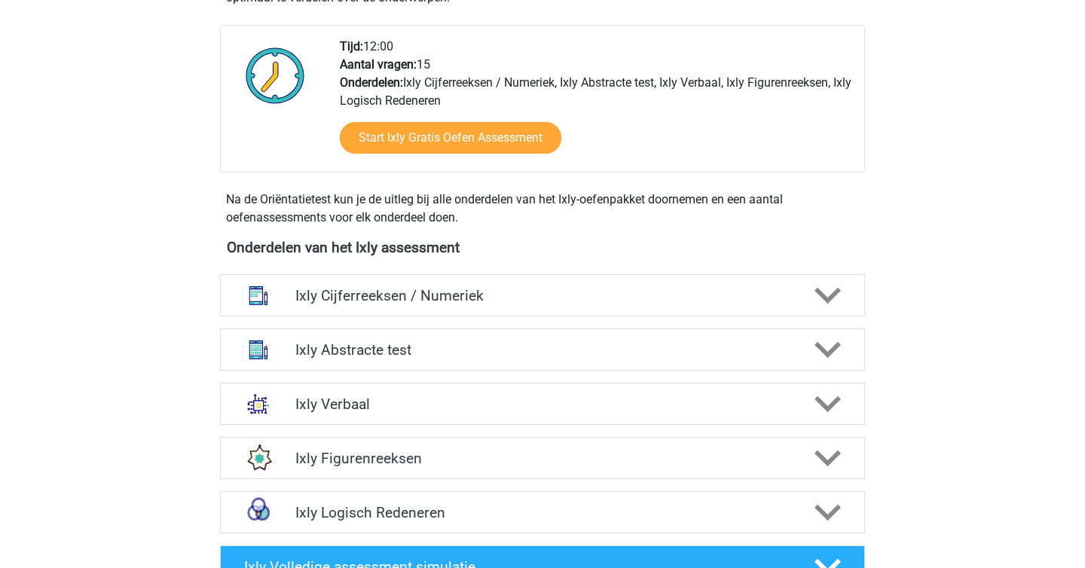
scroll to position [380, 0]
click at [358, 293] on h4 "Ixly Cijferreeksen / Numeriek" at bounding box center [542, 296] width 494 height 17
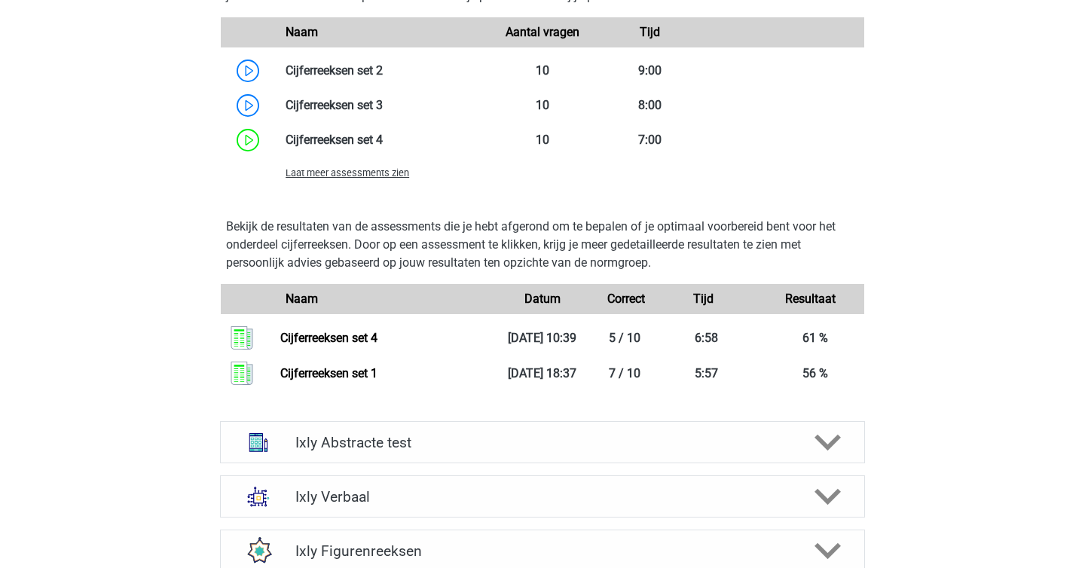
scroll to position [1276, 0]
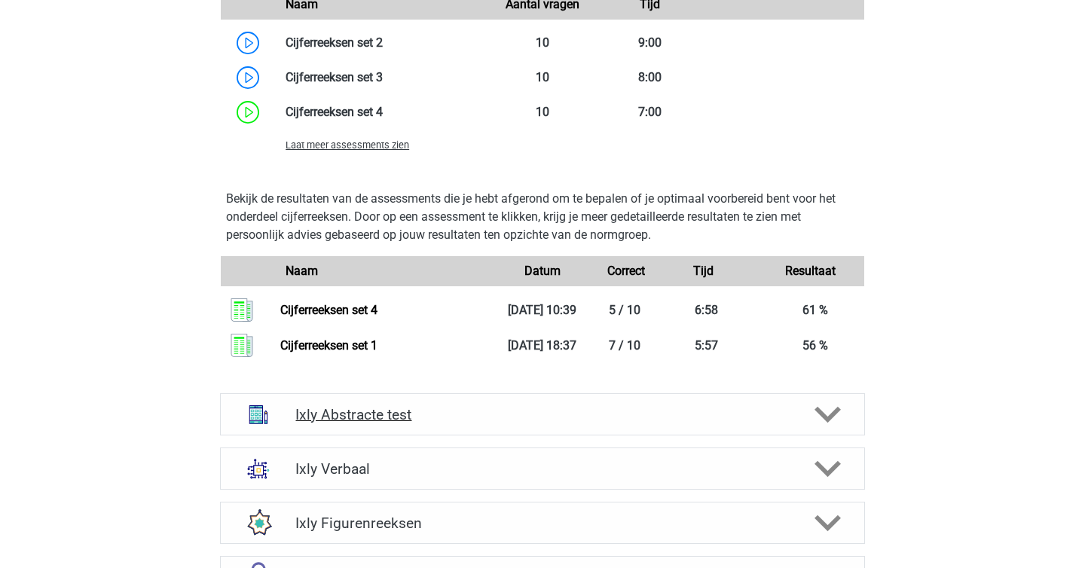
click at [381, 403] on div "Ixly Abstracte test" at bounding box center [542, 414] width 645 height 42
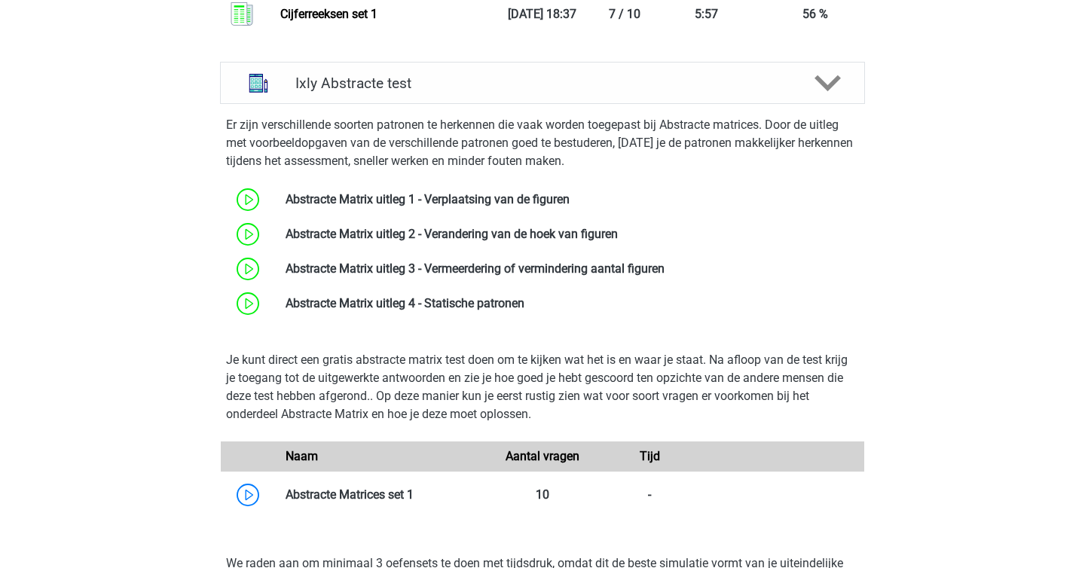
scroll to position [1603, 0]
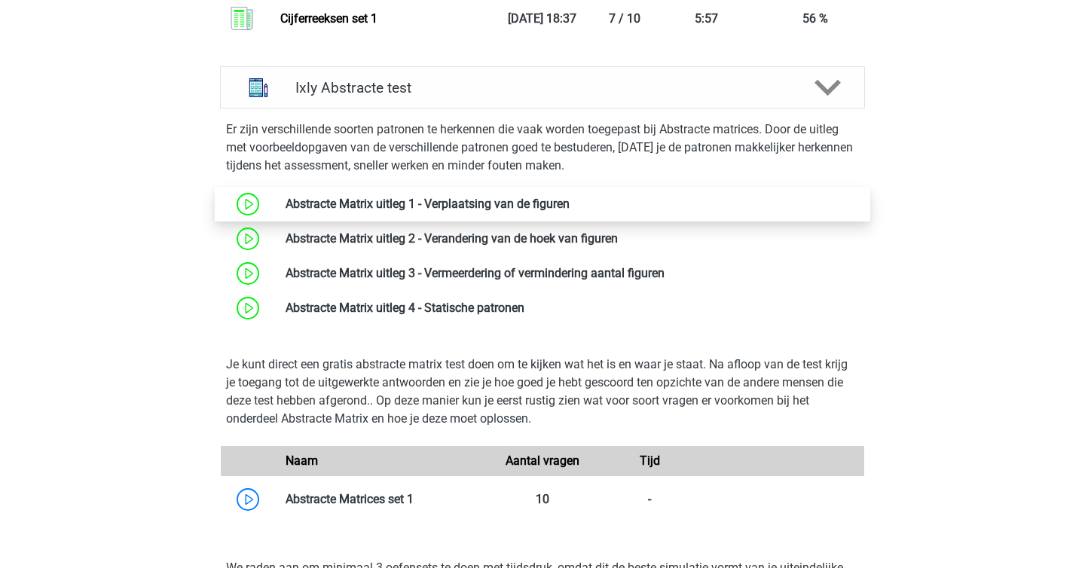
click at [570, 197] on link at bounding box center [570, 204] width 0 height 14
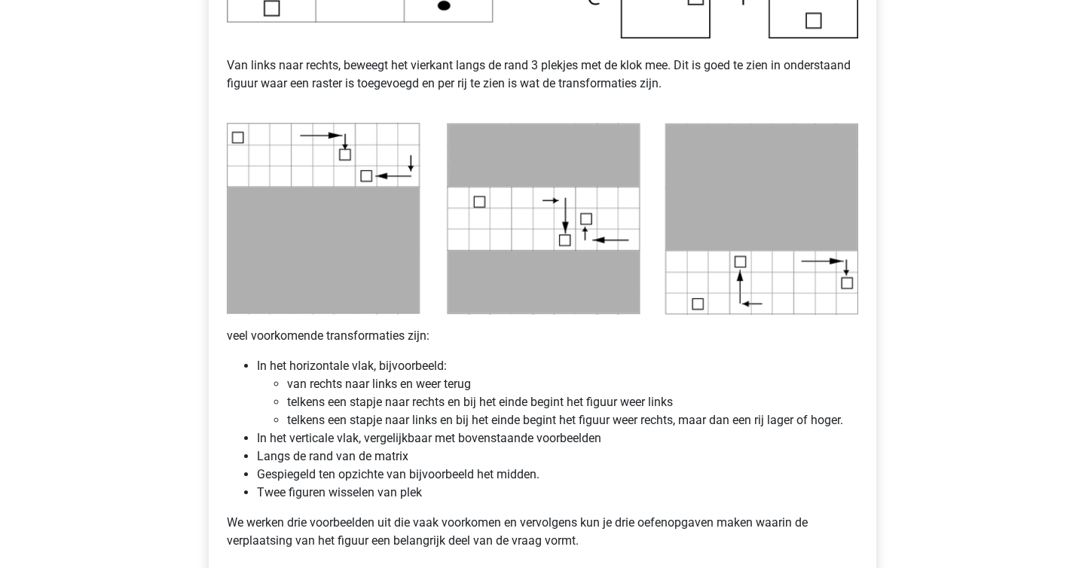
scroll to position [687, 0]
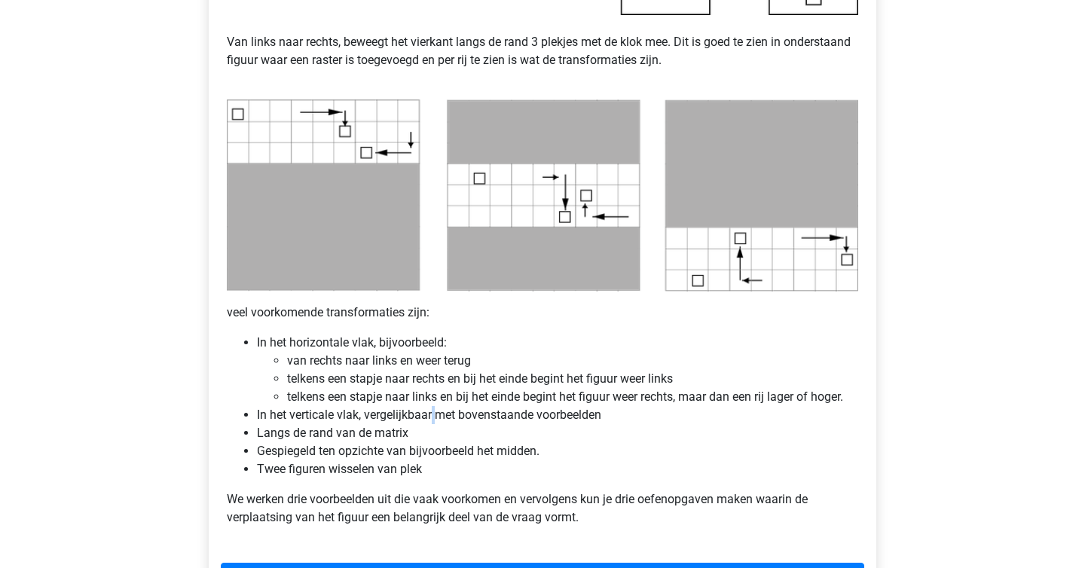
drag, startPoint x: 433, startPoint y: 411, endPoint x: 441, endPoint y: 415, distance: 9.1
click at [441, 415] on li "In het verticale vlak, vergelijkbaar met bovenstaande voorbeelden" at bounding box center [557, 415] width 601 height 18
copy li
click at [441, 415] on li "In het verticale vlak, vergelijkbaar met bovenstaande voorbeelden" at bounding box center [557, 415] width 601 height 18
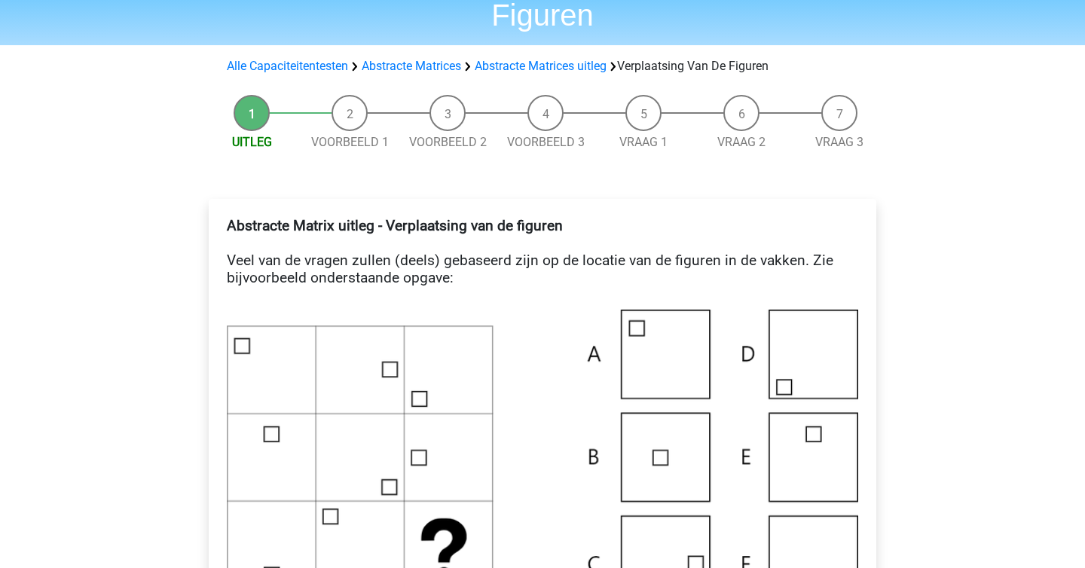
scroll to position [0, 0]
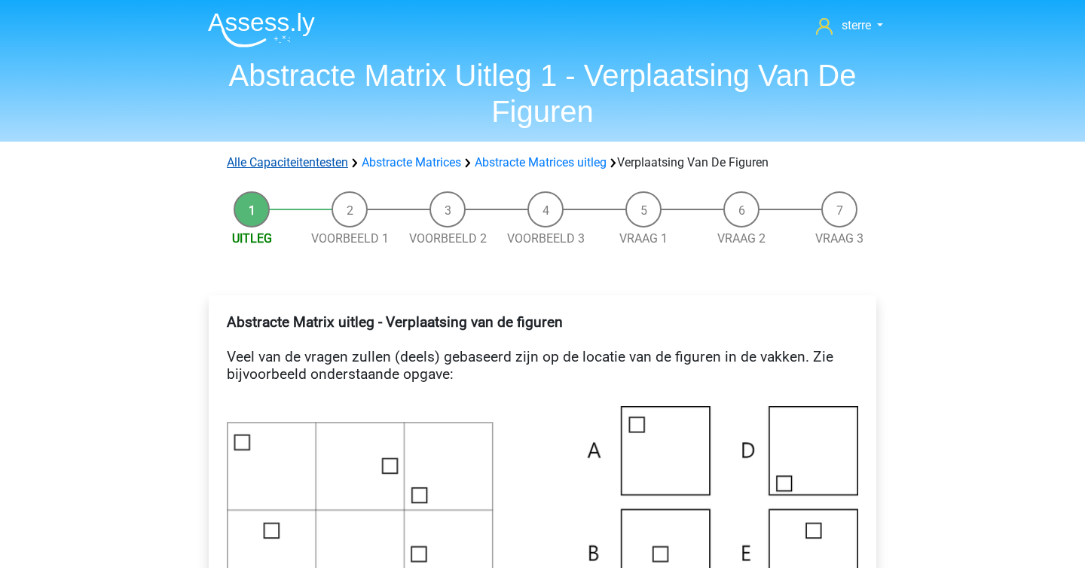
click at [314, 161] on link "Alle Capaciteitentesten" at bounding box center [287, 162] width 121 height 14
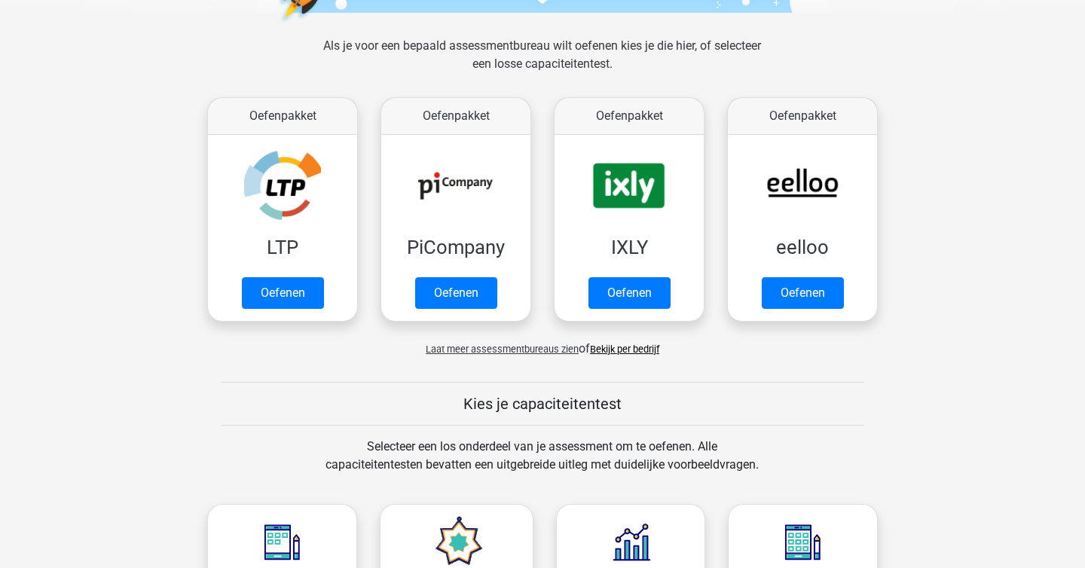
scroll to position [202, 0]
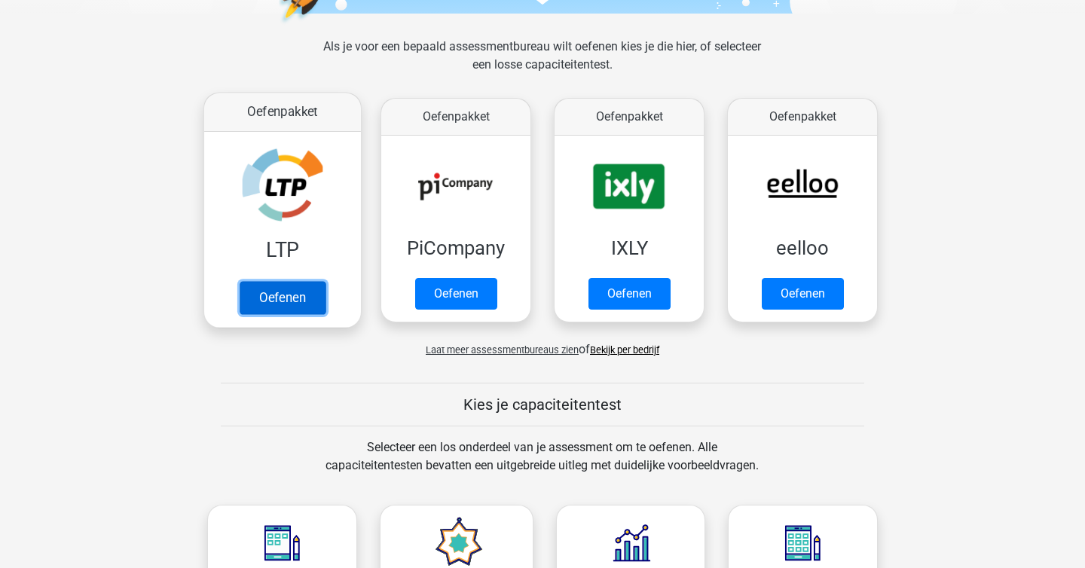
click at [240, 281] on link "Oefenen" at bounding box center [283, 297] width 86 height 33
